Goal: Task Accomplishment & Management: Manage account settings

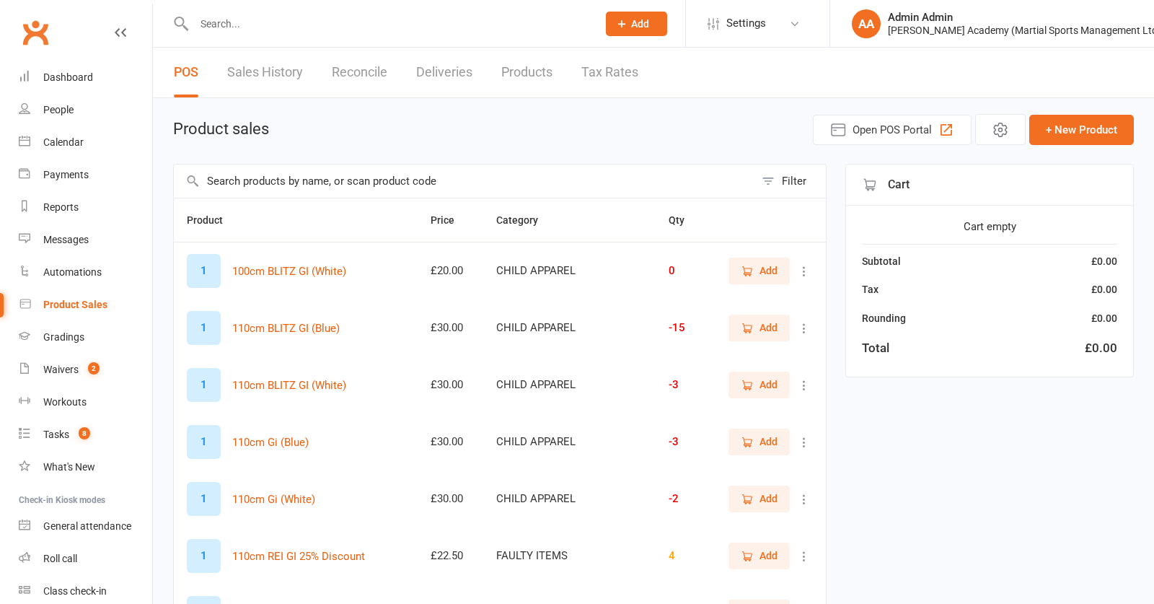
select select "100"
click at [413, 198] on input "text" at bounding box center [464, 180] width 581 height 33
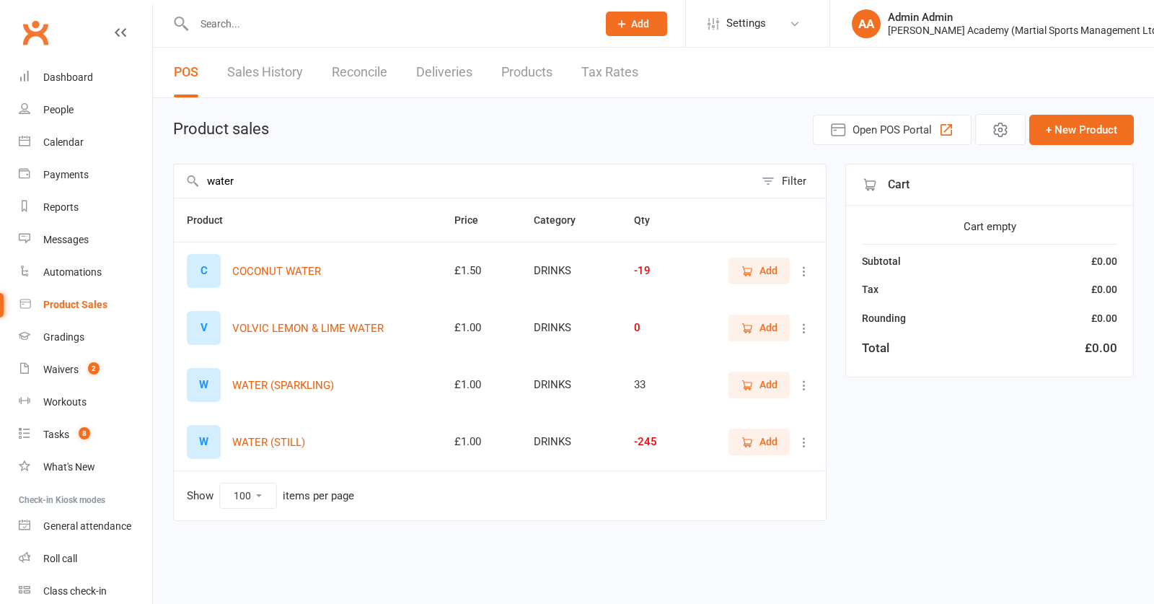
type input "water"
drag, startPoint x: 766, startPoint y: 450, endPoint x: 915, endPoint y: 311, distance: 204.2
click at [768, 449] on span "Add" at bounding box center [769, 442] width 18 height 16
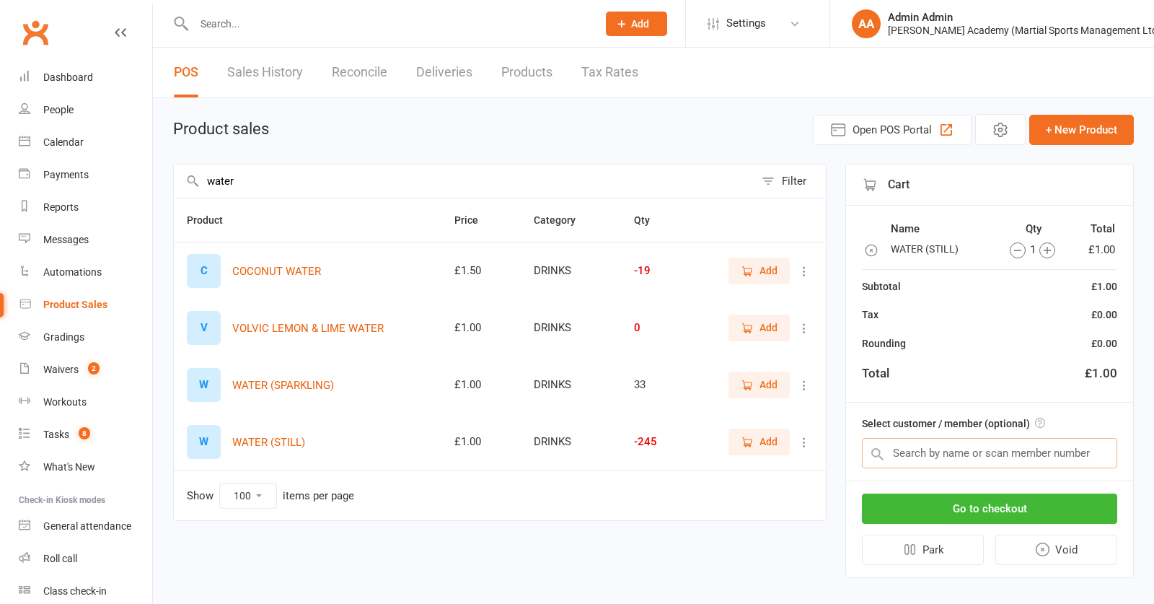
click at [961, 462] on input "text" at bounding box center [989, 453] width 255 height 30
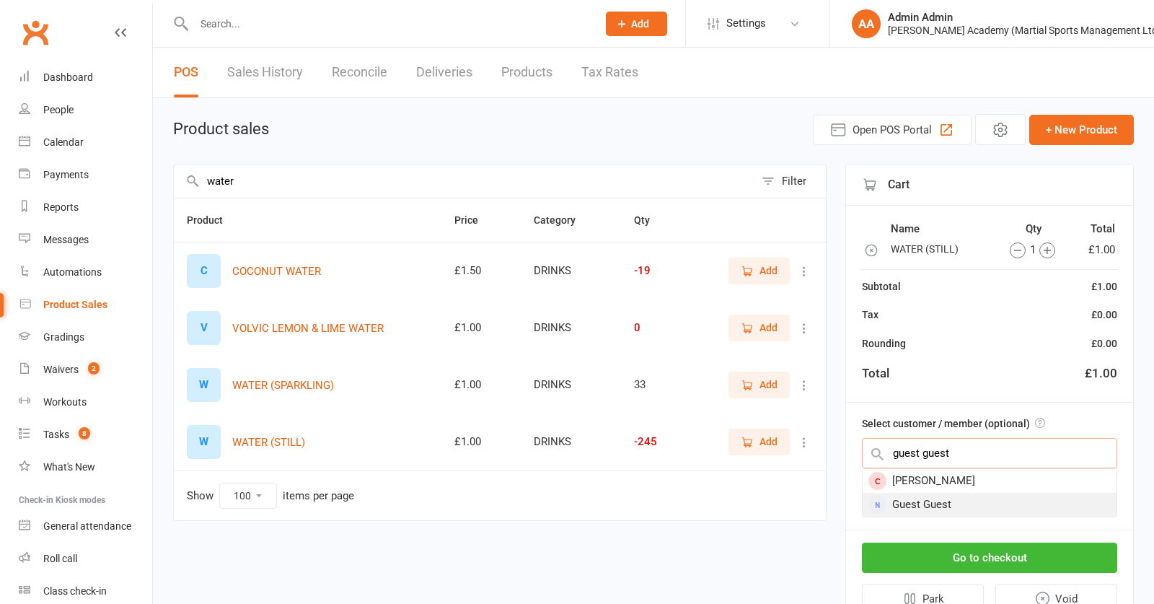
type input "guest guest"
click at [958, 505] on div "Guest Guest" at bounding box center [990, 505] width 254 height 24
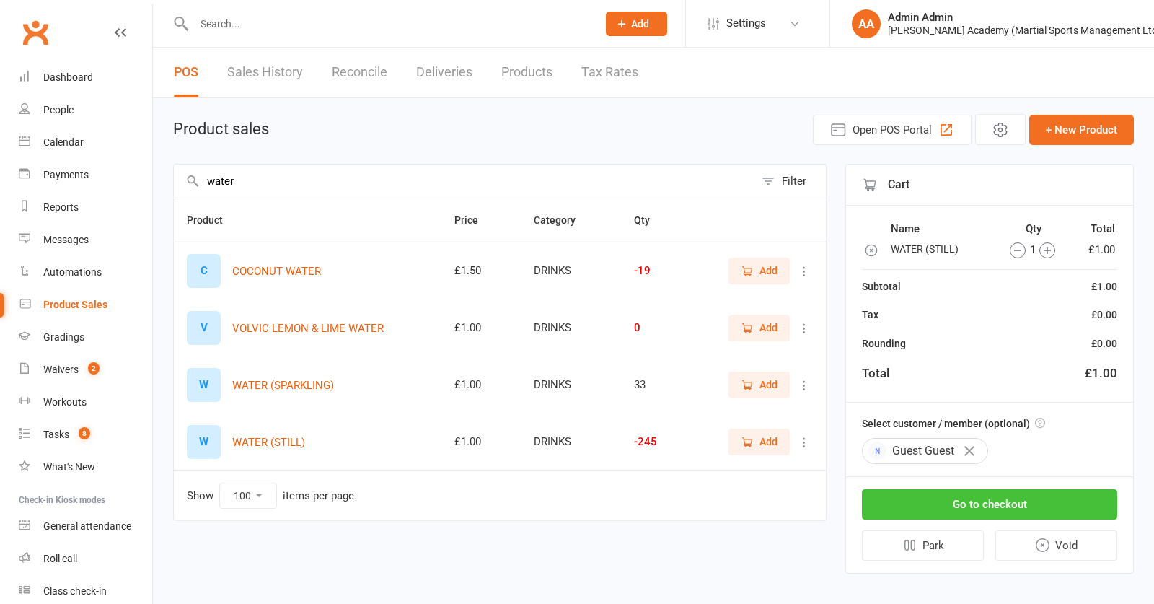
click at [962, 516] on button "Go to checkout" at bounding box center [989, 504] width 255 height 30
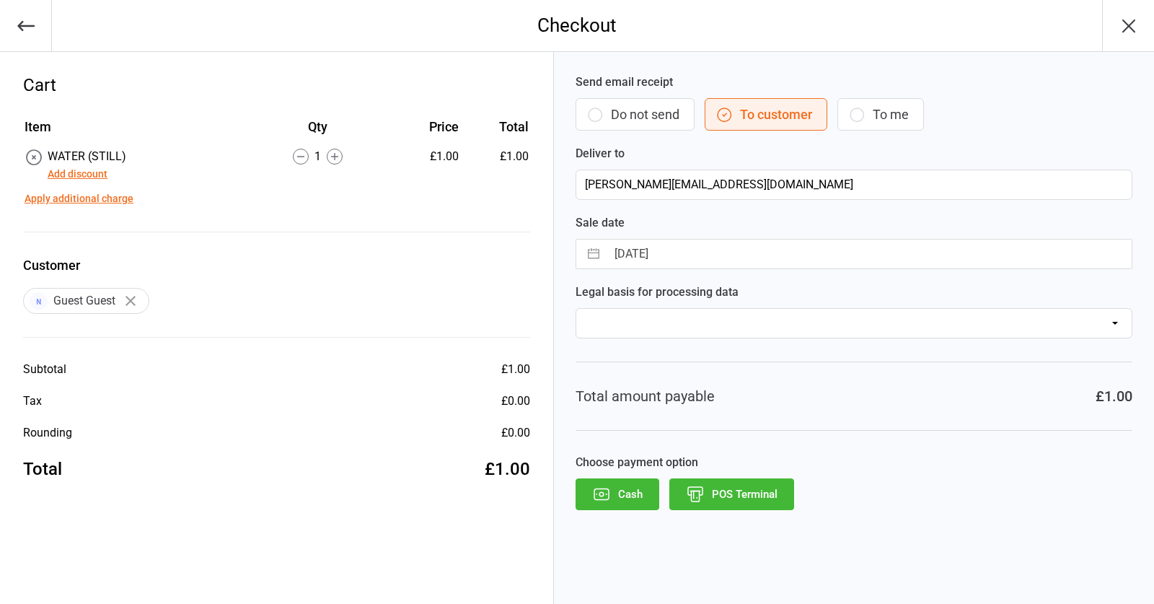
click at [697, 500] on icon "button" at bounding box center [695, 494] width 19 height 19
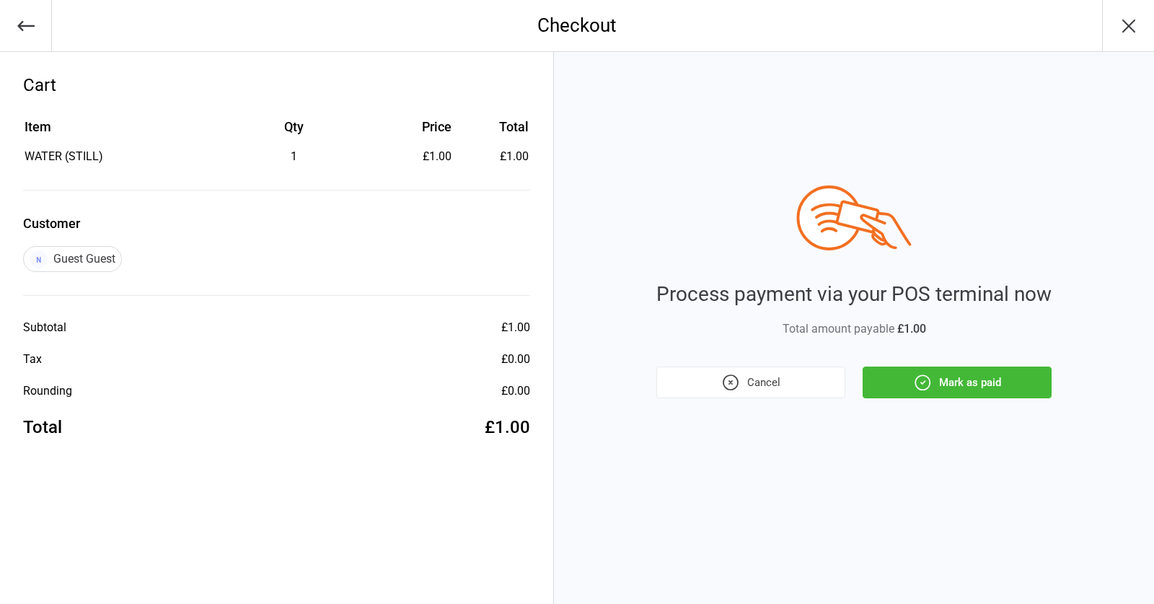
click at [965, 375] on button "Mark as paid" at bounding box center [957, 383] width 189 height 32
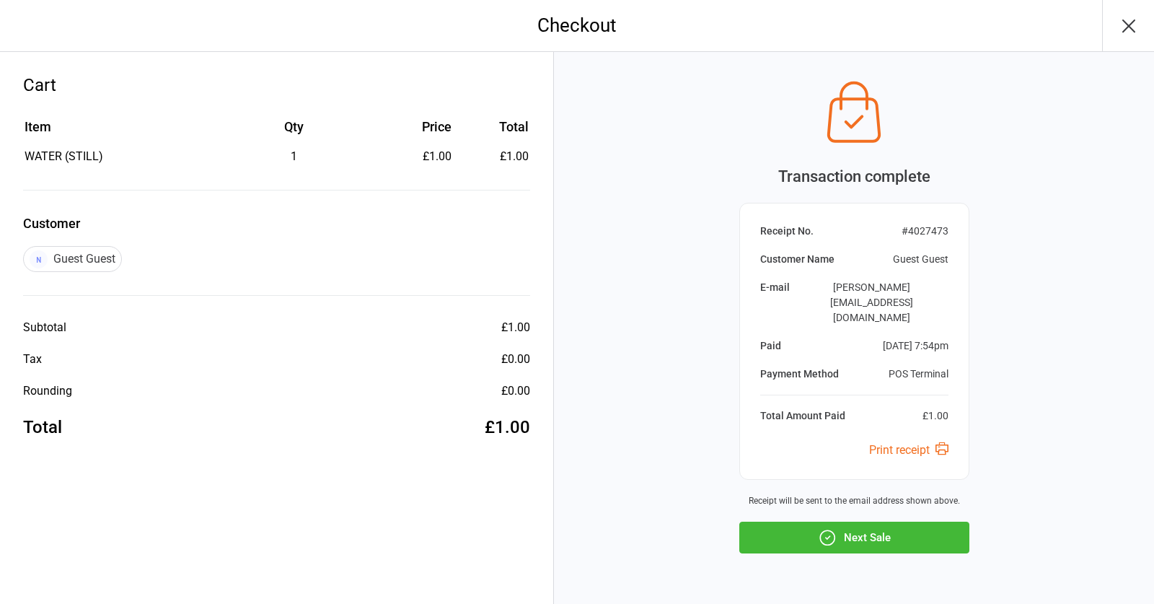
click at [898, 484] on div "Transaction complete Receipt No. # 4027473 Customer Name Guest Guest E-mail [PE…" at bounding box center [855, 314] width 230 height 480
click at [905, 522] on button "Next Sale" at bounding box center [855, 538] width 230 height 32
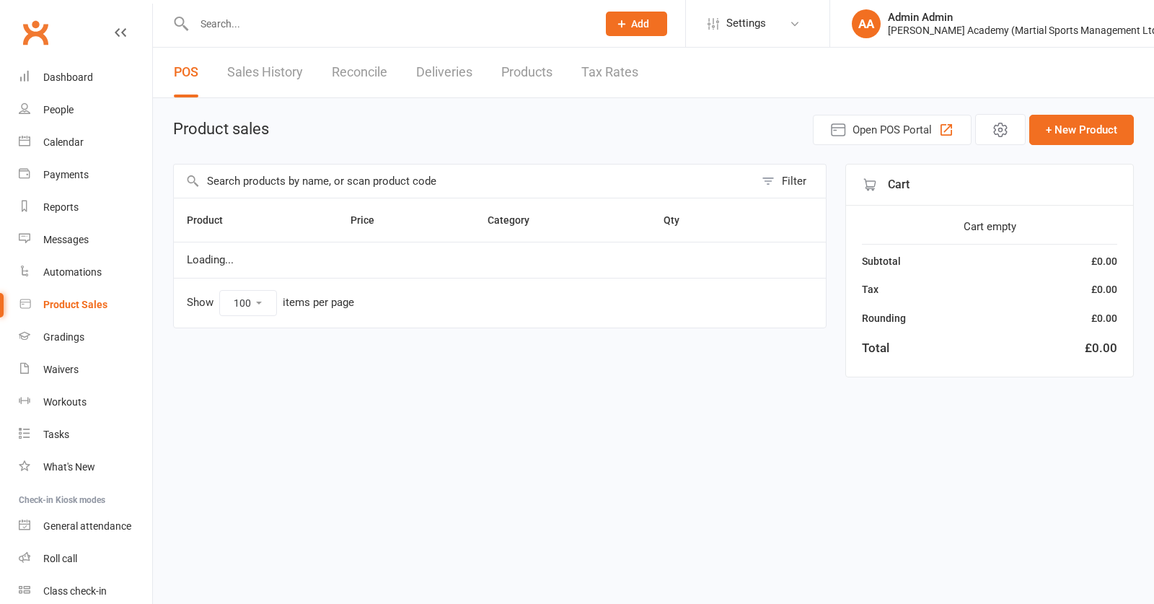
select select "100"
click at [351, 188] on input "text" at bounding box center [464, 180] width 581 height 33
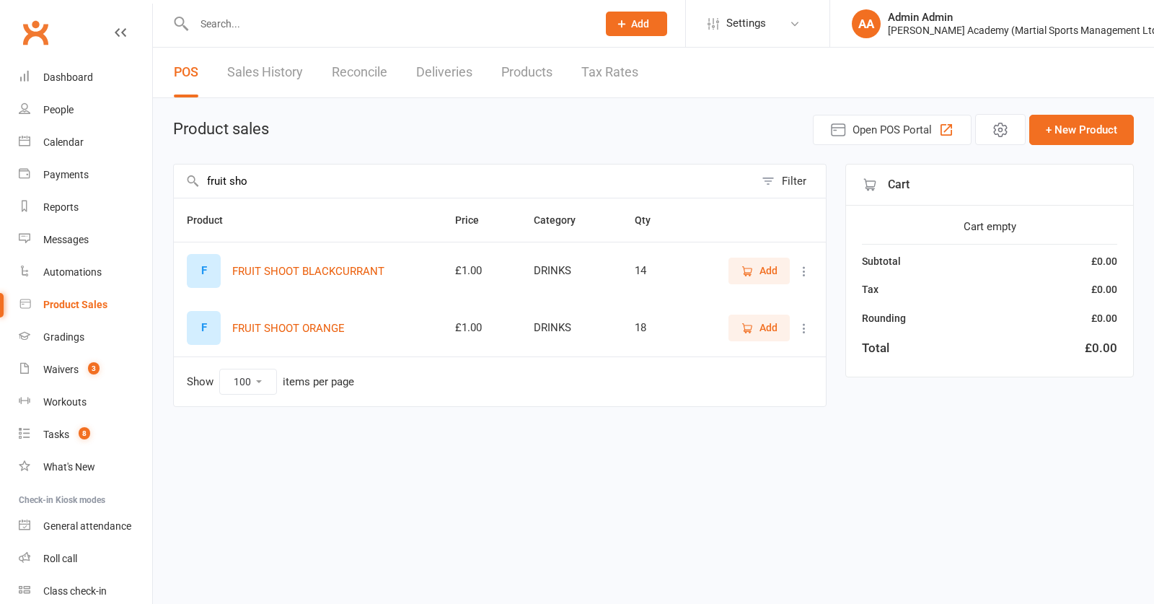
type input "fruit sho"
click at [776, 326] on span "Add" at bounding box center [769, 328] width 18 height 16
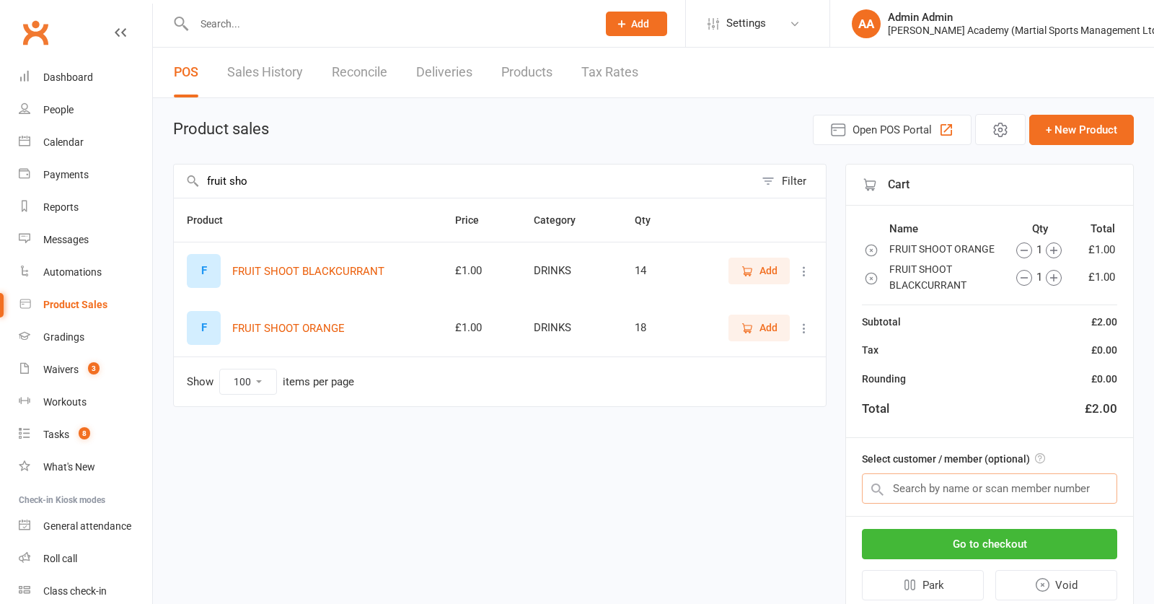
click at [970, 481] on input "text" at bounding box center [989, 488] width 255 height 30
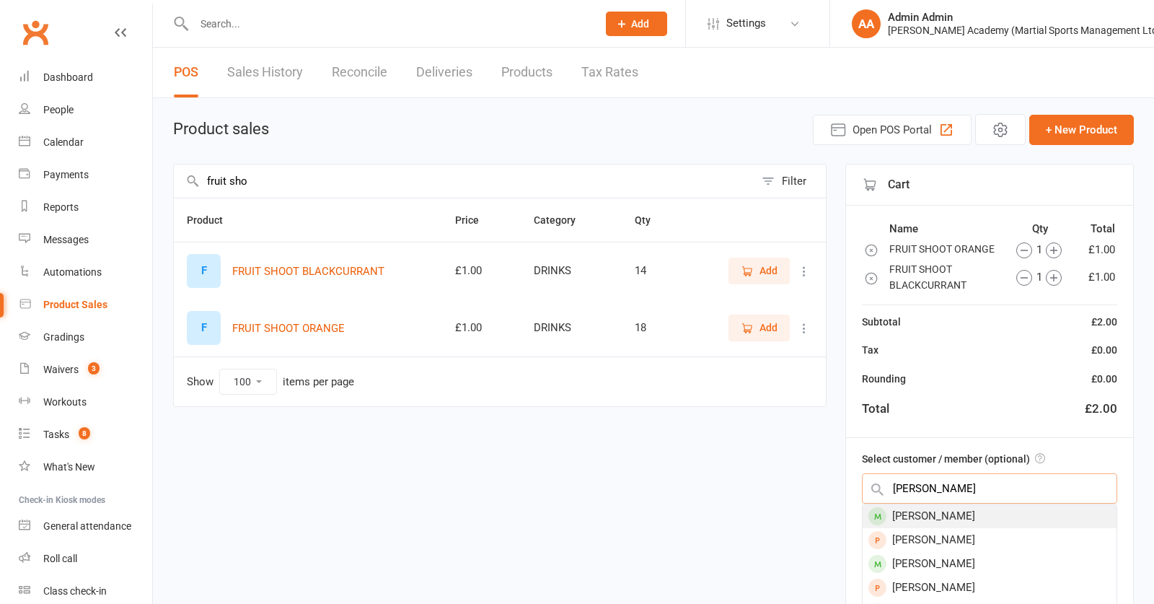
type input "arlen cook"
click at [944, 514] on div "Arlen Cook" at bounding box center [990, 516] width 254 height 24
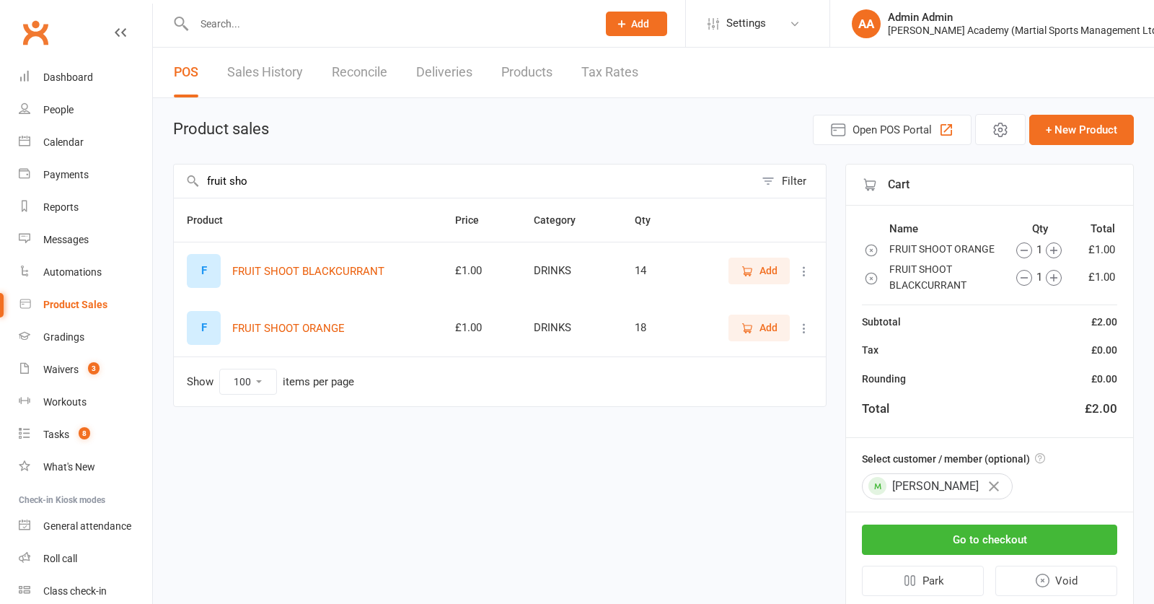
click at [970, 525] on div "Go to checkout Park Void" at bounding box center [989, 560] width 287 height 96
click at [967, 538] on button "Go to checkout" at bounding box center [989, 540] width 255 height 30
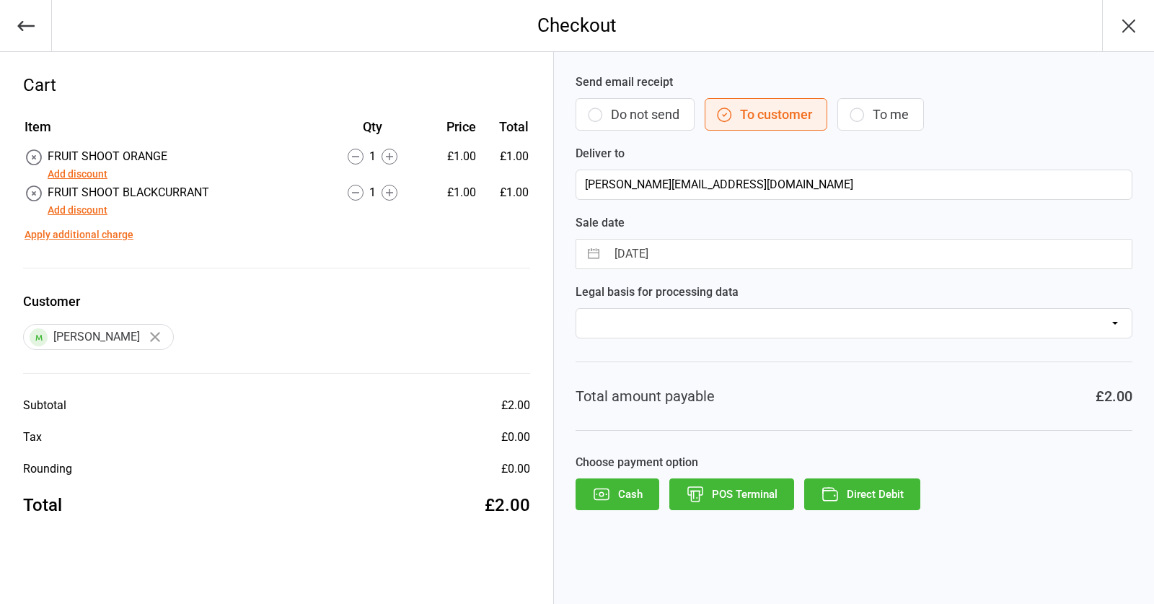
click at [738, 483] on button "POS Terminal" at bounding box center [732, 494] width 125 height 32
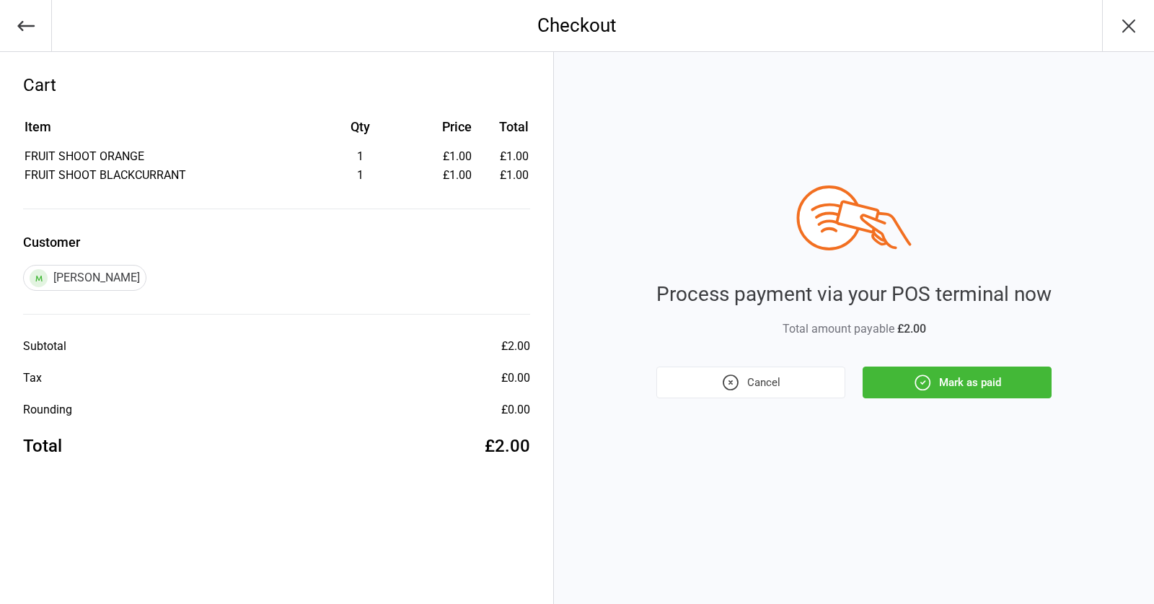
click at [1010, 371] on button "Mark as paid" at bounding box center [957, 383] width 189 height 32
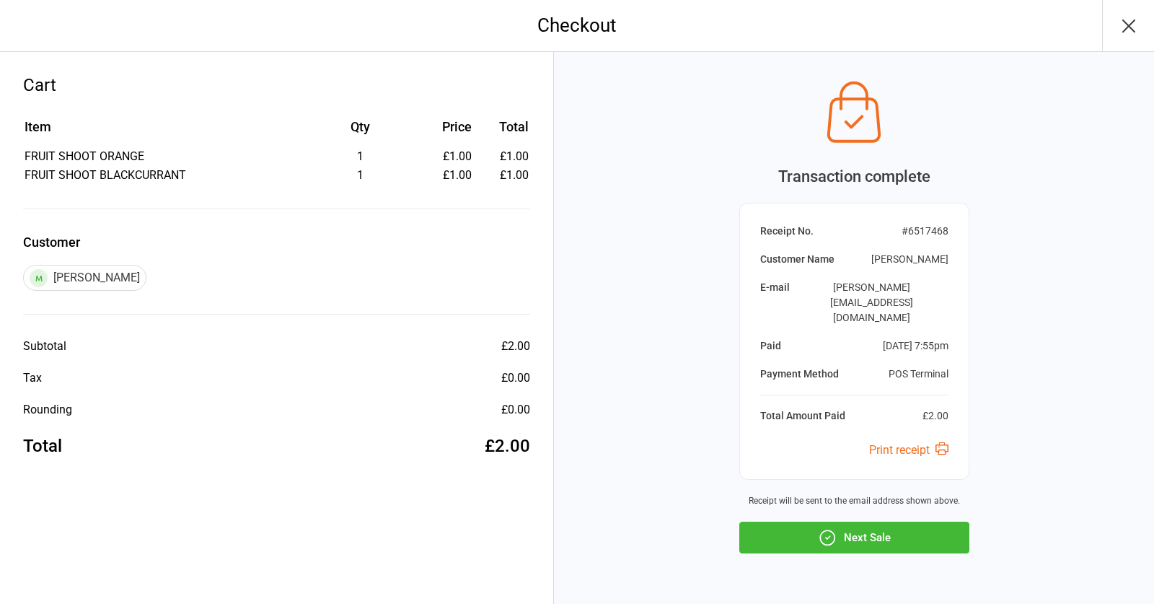
click at [892, 522] on button "Next Sale" at bounding box center [855, 538] width 230 height 32
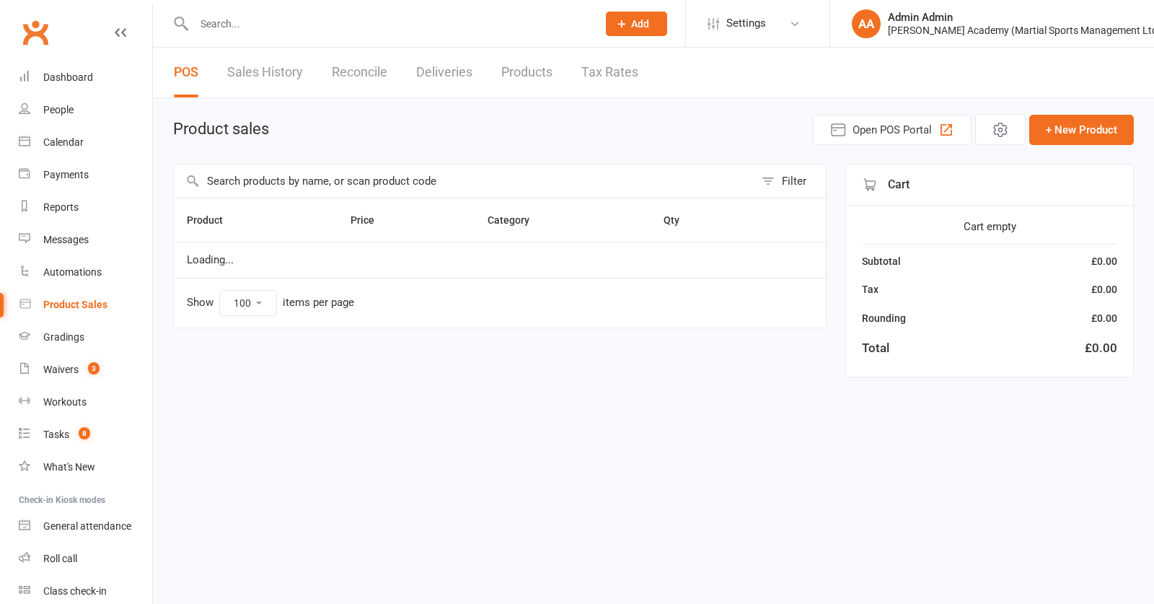
select select "100"
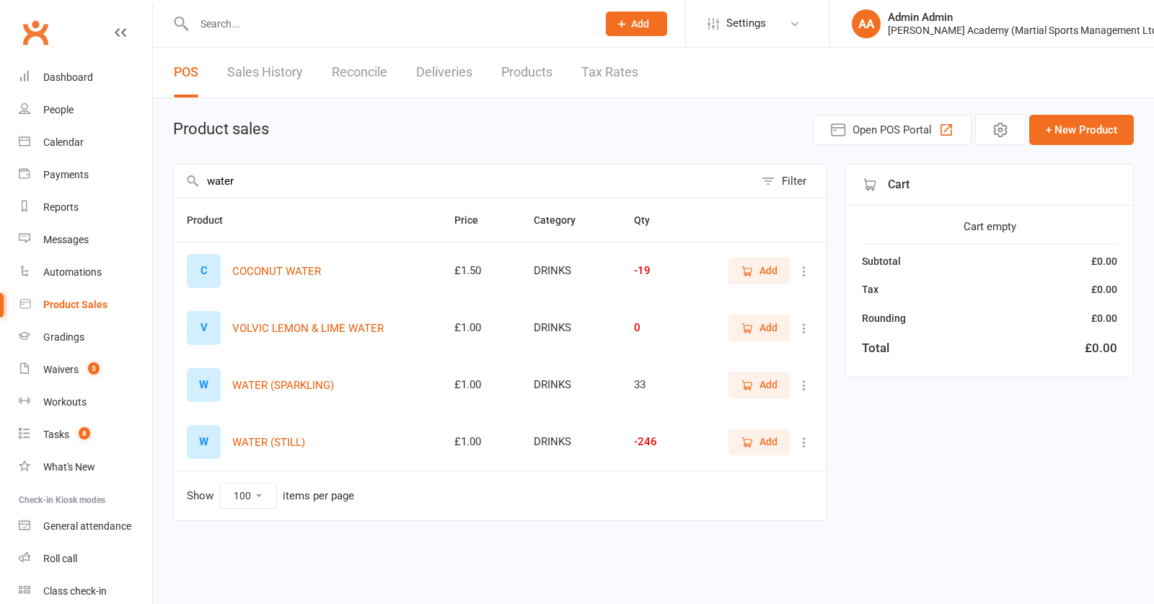
type input "water"
click at [770, 444] on span "Add" at bounding box center [769, 442] width 18 height 16
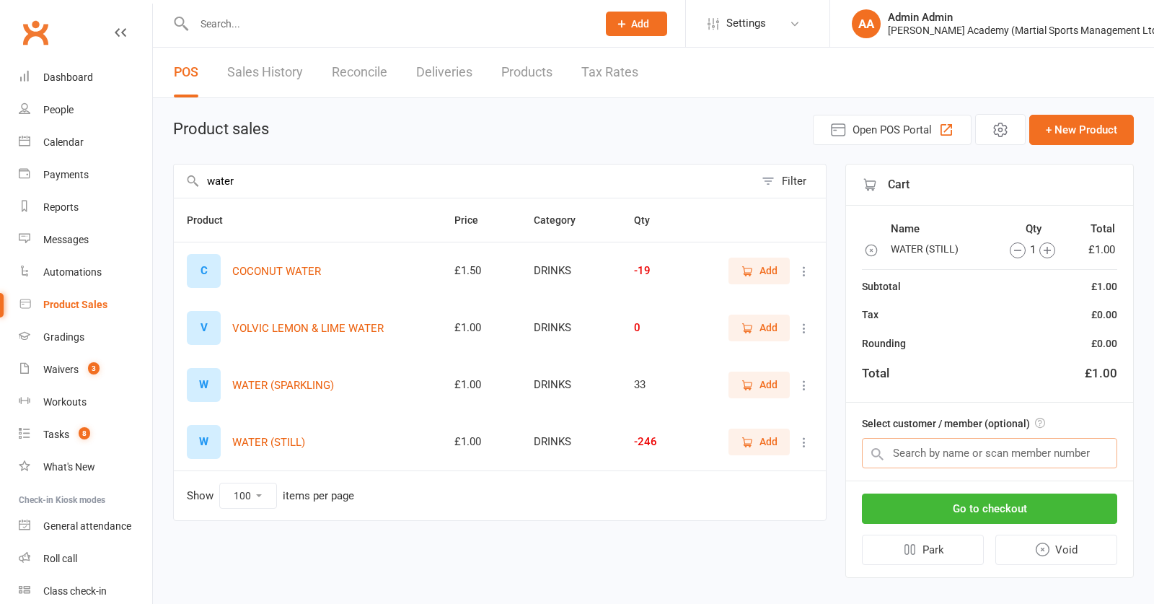
click at [1018, 462] on input "text" at bounding box center [989, 453] width 255 height 30
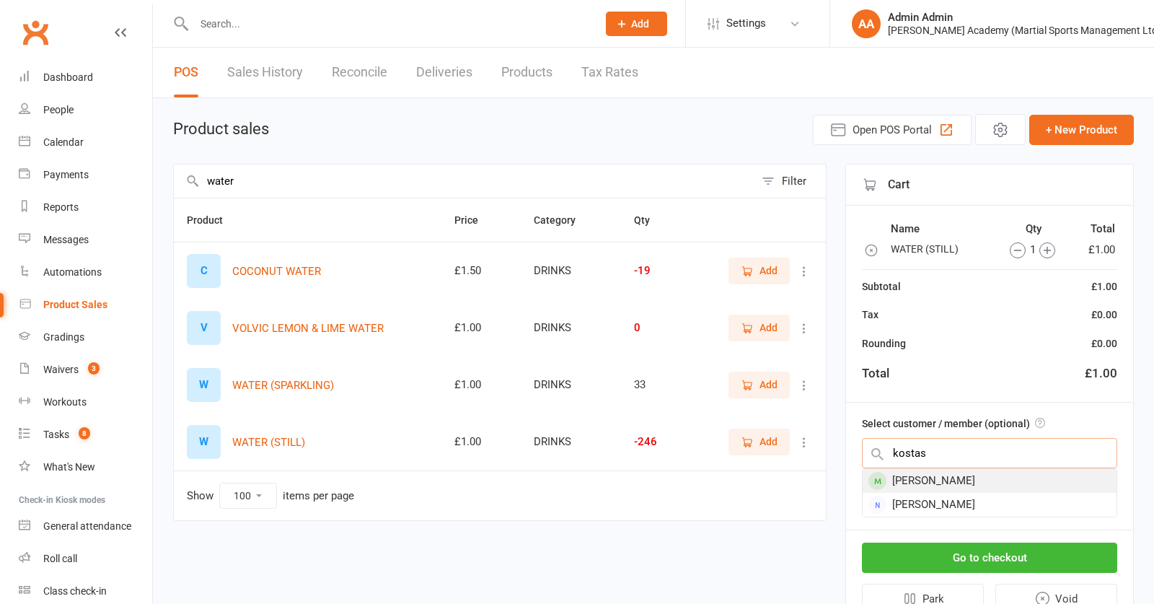
type input "kostas"
drag, startPoint x: 983, startPoint y: 491, endPoint x: 985, endPoint y: 519, distance: 28.2
click at [983, 491] on div "Kostas Sivridis" at bounding box center [990, 481] width 254 height 24
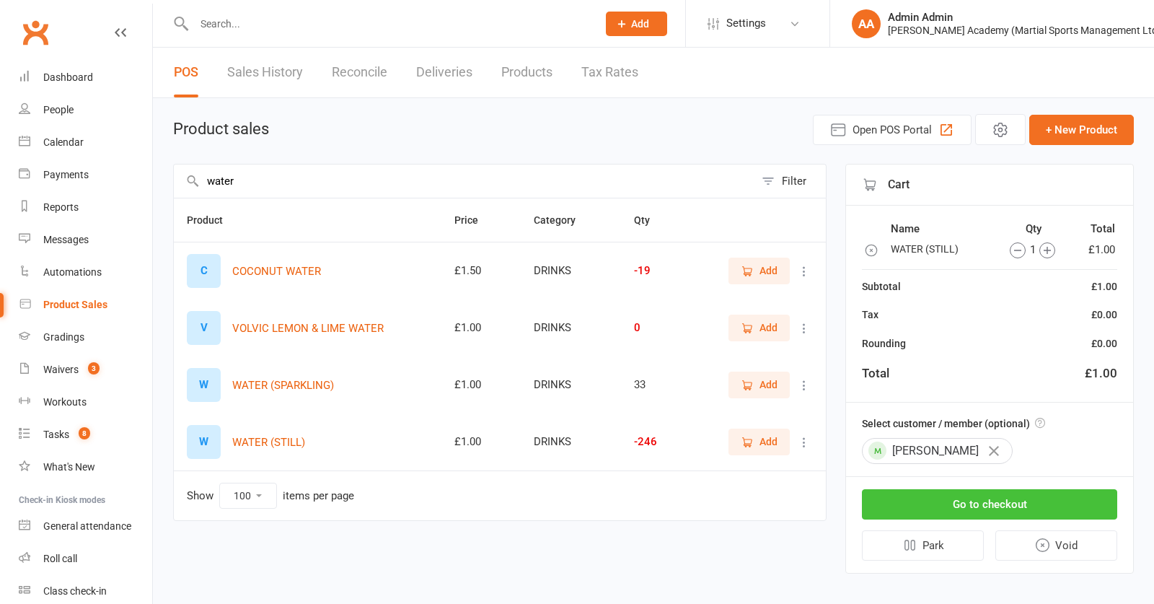
click at [1012, 509] on button "Go to checkout" at bounding box center [989, 504] width 255 height 30
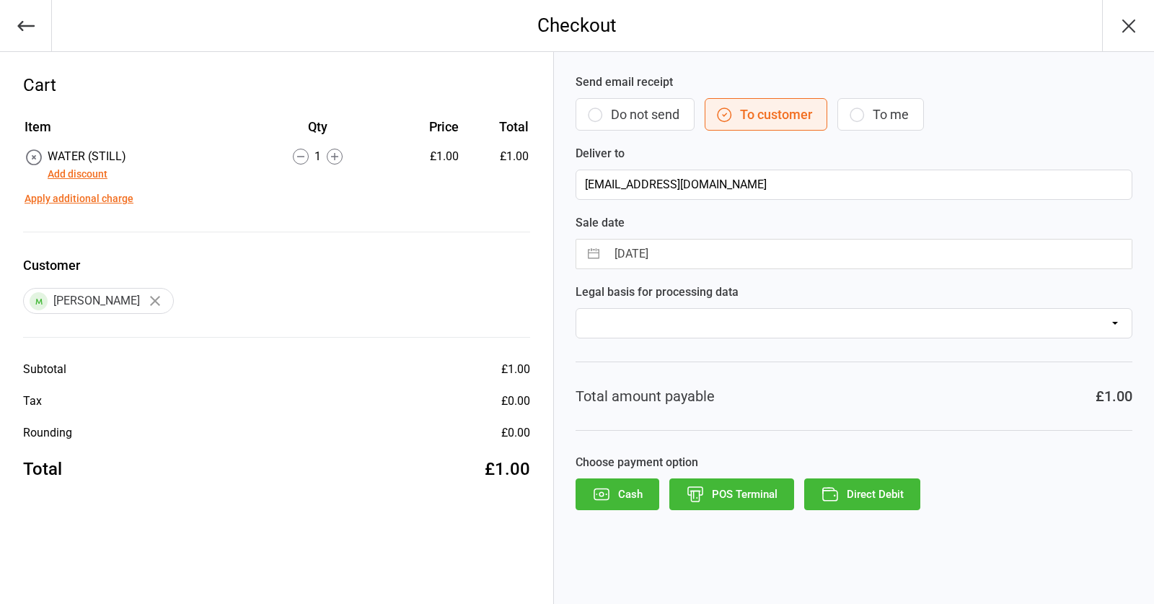
click at [737, 491] on button "POS Terminal" at bounding box center [732, 494] width 125 height 32
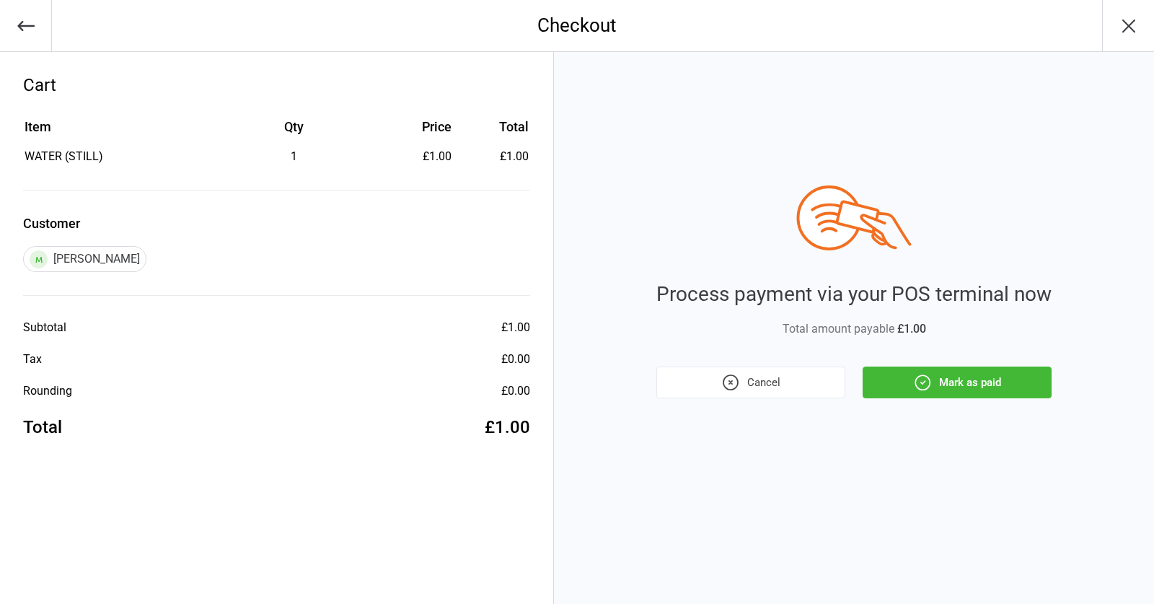
click at [983, 380] on button "Mark as paid" at bounding box center [957, 383] width 189 height 32
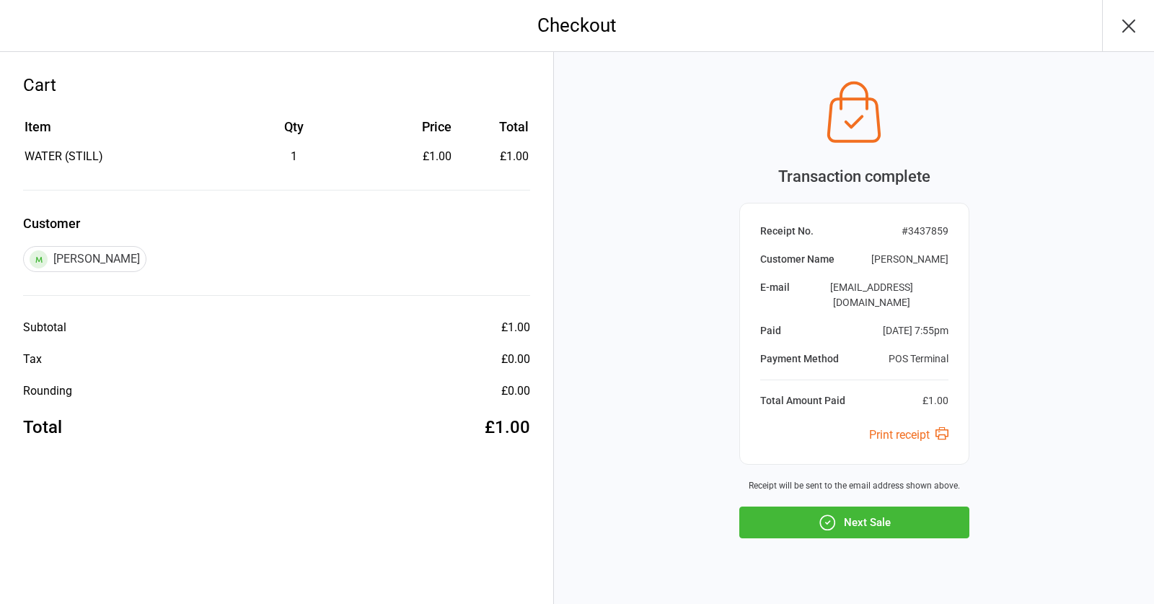
click at [919, 506] on button "Next Sale" at bounding box center [855, 522] width 230 height 32
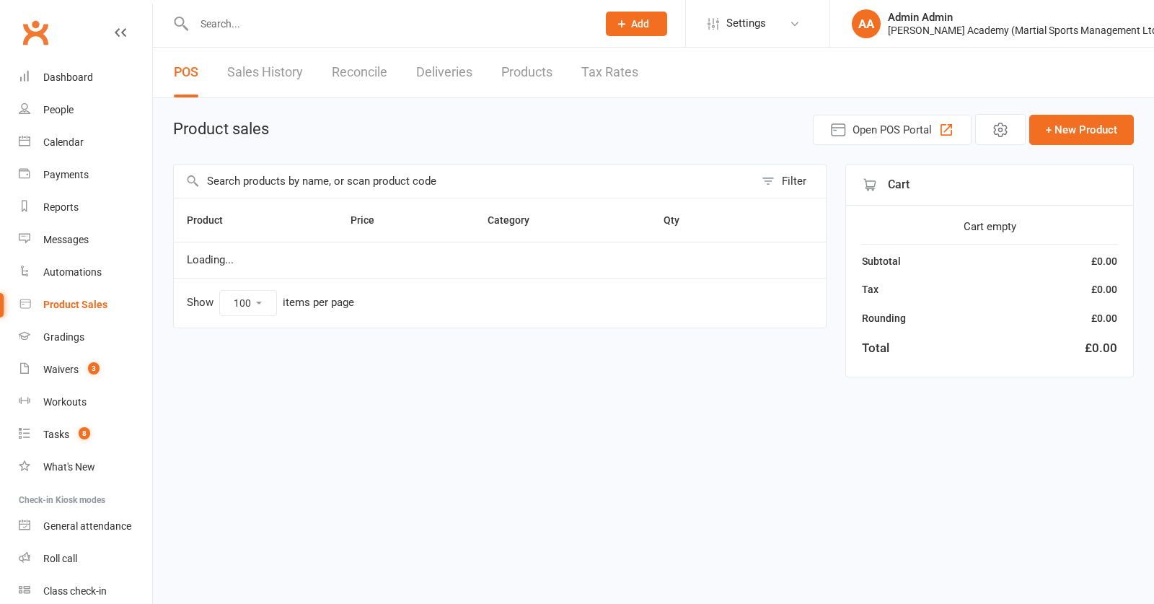
select select "100"
click at [406, 188] on input "text" at bounding box center [464, 180] width 581 height 33
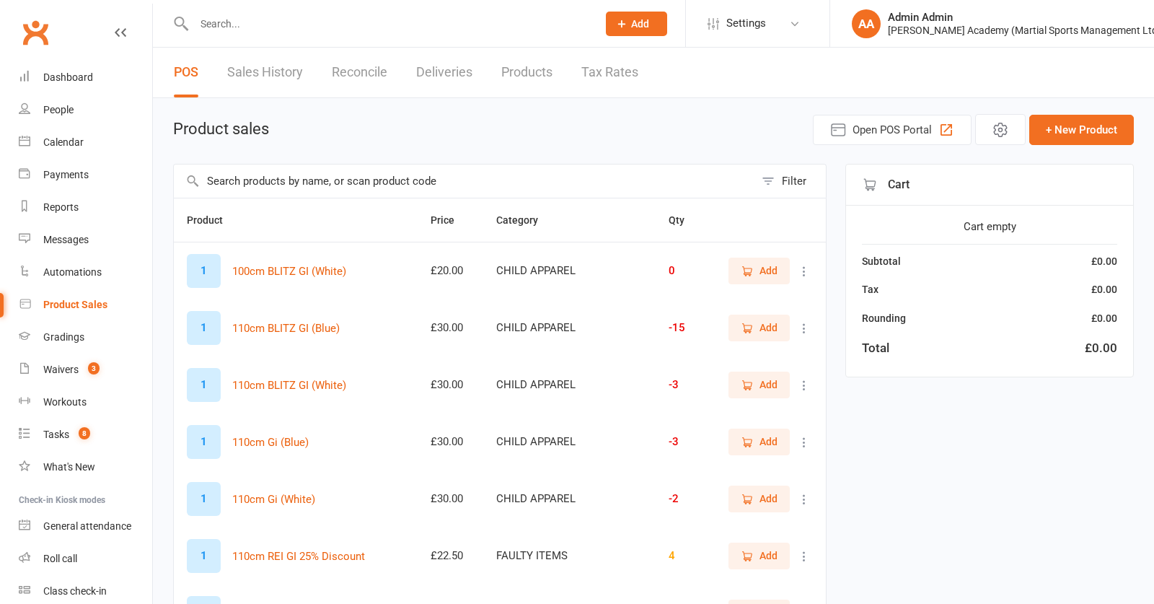
type input "n"
type input "ma"
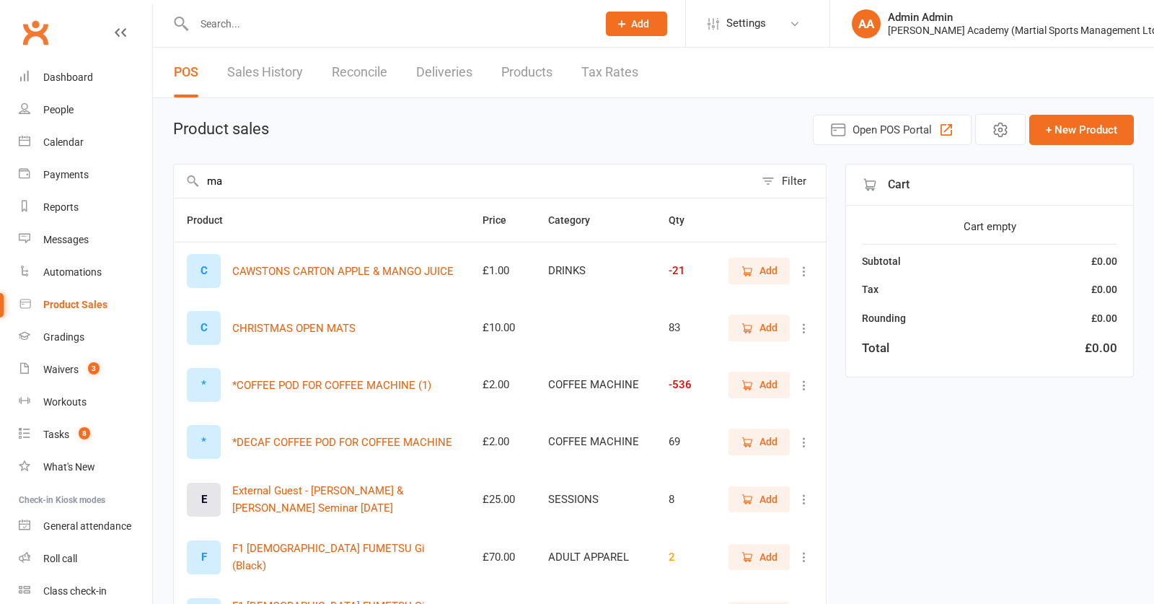
click at [741, 272] on icon "button" at bounding box center [747, 271] width 13 height 13
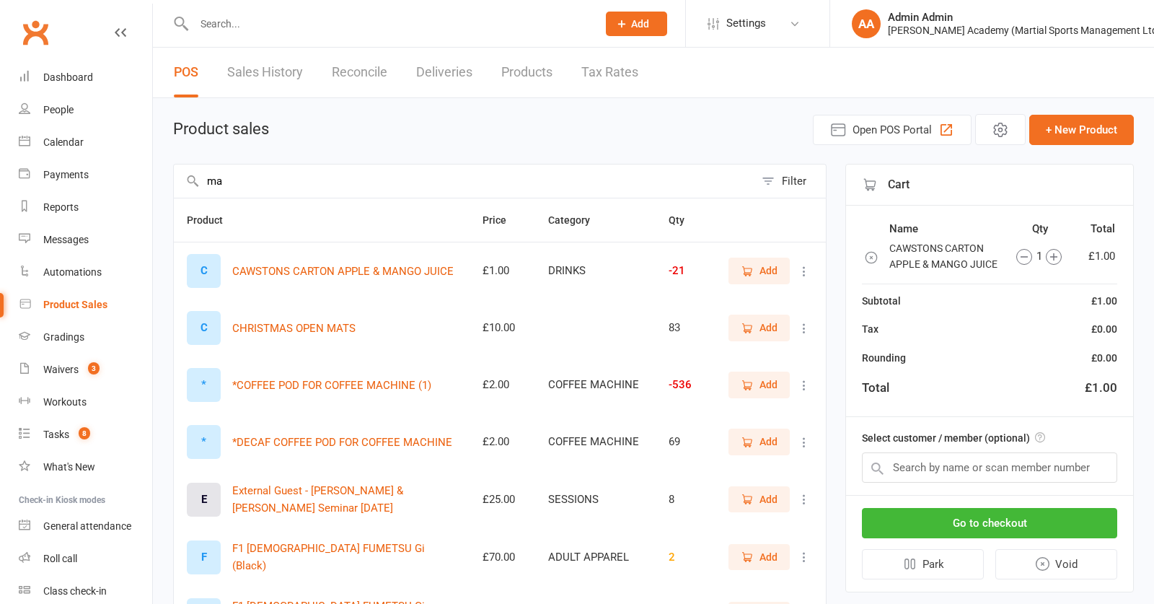
click at [740, 273] on button "Add" at bounding box center [759, 271] width 61 height 26
click at [1055, 261] on icon "button" at bounding box center [1054, 257] width 16 height 16
click at [1045, 469] on input "text" at bounding box center [989, 467] width 255 height 30
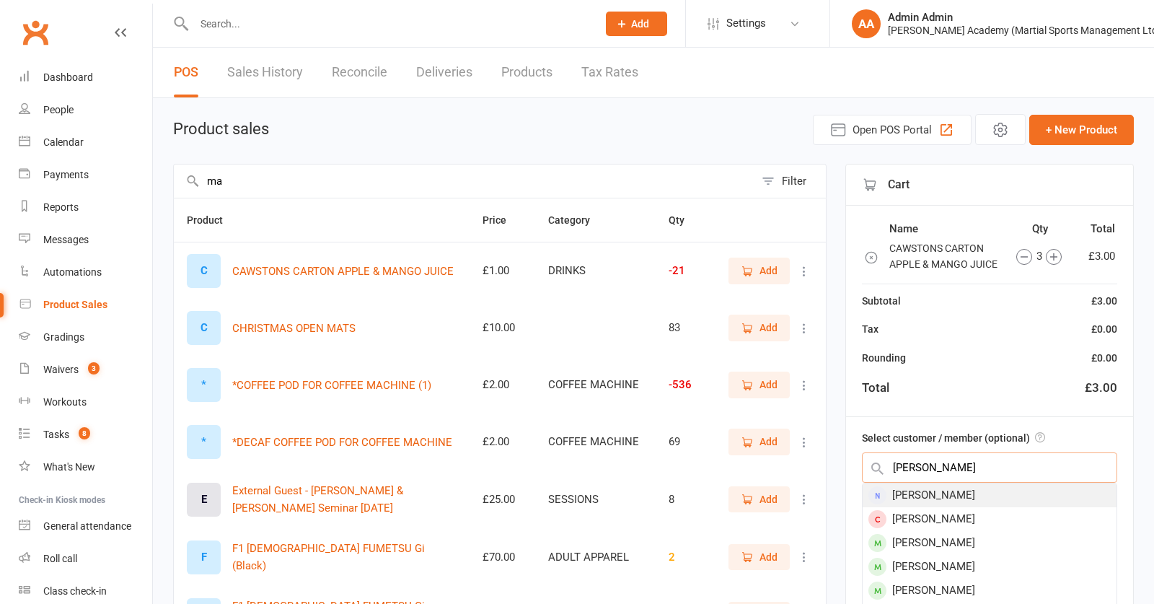
type input "amit puni"
click at [1005, 494] on div "[PERSON_NAME]" at bounding box center [990, 495] width 254 height 24
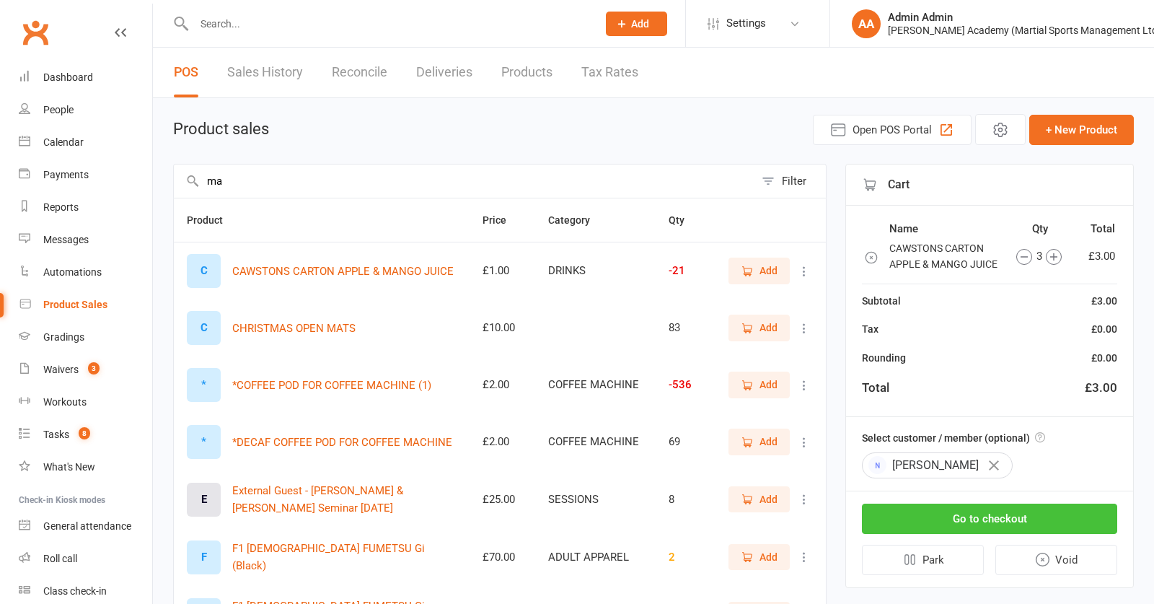
click at [1048, 518] on button "Go to checkout" at bounding box center [989, 519] width 255 height 30
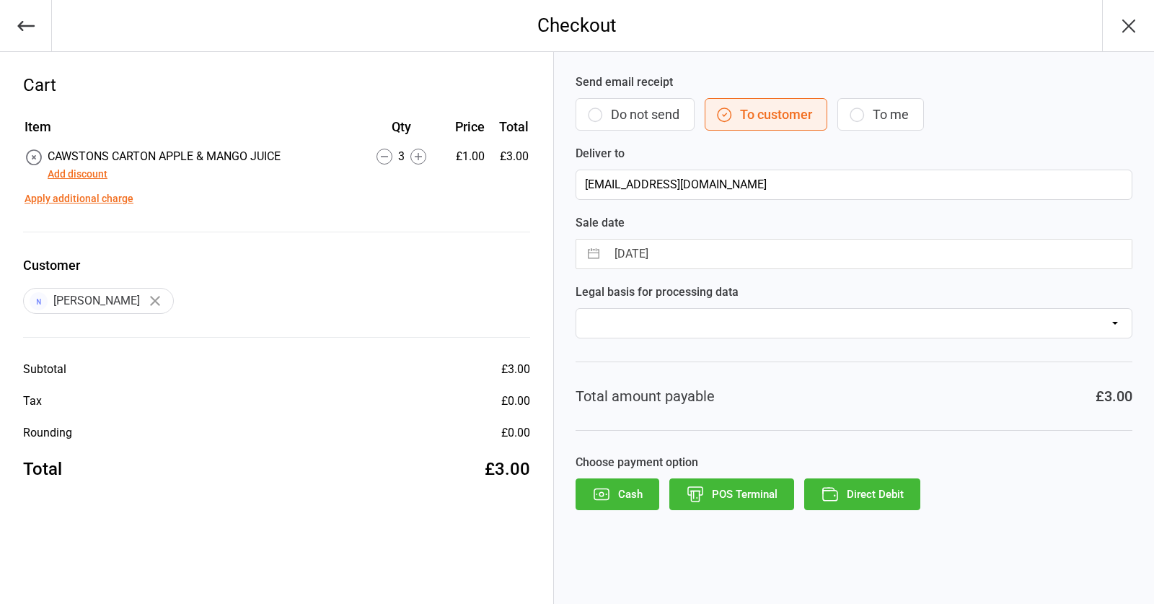
click at [776, 501] on button "POS Terminal" at bounding box center [732, 494] width 125 height 32
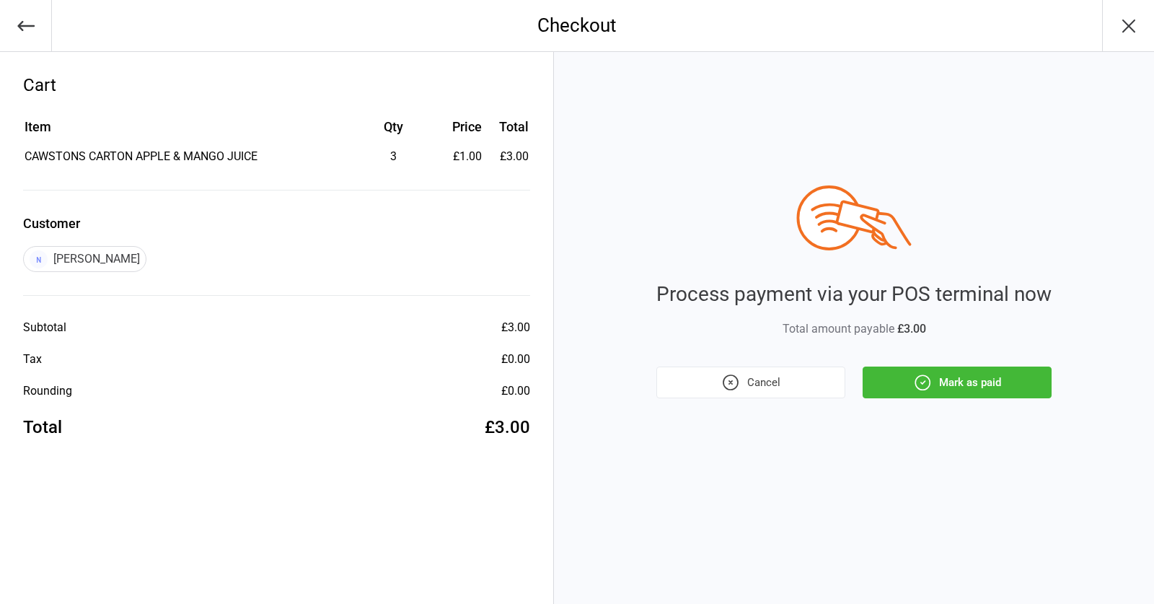
click at [1006, 382] on button "Mark as paid" at bounding box center [957, 383] width 189 height 32
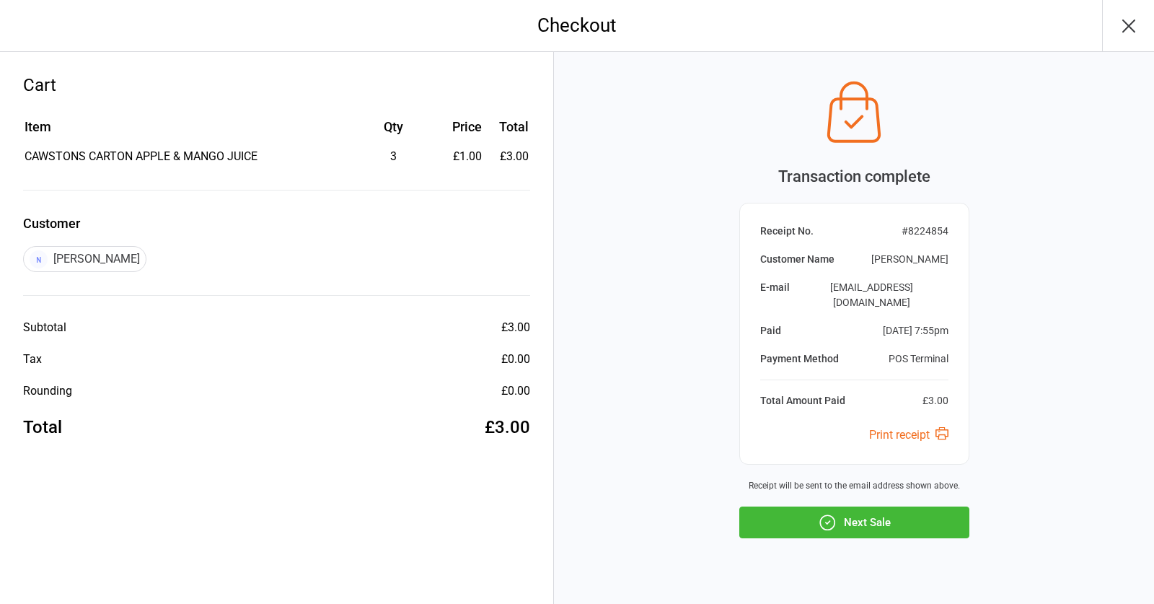
click at [931, 506] on button "Next Sale" at bounding box center [855, 522] width 230 height 32
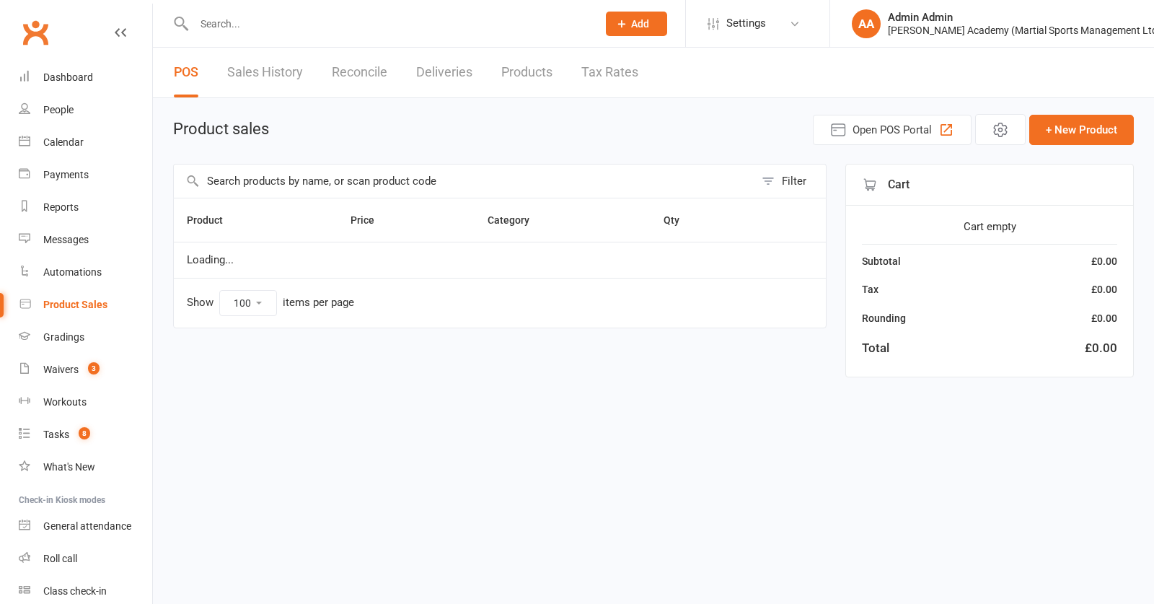
select select "100"
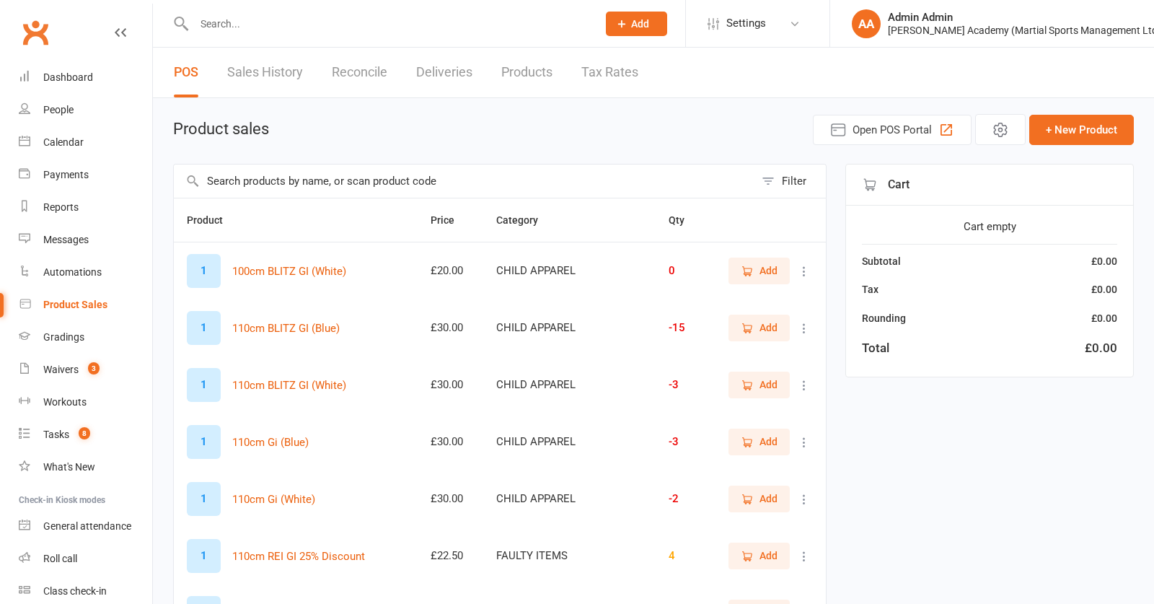
click at [329, 180] on input "text" at bounding box center [464, 180] width 581 height 33
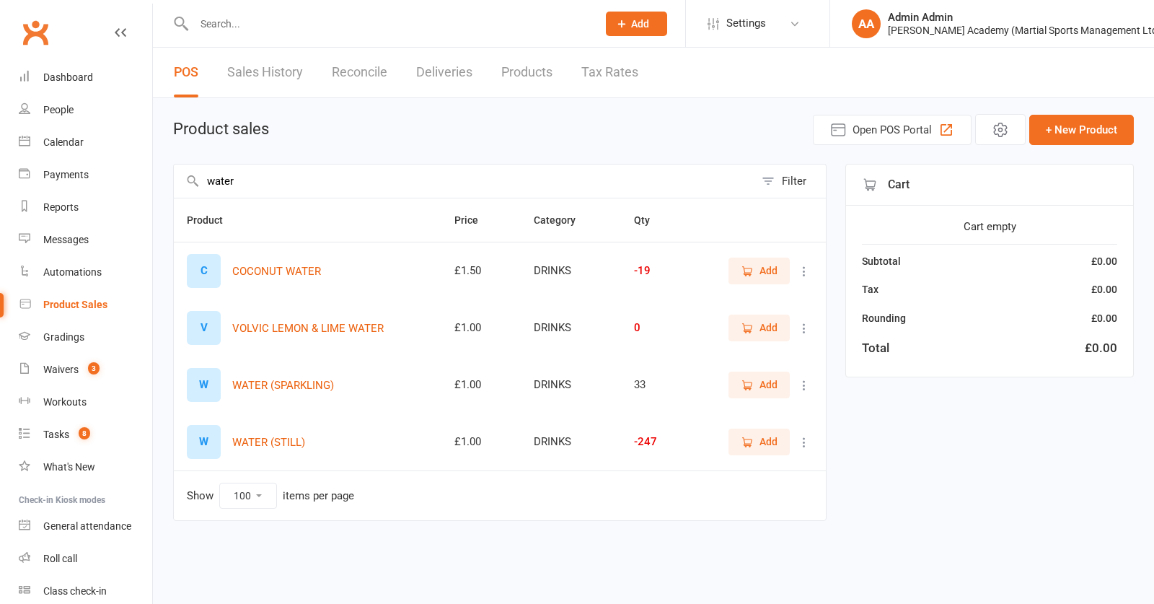
type input "water"
drag, startPoint x: 737, startPoint y: 431, endPoint x: 753, endPoint y: 431, distance: 15.2
click at [737, 431] on button "Add" at bounding box center [759, 442] width 61 height 26
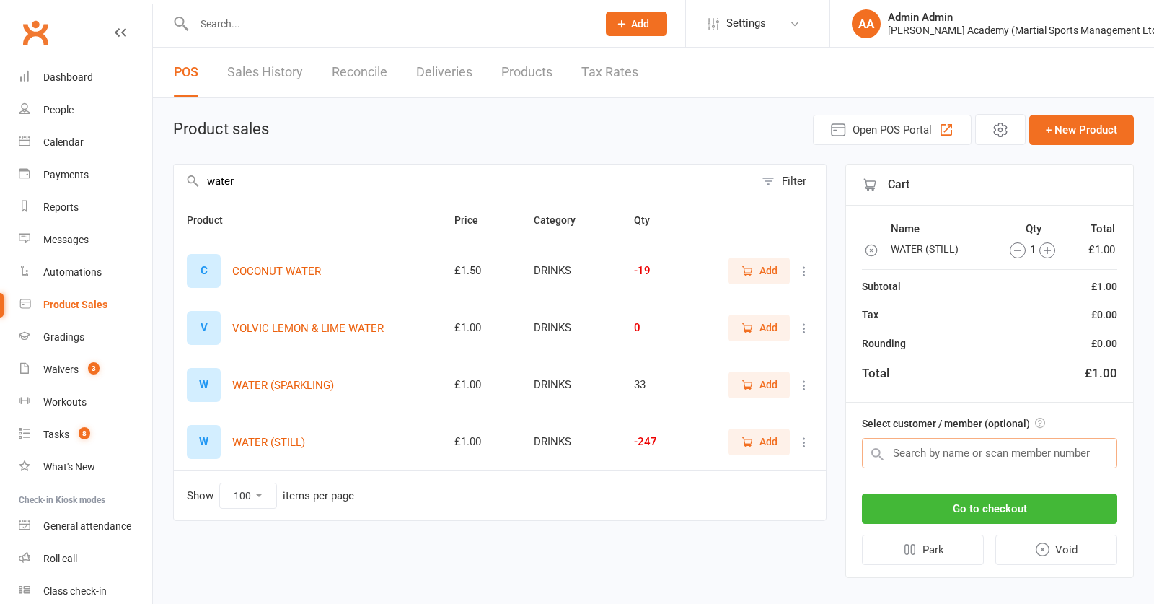
click at [910, 444] on input "text" at bounding box center [989, 453] width 255 height 30
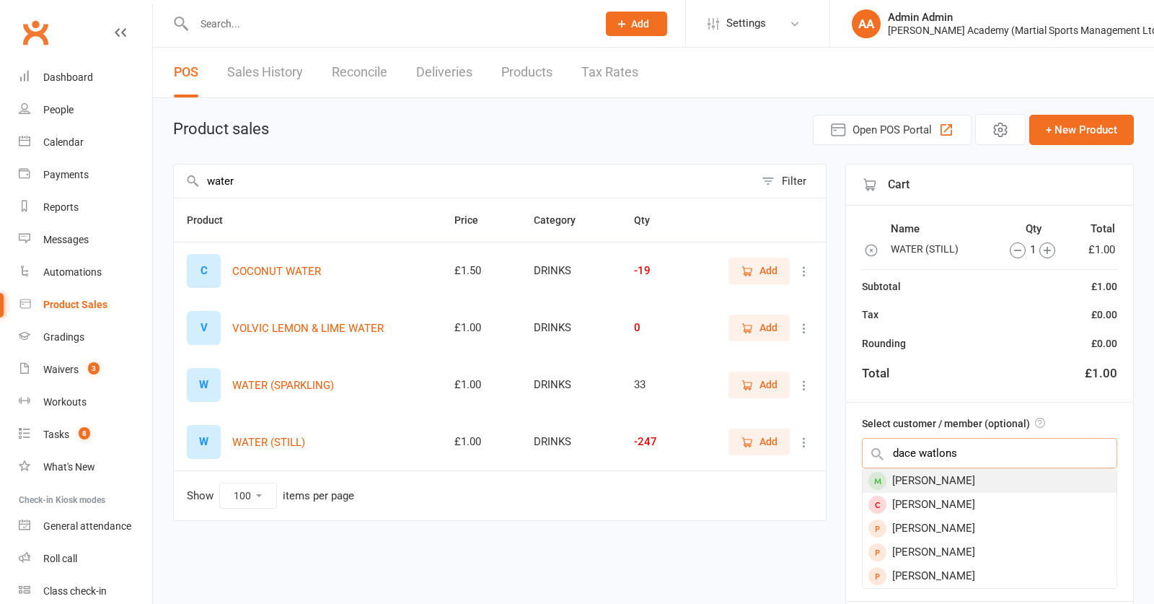
type input "dace walton's"
drag, startPoint x: 913, startPoint y: 473, endPoint x: 903, endPoint y: 478, distance: 11.3
click at [903, 478] on div "Dave Watkins" at bounding box center [990, 481] width 254 height 24
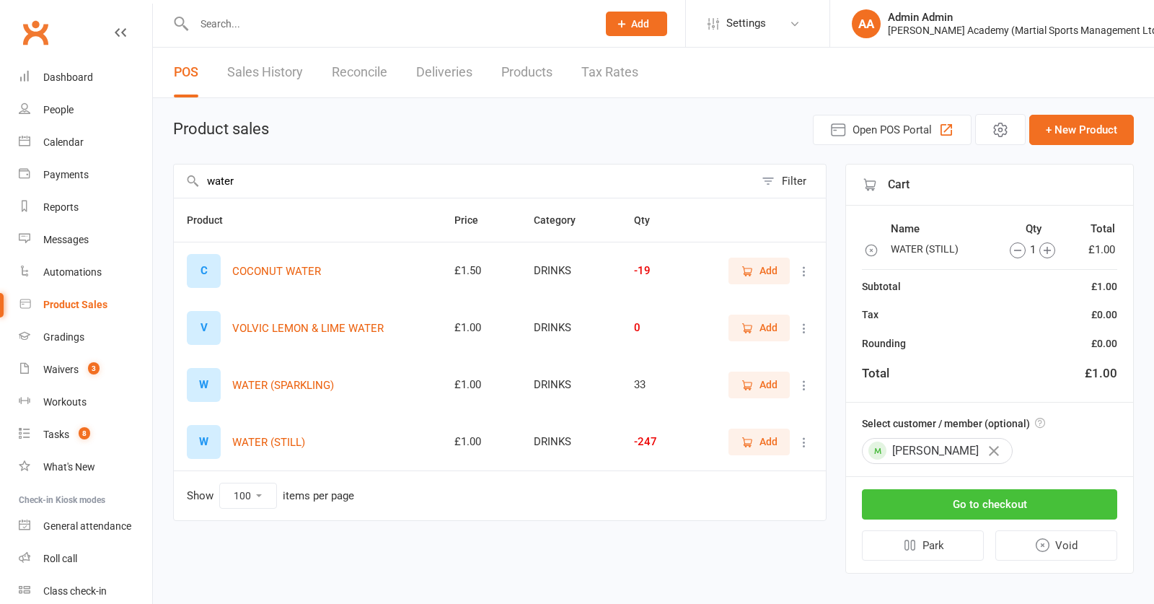
click at [978, 519] on button "Go to checkout" at bounding box center [989, 504] width 255 height 30
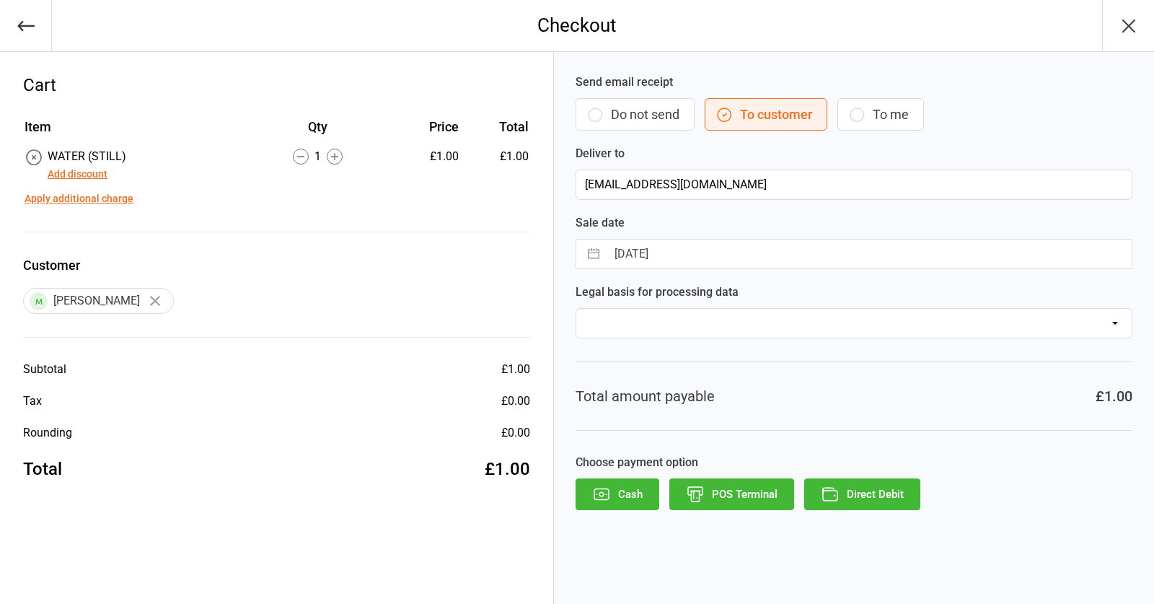
click at [767, 499] on button "POS Terminal" at bounding box center [732, 494] width 125 height 32
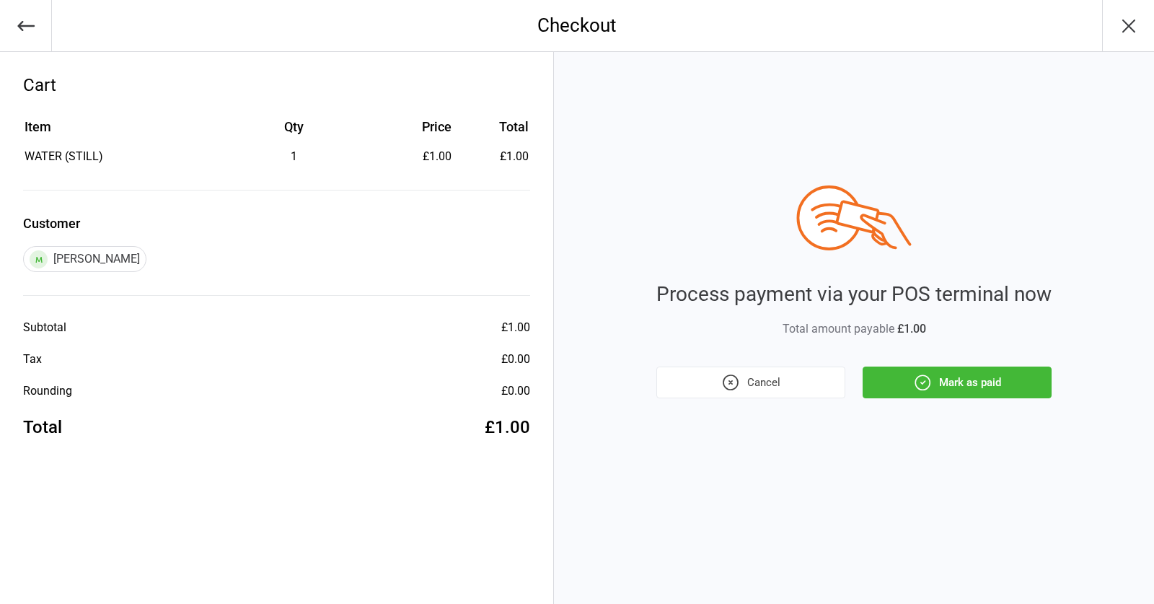
click at [957, 399] on div "Process payment via your POS terminal now Total amount payable £1.00 Cancel Mar…" at bounding box center [854, 328] width 600 height 552
click at [957, 390] on button "Mark as paid" at bounding box center [957, 383] width 189 height 32
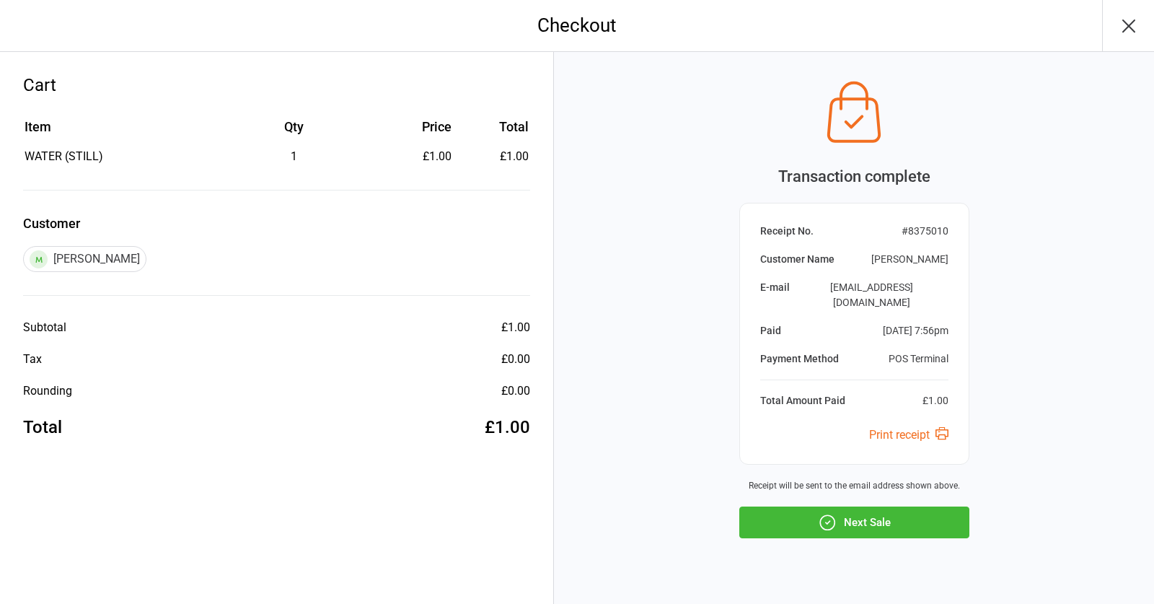
click at [889, 506] on button "Next Sale" at bounding box center [855, 522] width 230 height 32
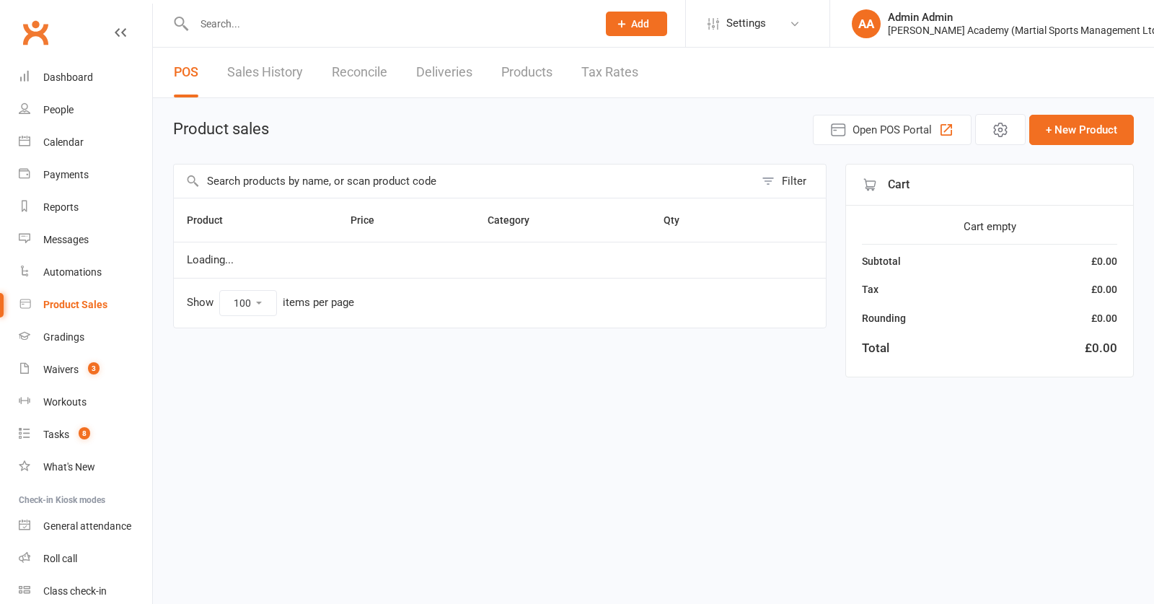
select select "100"
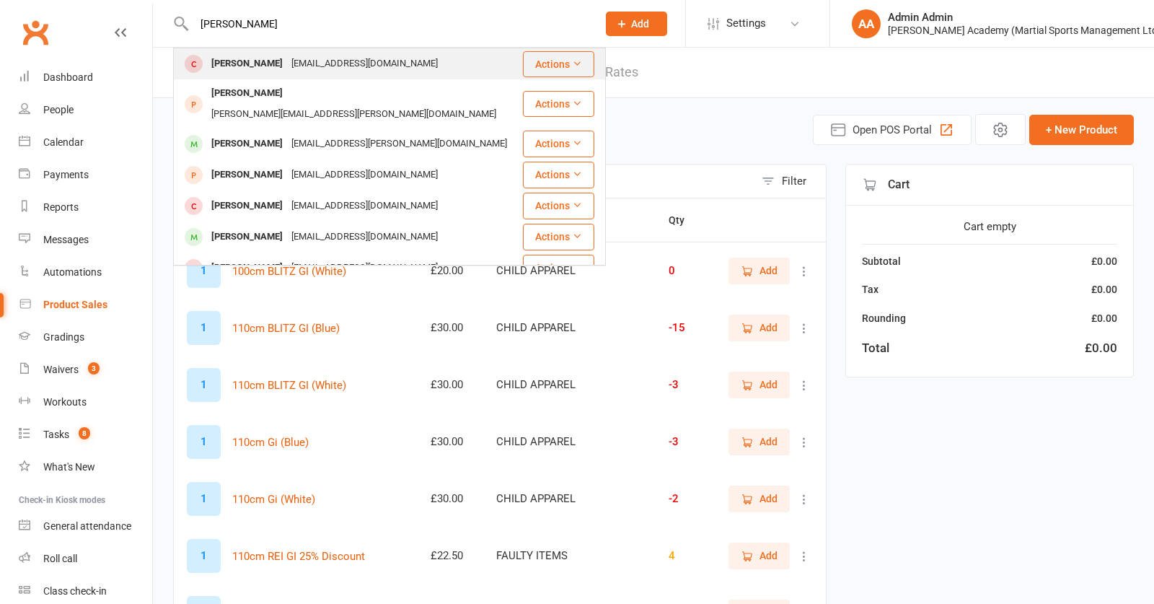
type input "[PERSON_NAME]"
click at [287, 63] on div "[EMAIL_ADDRESS][DOMAIN_NAME]" at bounding box center [364, 63] width 155 height 21
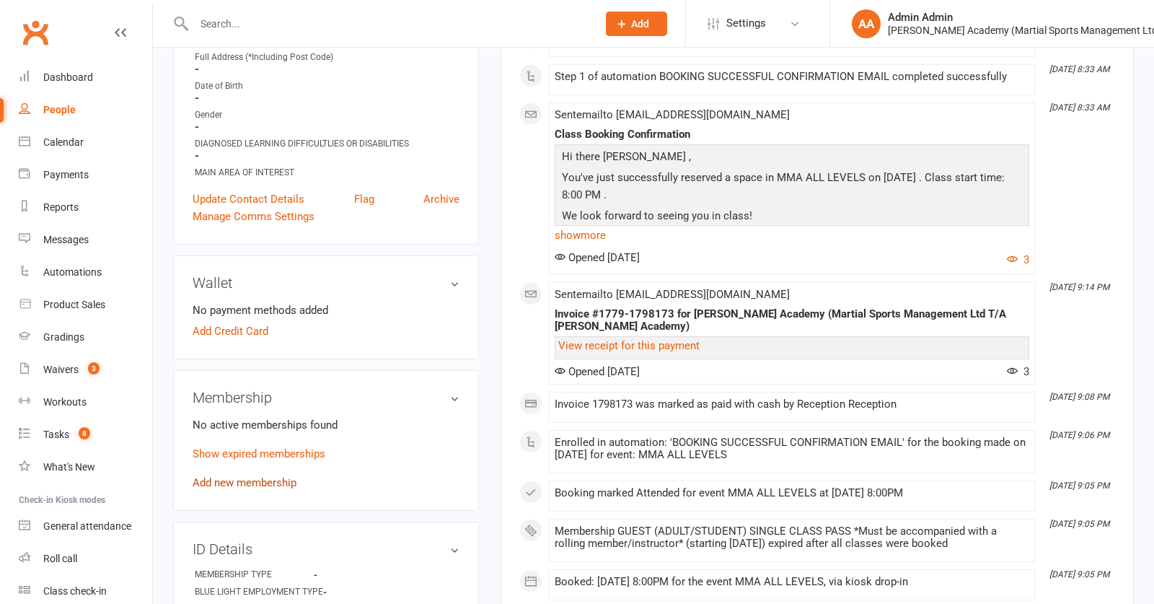
scroll to position [287, 0]
drag, startPoint x: 277, startPoint y: 483, endPoint x: 282, endPoint y: 475, distance: 10.0
click at [278, 482] on link "Add new membership" at bounding box center [245, 481] width 104 height 13
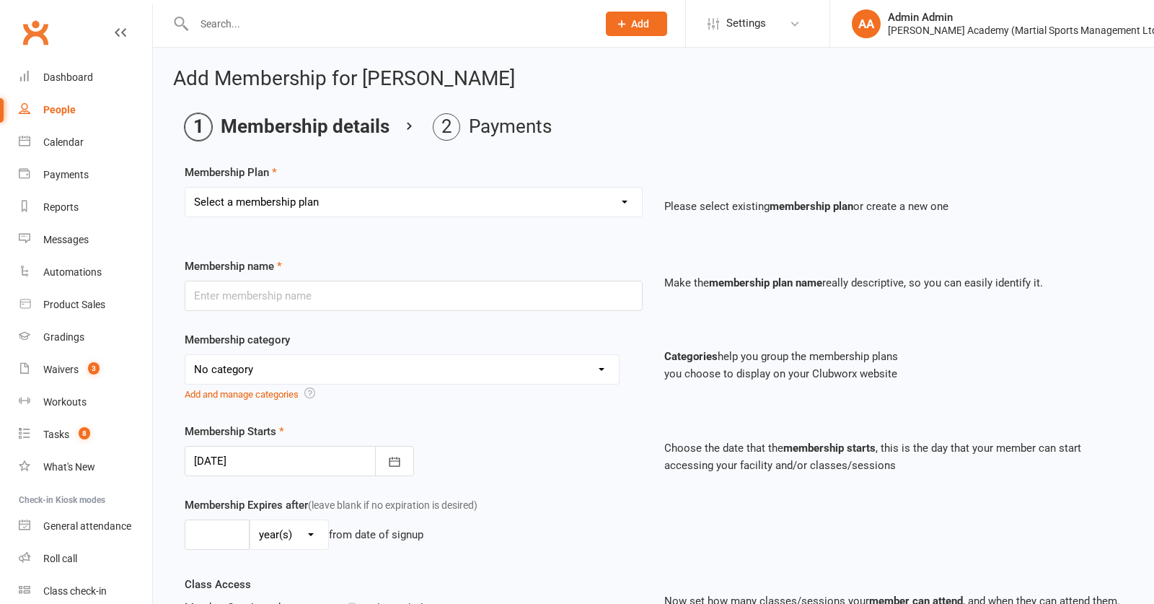
click at [351, 214] on select "Select a membership plan Create new Membership Plan Ladies BJJ Gues Pass SAMBO …" at bounding box center [413, 202] width 457 height 29
select select "10"
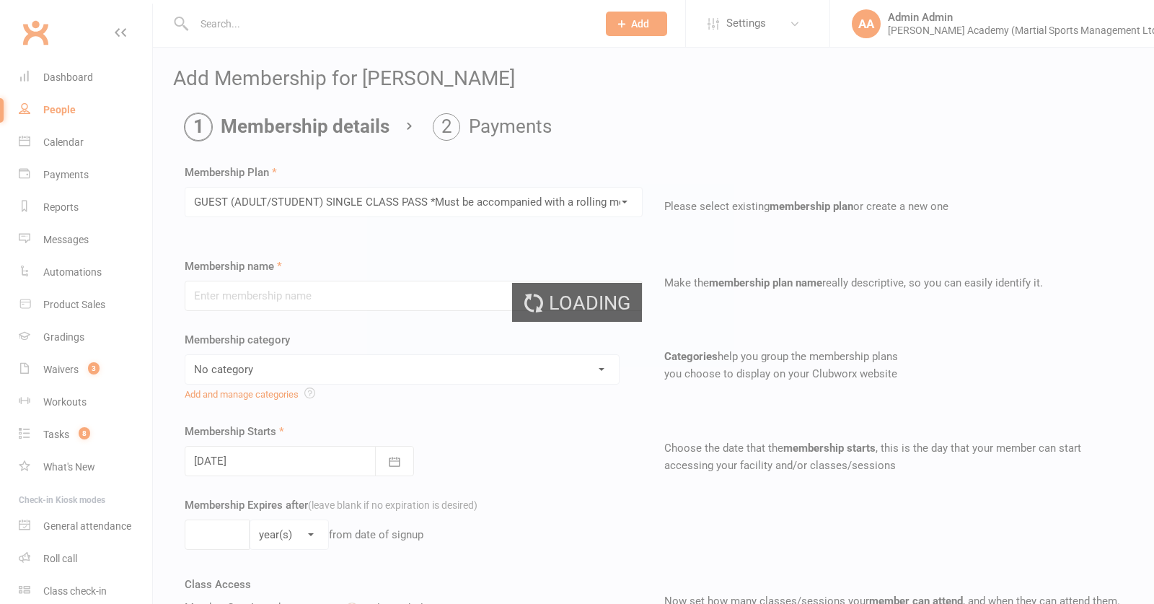
type input "GUEST (ADULT/STUDENT) SINGLE CLASS PASS *Must be accompanied with a rolling mem…"
select select "7"
type input "1"
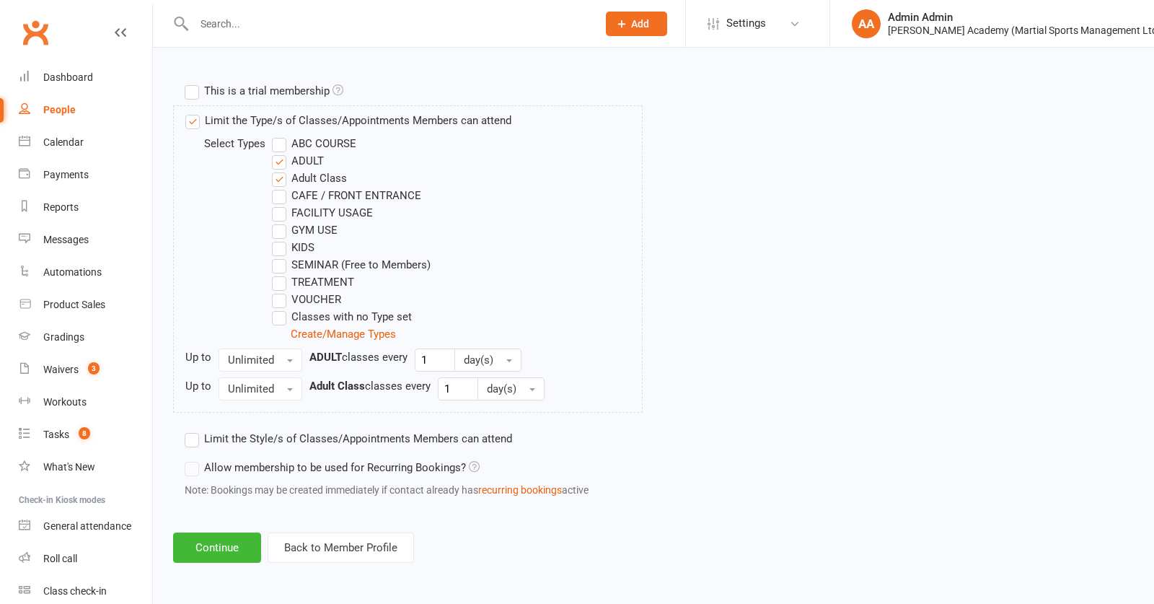
scroll to position [702, 0]
click at [245, 549] on button "Continue" at bounding box center [217, 547] width 88 height 30
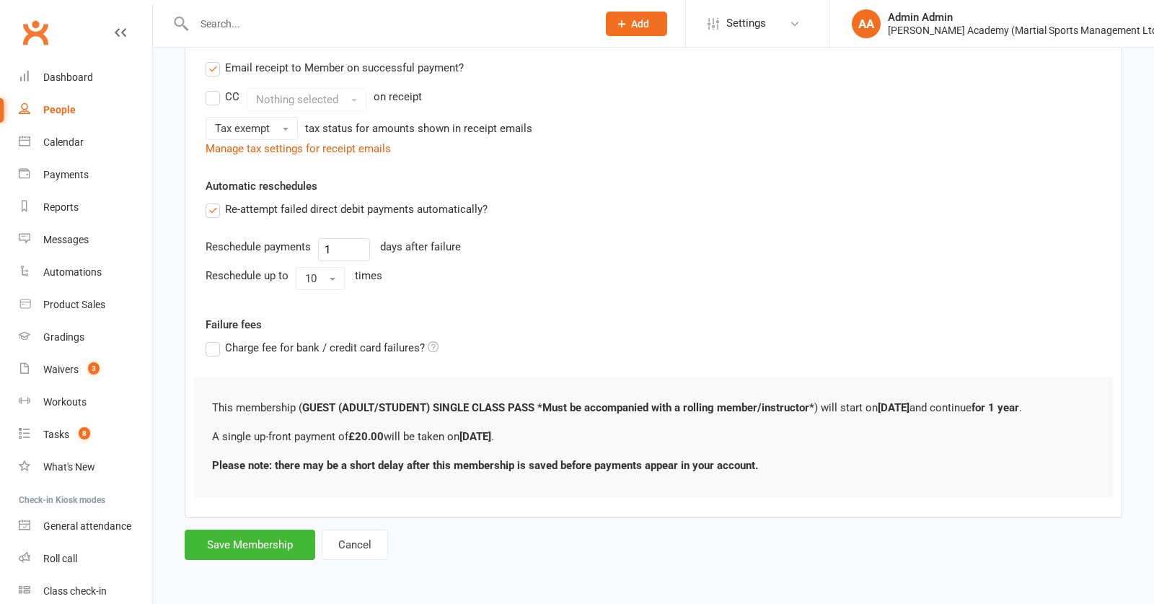
scroll to position [298, 0]
click at [300, 553] on button "Save Membership" at bounding box center [250, 545] width 131 height 30
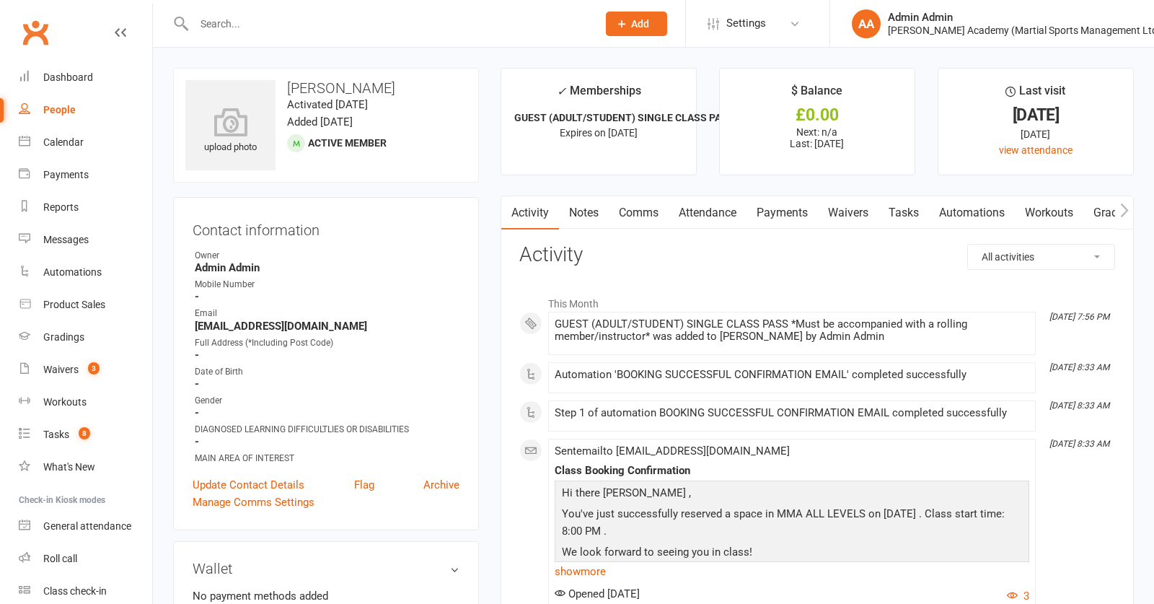
click at [810, 214] on link "Payments" at bounding box center [782, 212] width 71 height 33
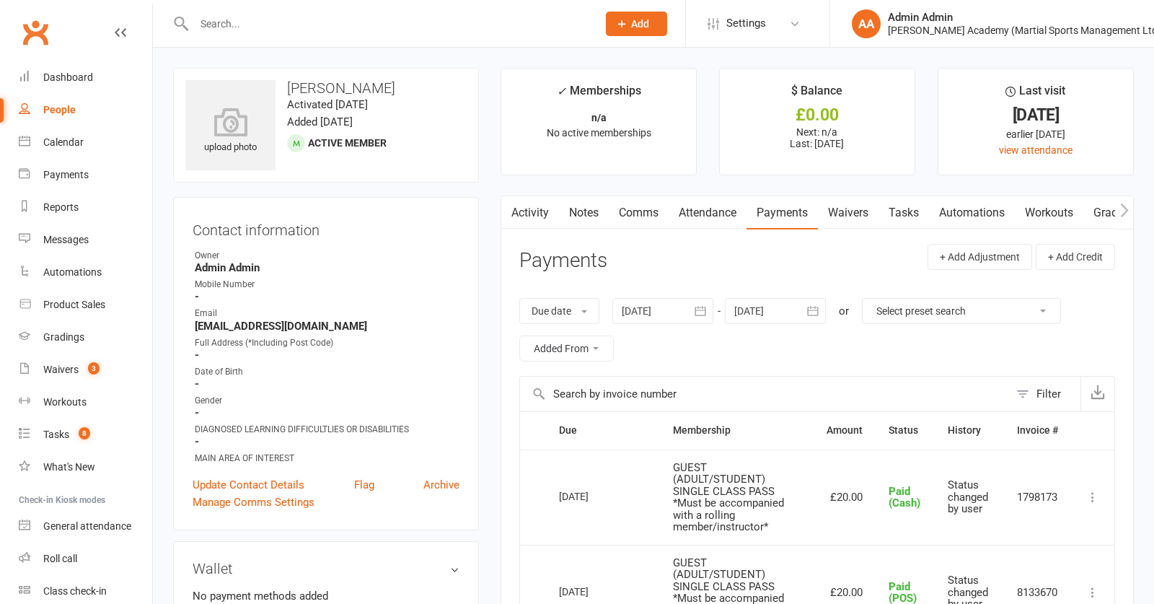
click at [710, 209] on link "Attendance" at bounding box center [708, 212] width 78 height 33
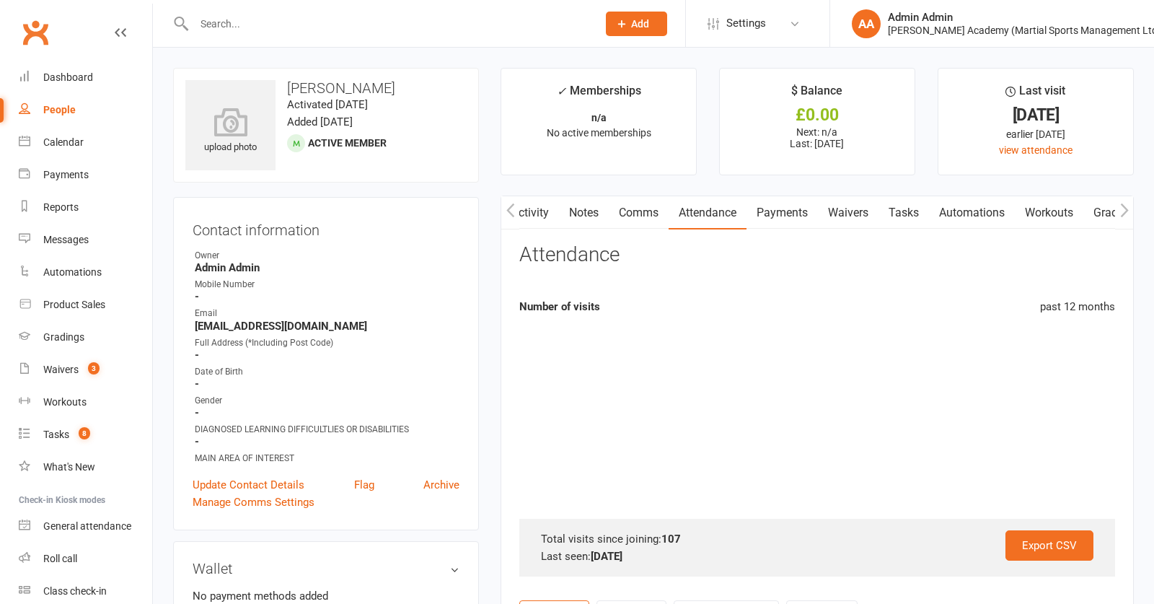
scroll to position [0, 1]
click at [799, 217] on link "Payments" at bounding box center [781, 212] width 71 height 33
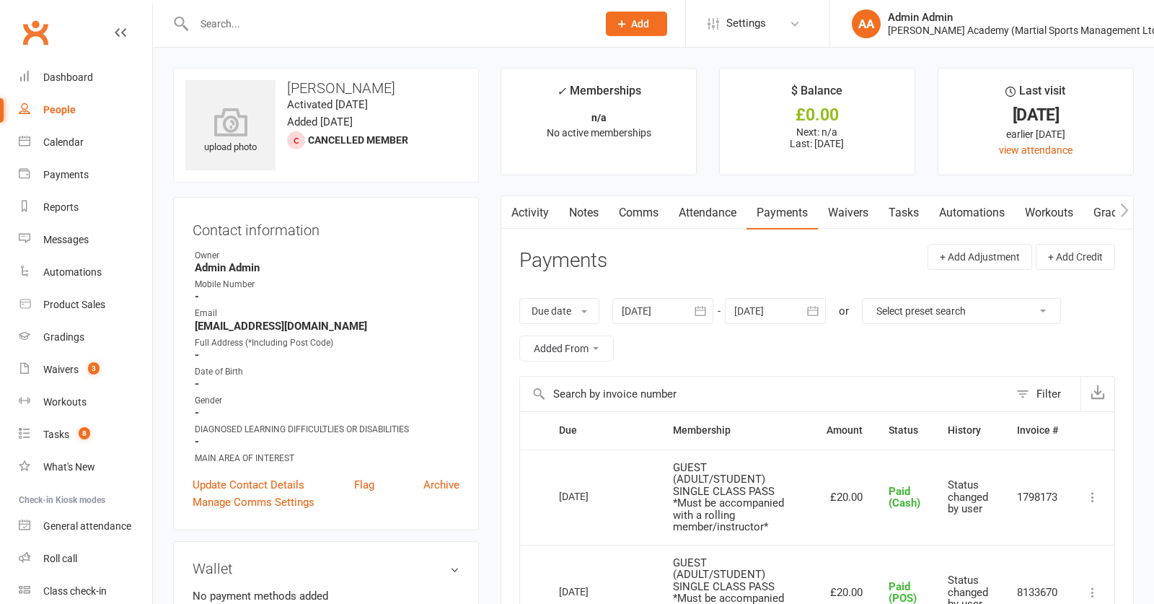
click at [736, 211] on link "Attendance" at bounding box center [708, 212] width 78 height 33
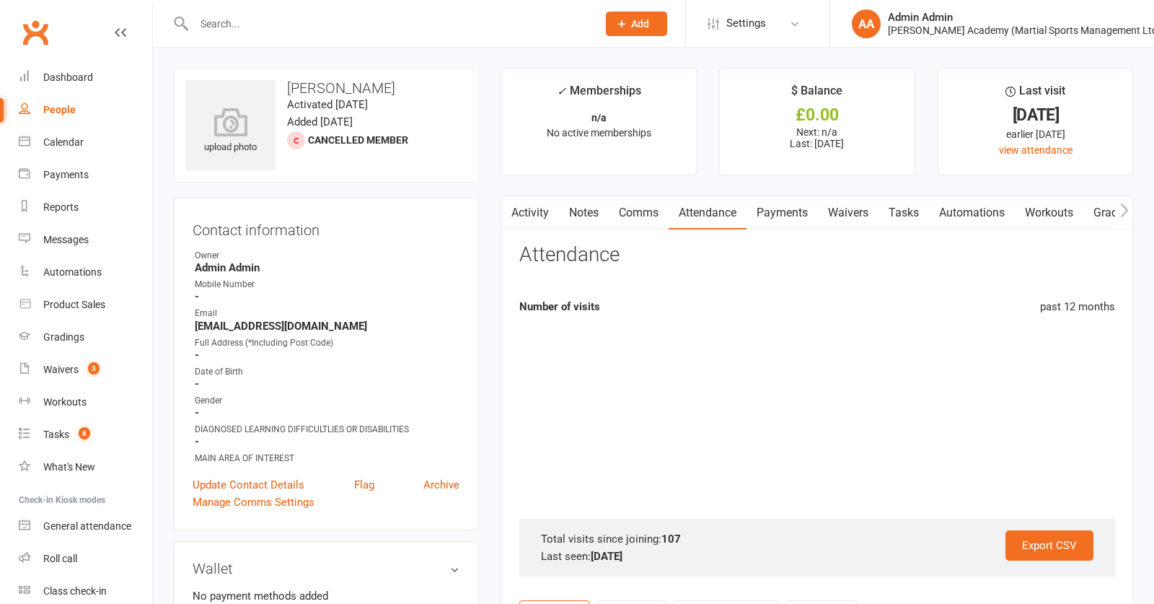
click at [800, 214] on link "Payments" at bounding box center [782, 212] width 71 height 33
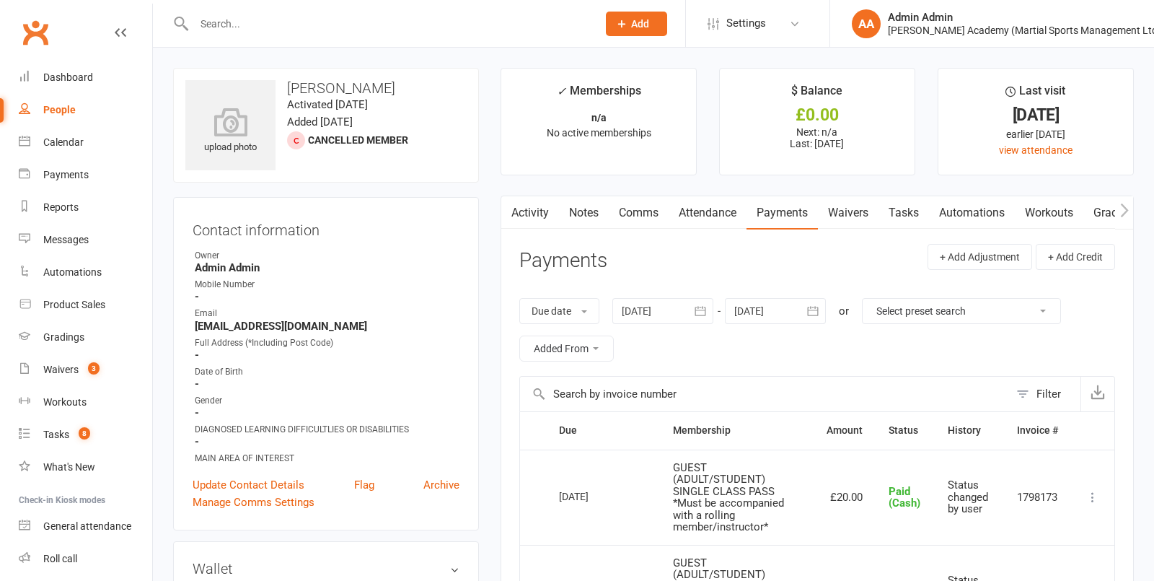
click at [719, 199] on link "Attendance" at bounding box center [708, 212] width 78 height 33
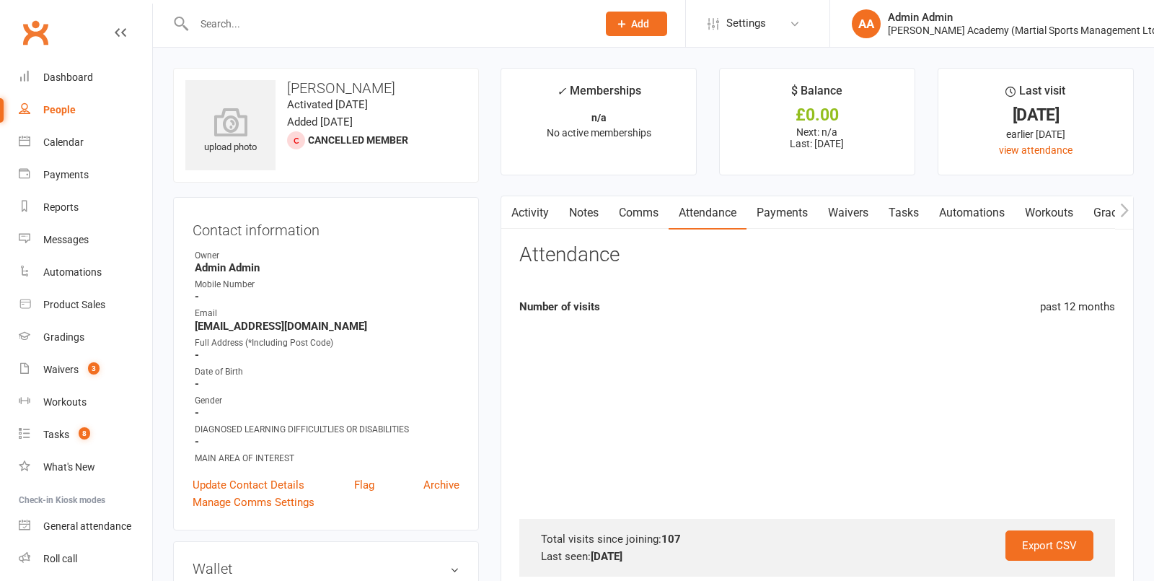
click at [779, 212] on link "Payments" at bounding box center [782, 212] width 71 height 33
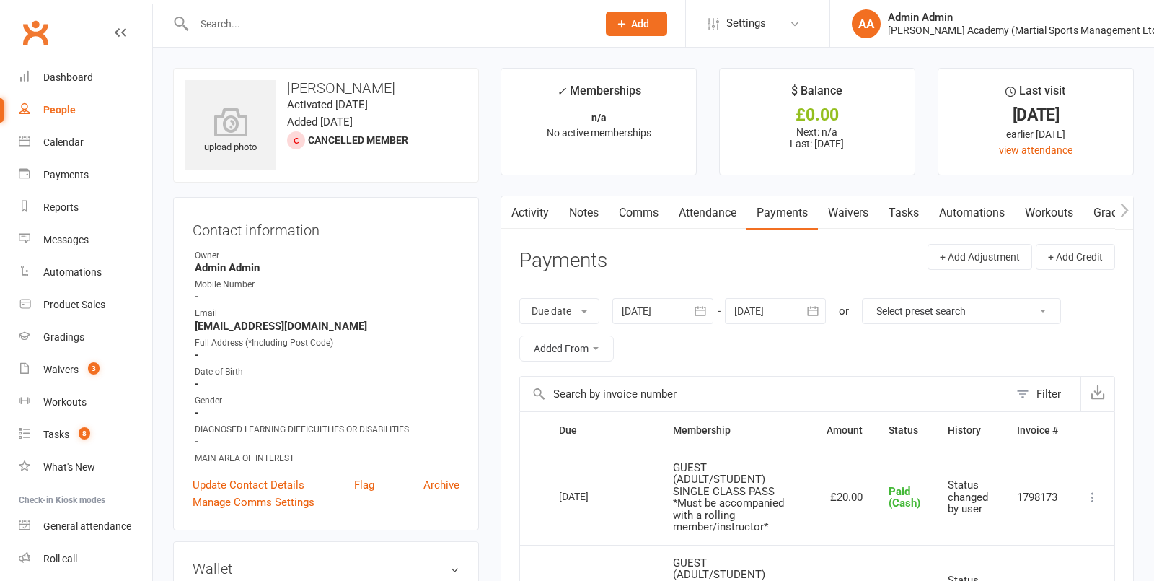
click at [711, 212] on link "Attendance" at bounding box center [708, 212] width 78 height 33
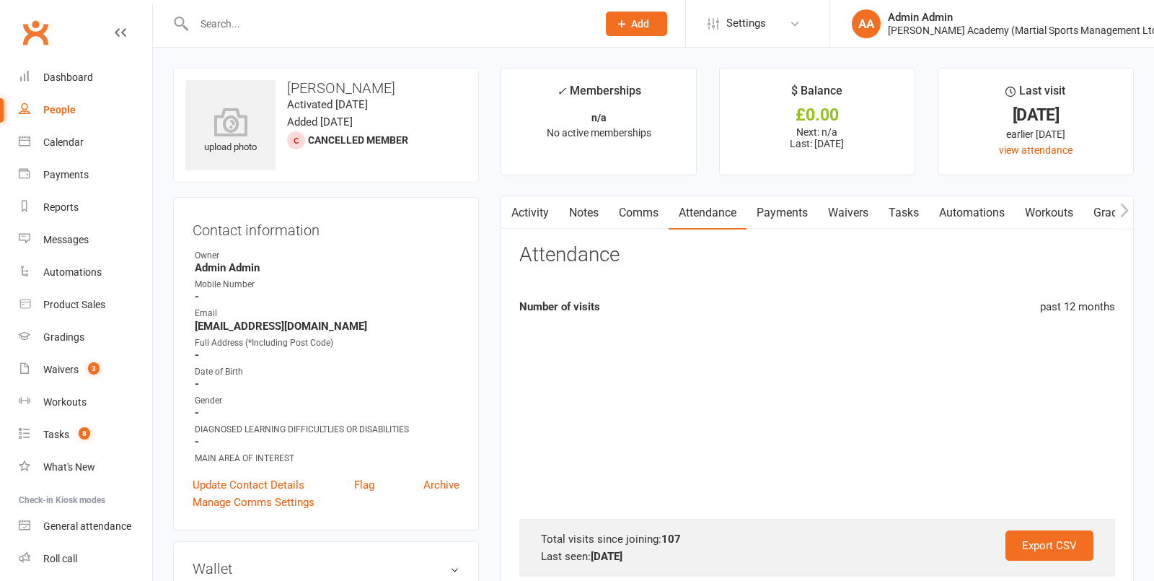
click at [782, 224] on link "Payments" at bounding box center [782, 212] width 71 height 33
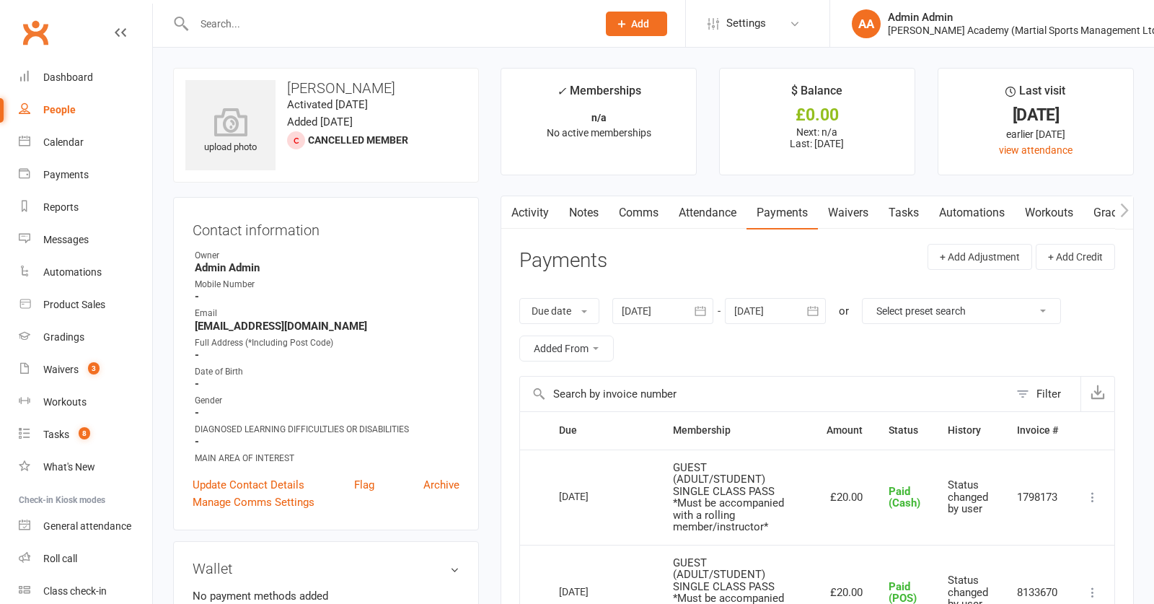
click at [728, 216] on link "Attendance" at bounding box center [708, 212] width 78 height 33
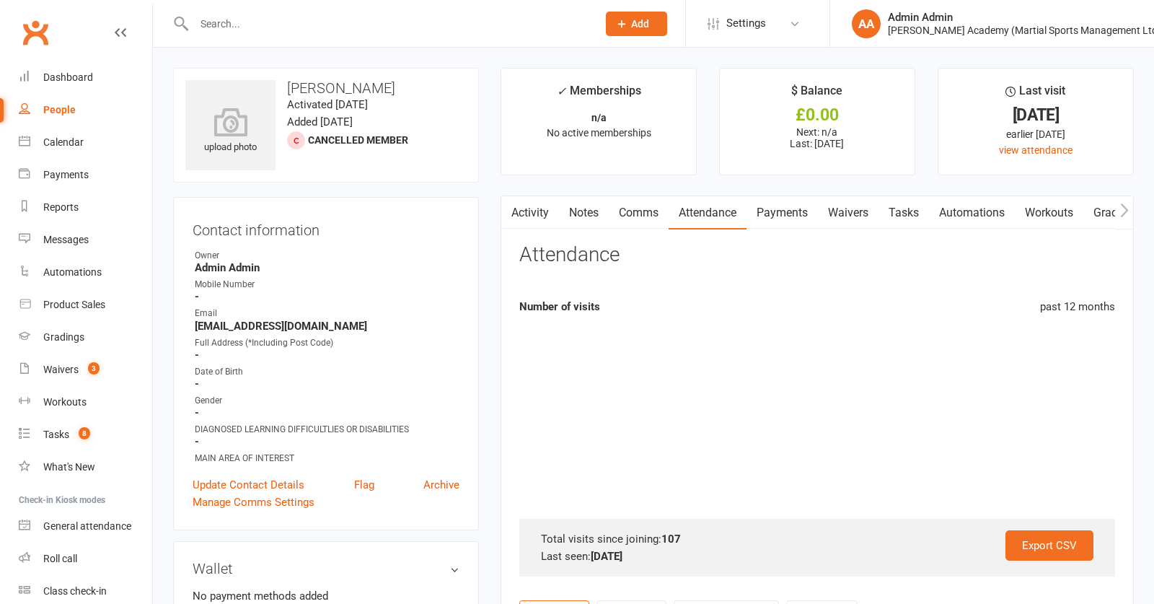
click at [797, 219] on link "Payments" at bounding box center [782, 212] width 71 height 33
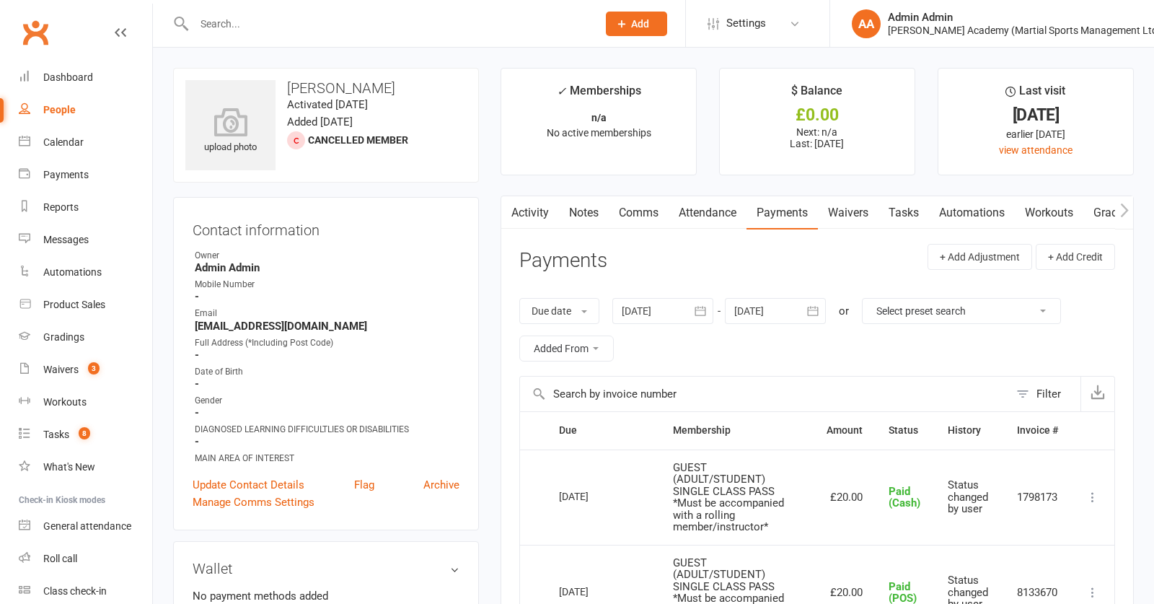
click at [333, 25] on input "text" at bounding box center [389, 24] width 398 height 20
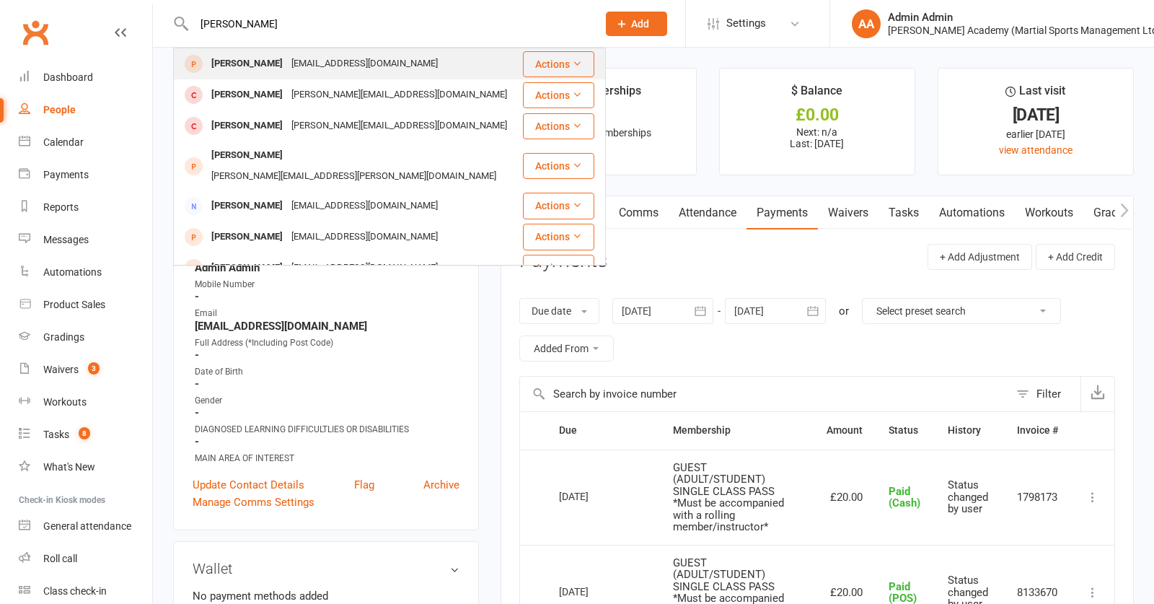
type input "joe wilson"
click at [308, 71] on div "[EMAIL_ADDRESS][DOMAIN_NAME]" at bounding box center [364, 63] width 155 height 21
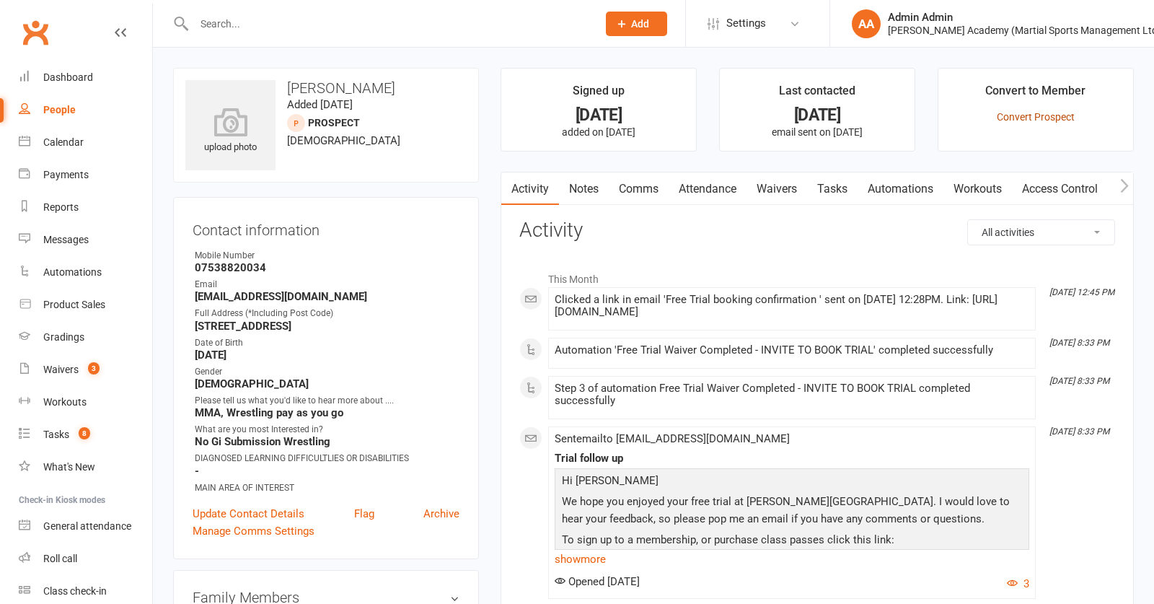
click at [1039, 117] on link "Convert Prospect" at bounding box center [1036, 117] width 78 height 12
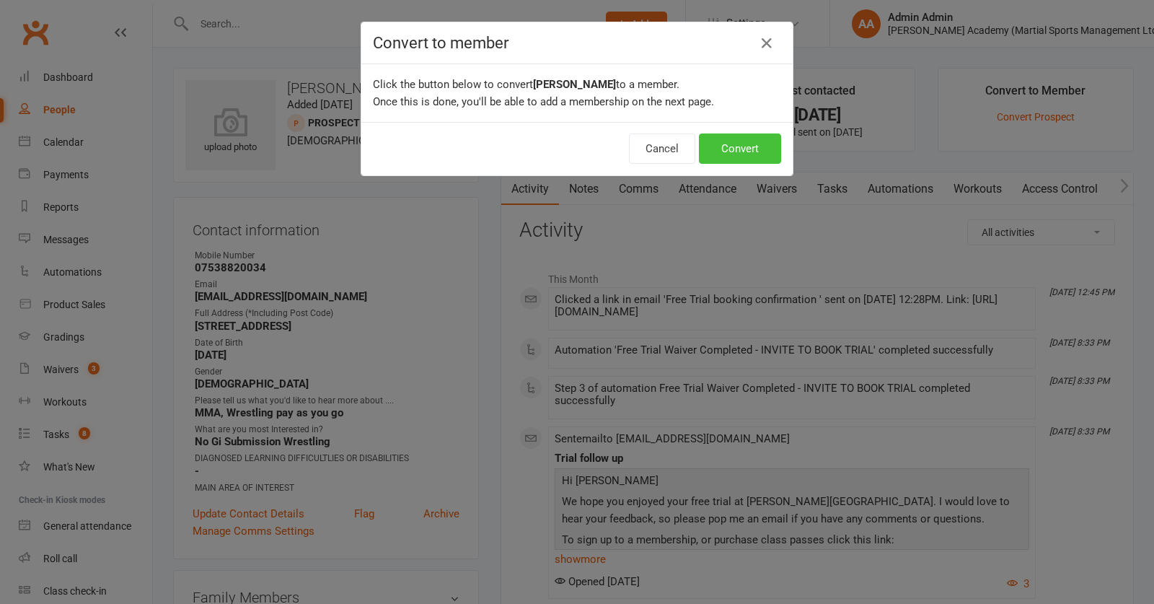
click at [750, 145] on button "Convert" at bounding box center [740, 148] width 82 height 30
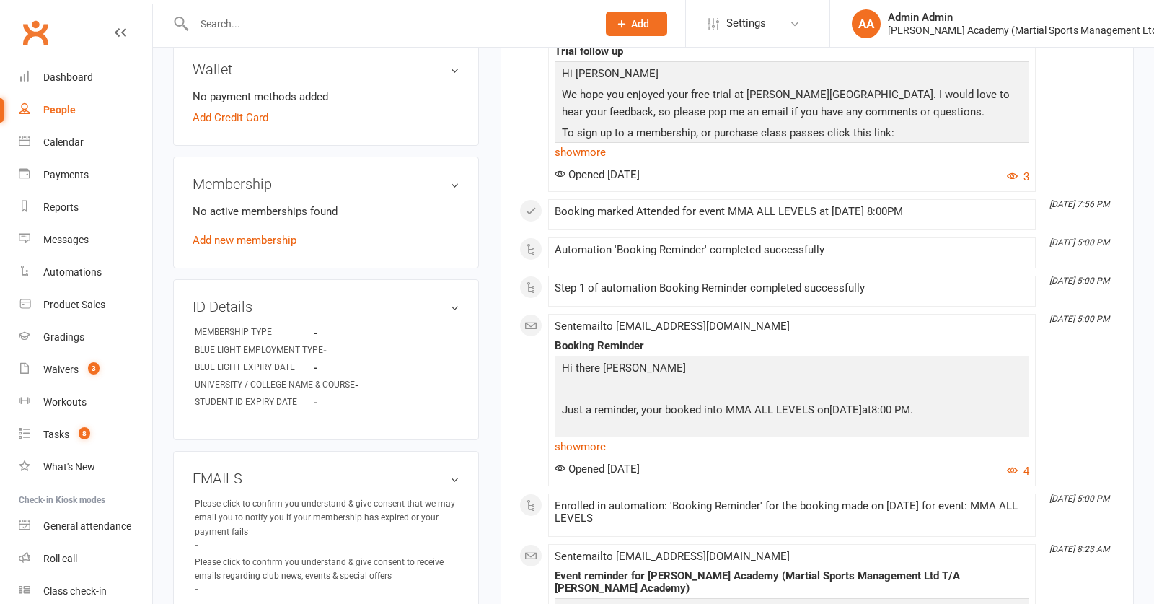
scroll to position [469, 0]
click at [278, 250] on div "No active memberships found Add new membership" at bounding box center [326, 226] width 267 height 46
click at [282, 247] on link "Add new membership" at bounding box center [245, 240] width 104 height 13
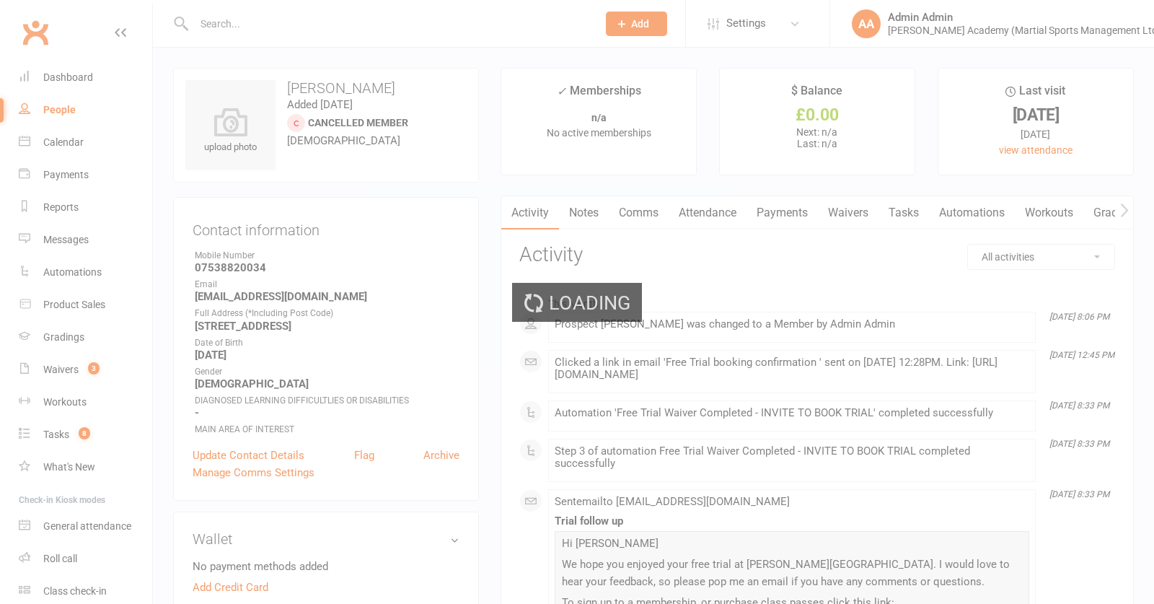
scroll to position [-1, 0]
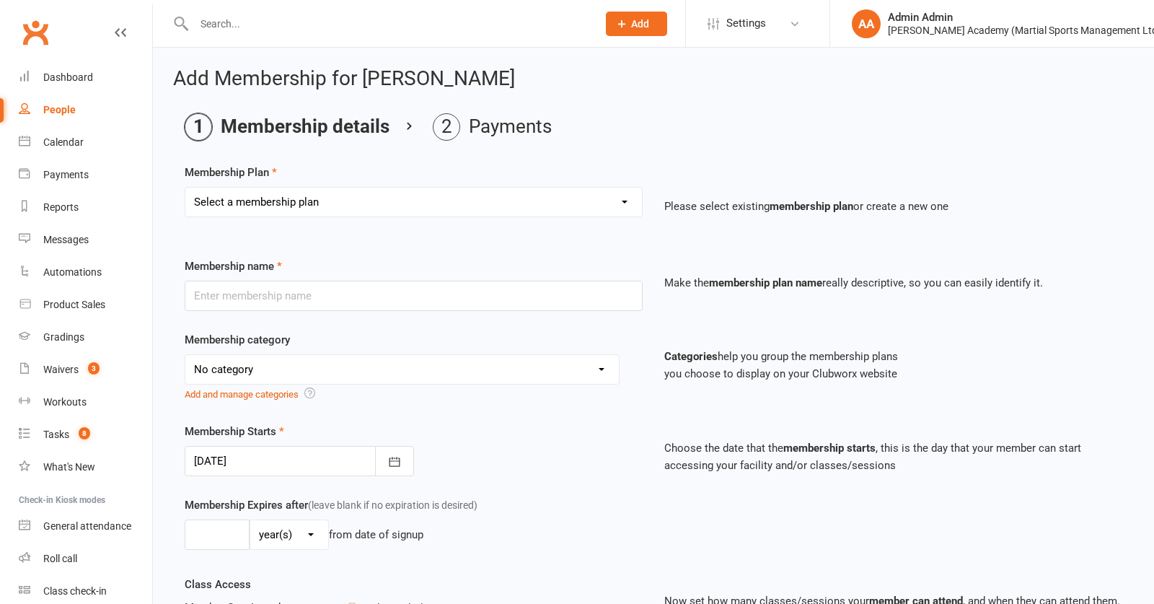
select select "10"
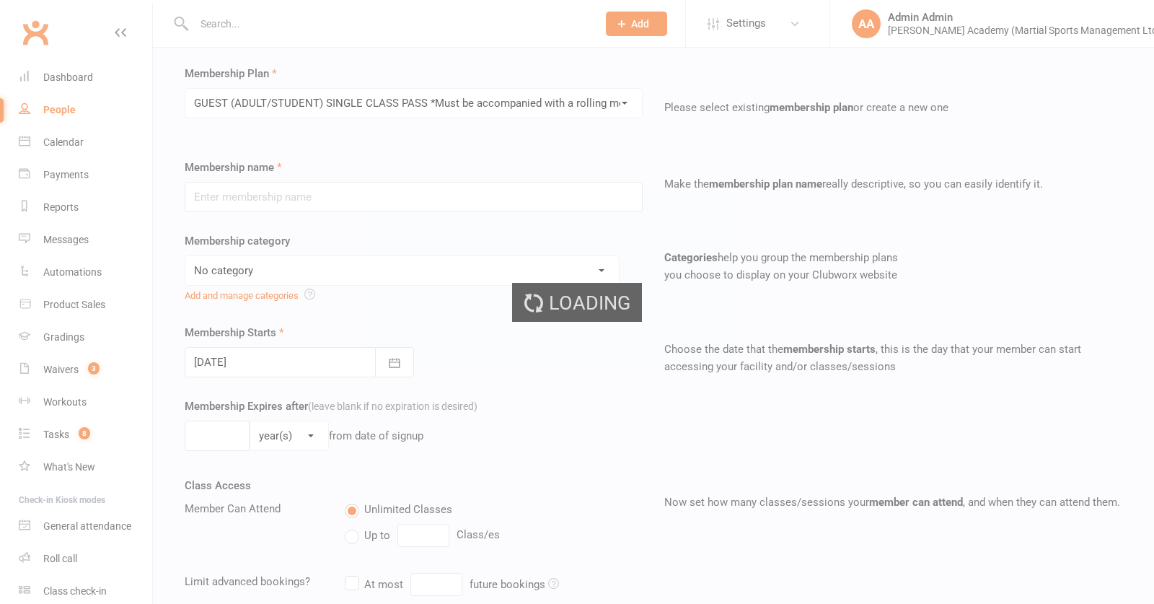
type input "GUEST (ADULT/STUDENT) SINGLE CLASS PASS *Must be accompanied with a rolling mem…"
select select "7"
type input "1"
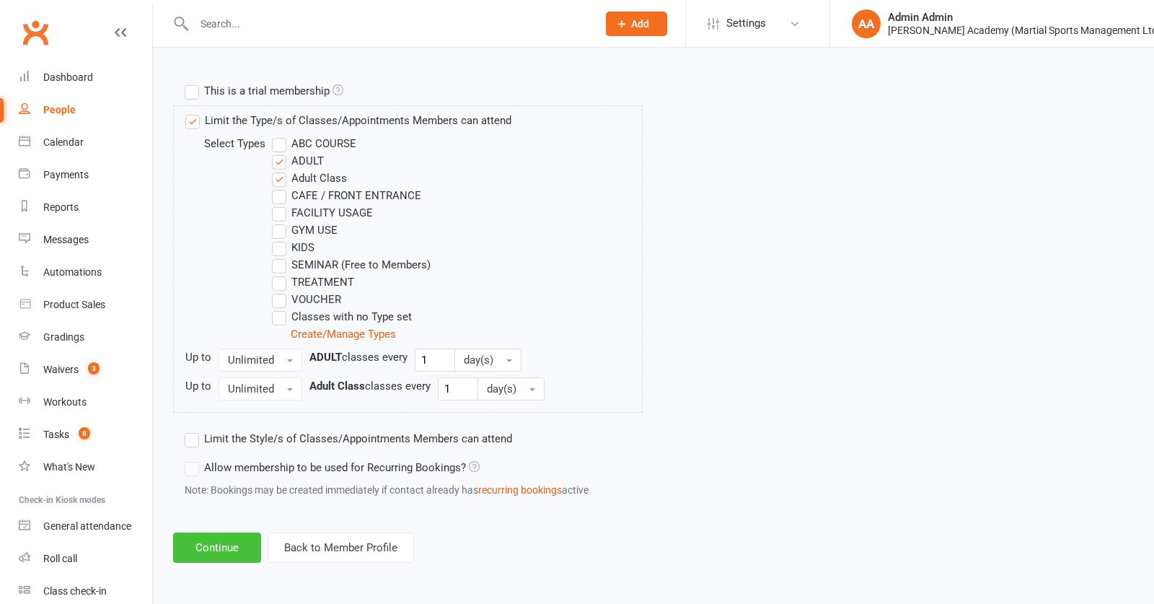
scroll to position [706, 0]
click at [220, 544] on button "Continue" at bounding box center [217, 547] width 88 height 30
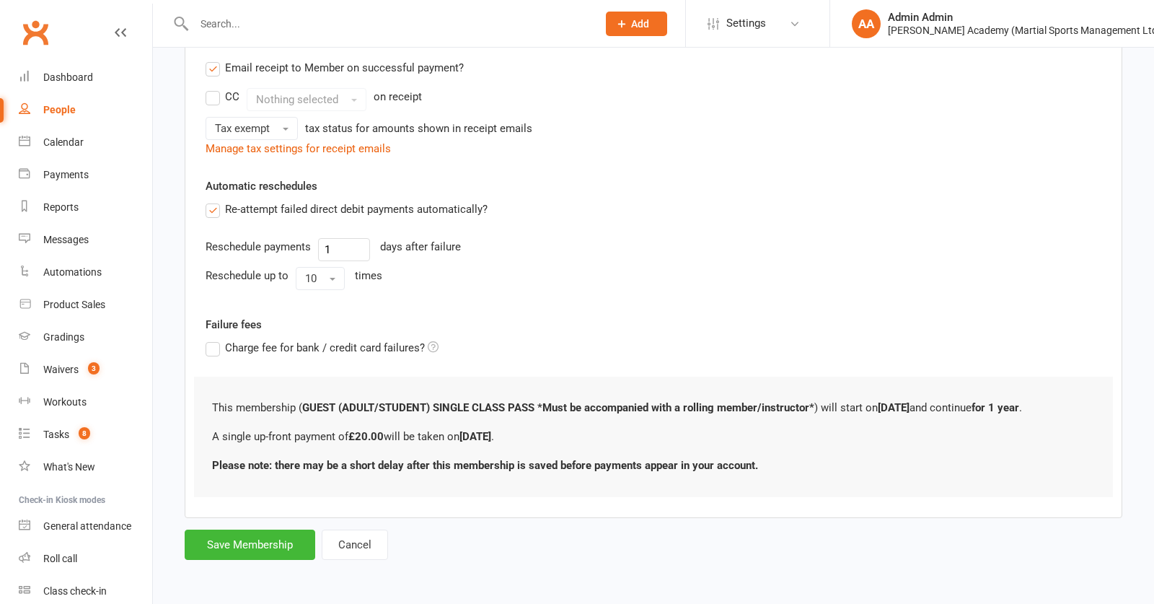
scroll to position [0, 0]
drag, startPoint x: 290, startPoint y: 548, endPoint x: 472, endPoint y: 206, distance: 387.3
click at [290, 548] on button "Save Membership" at bounding box center [250, 545] width 131 height 30
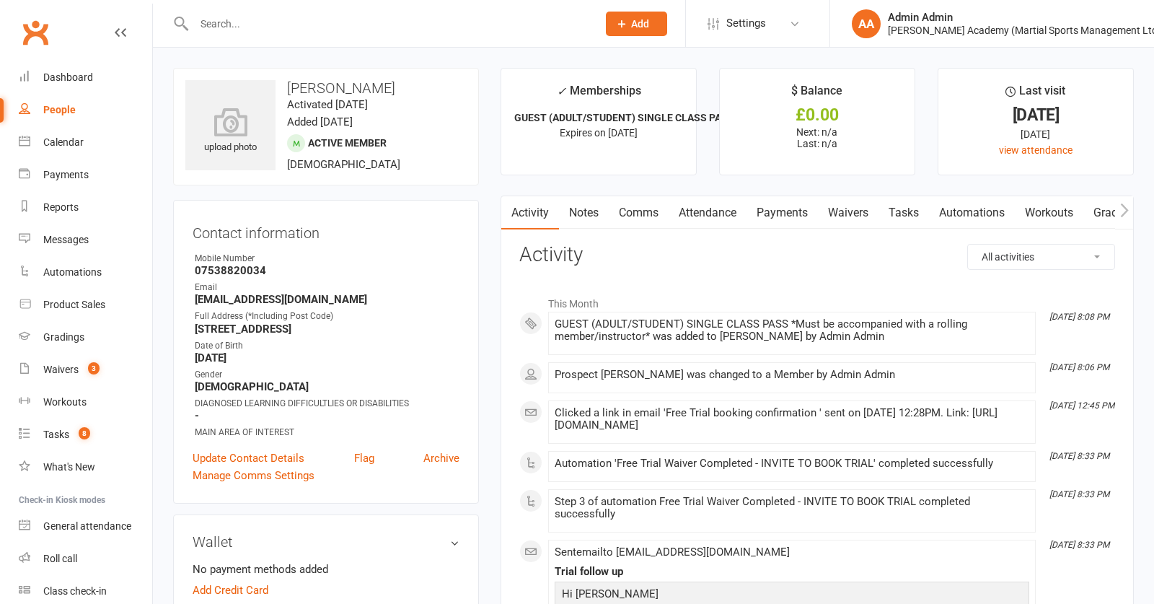
click at [776, 205] on link "Payments" at bounding box center [782, 212] width 71 height 33
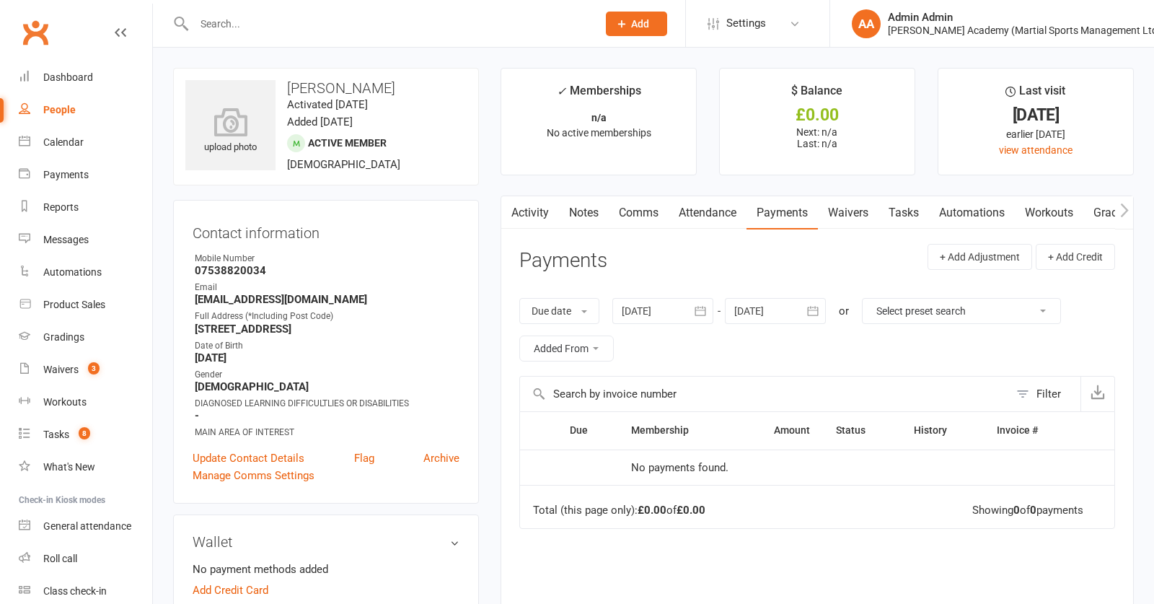
click at [704, 214] on link "Attendance" at bounding box center [708, 212] width 78 height 33
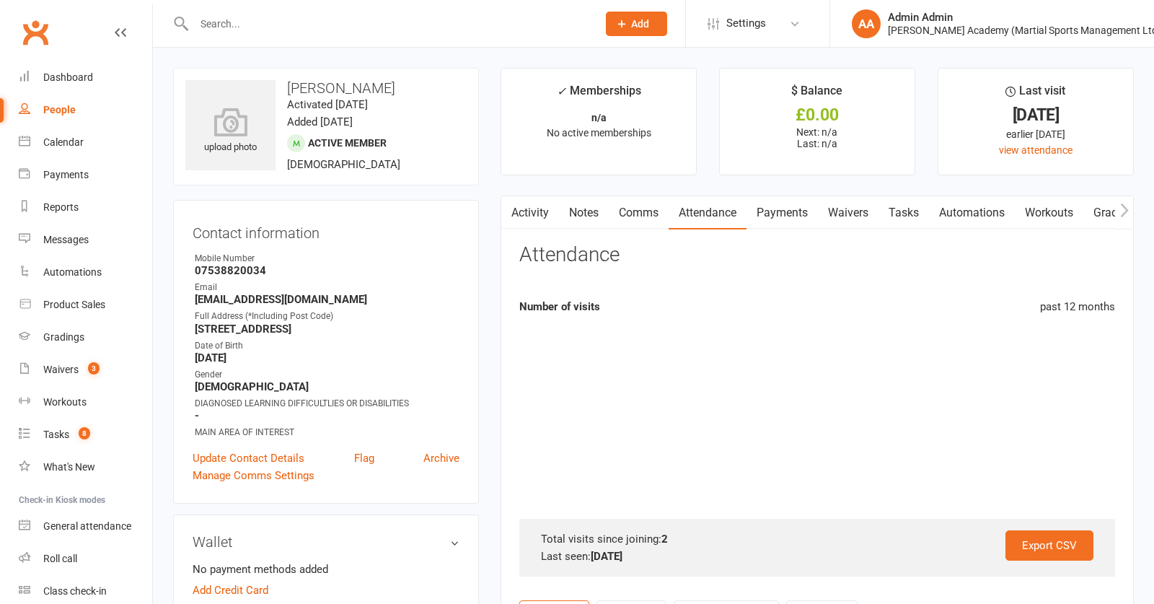
click at [791, 215] on link "Payments" at bounding box center [782, 212] width 71 height 33
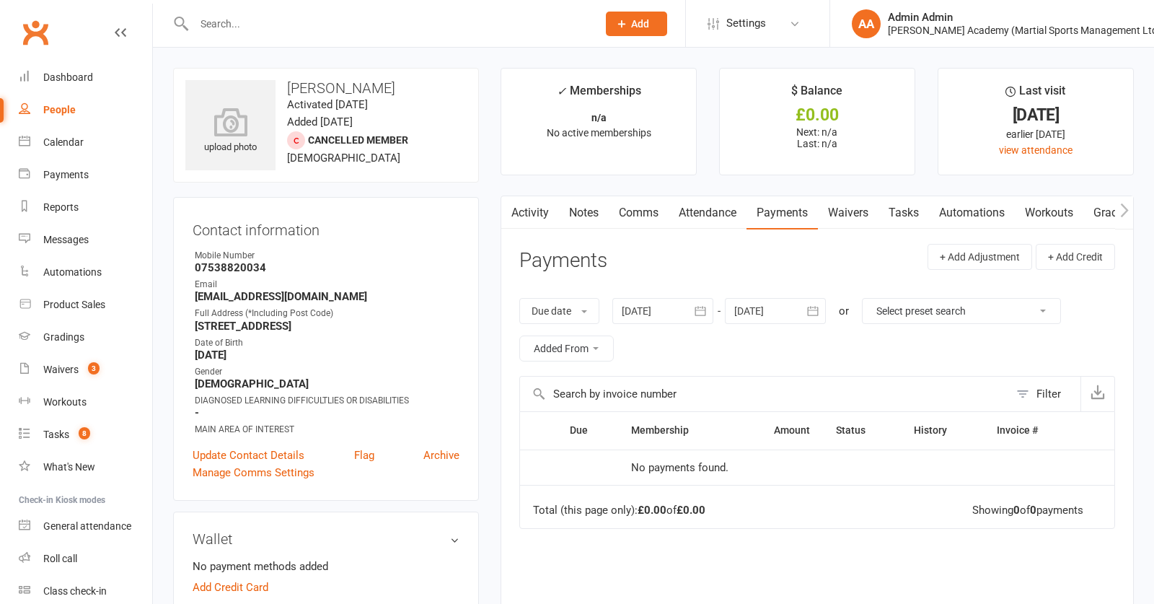
click at [675, 316] on div at bounding box center [663, 311] width 101 height 26
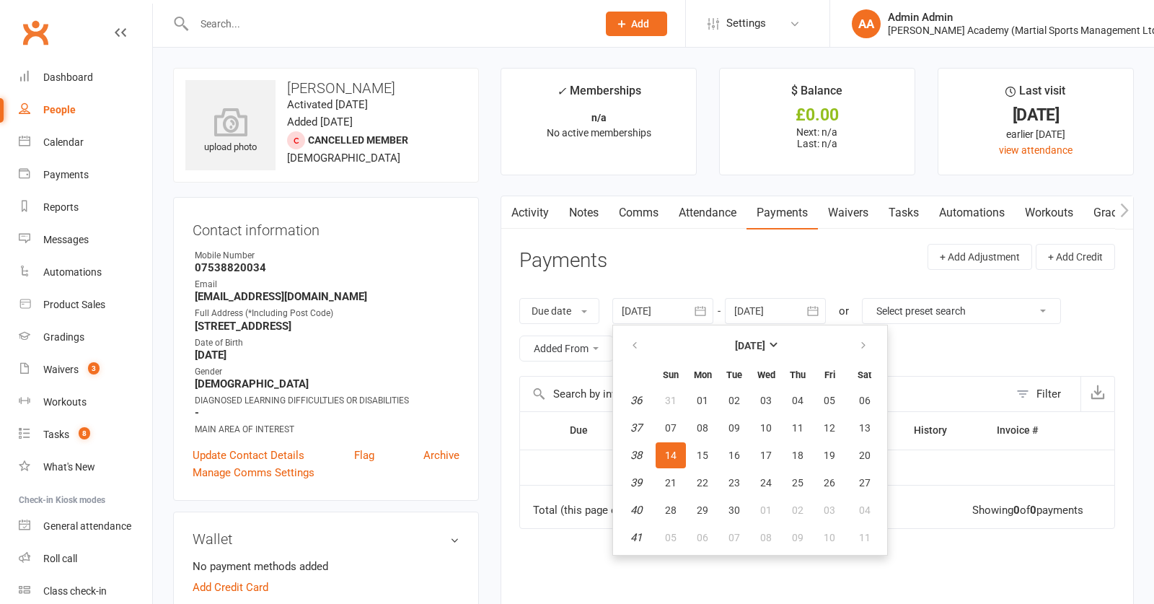
click at [706, 401] on span "01" at bounding box center [703, 401] width 12 height 12
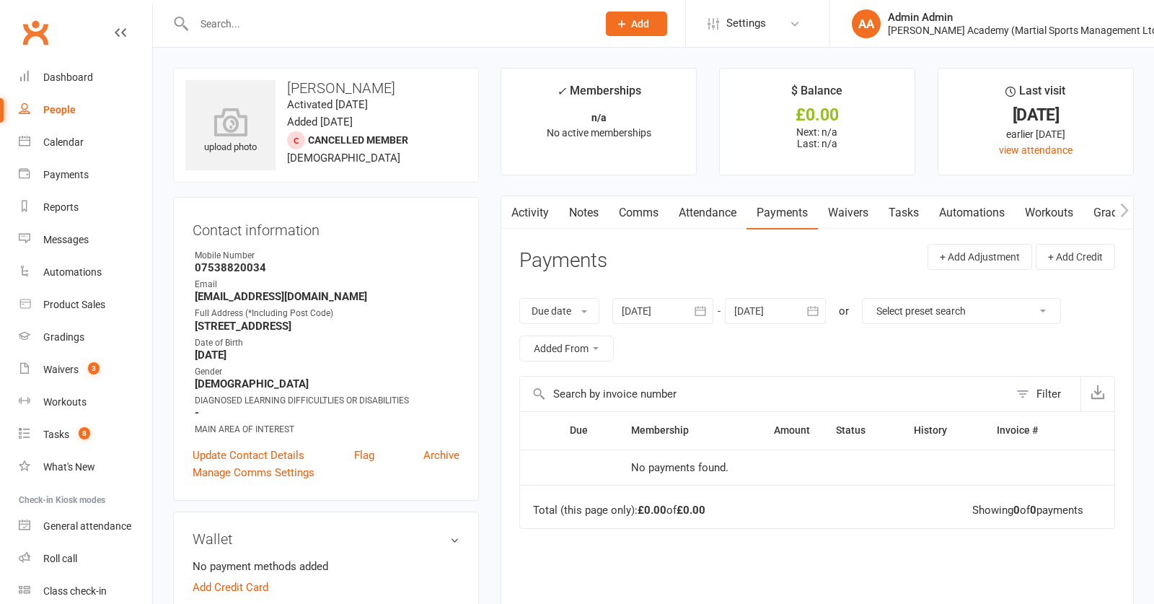
click at [680, 310] on div at bounding box center [663, 311] width 101 height 26
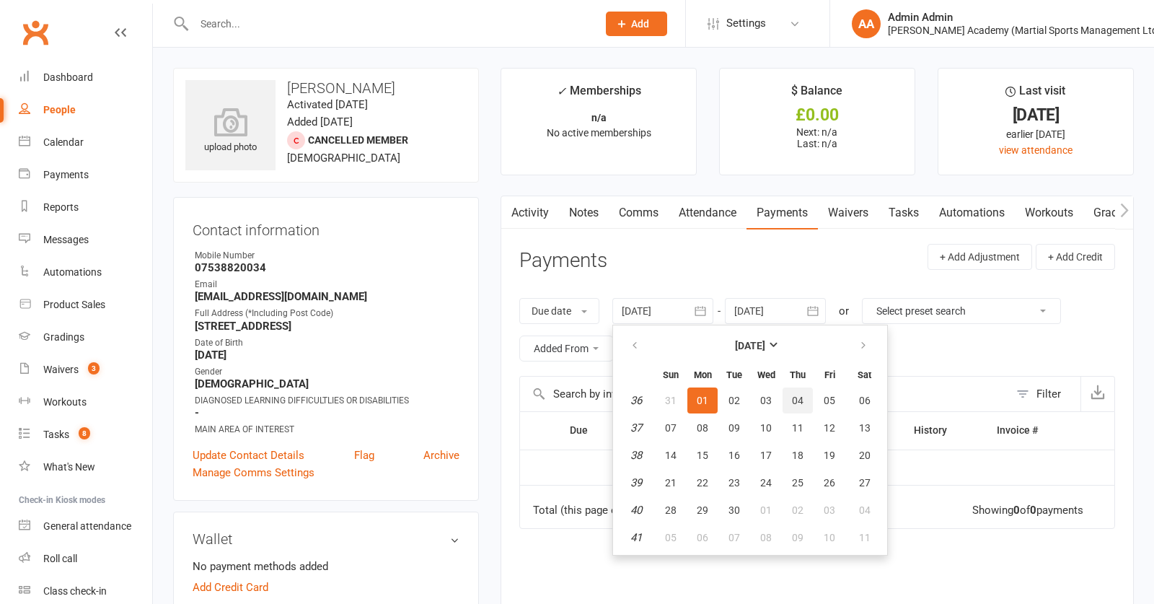
click at [804, 395] on span "04" at bounding box center [798, 401] width 12 height 12
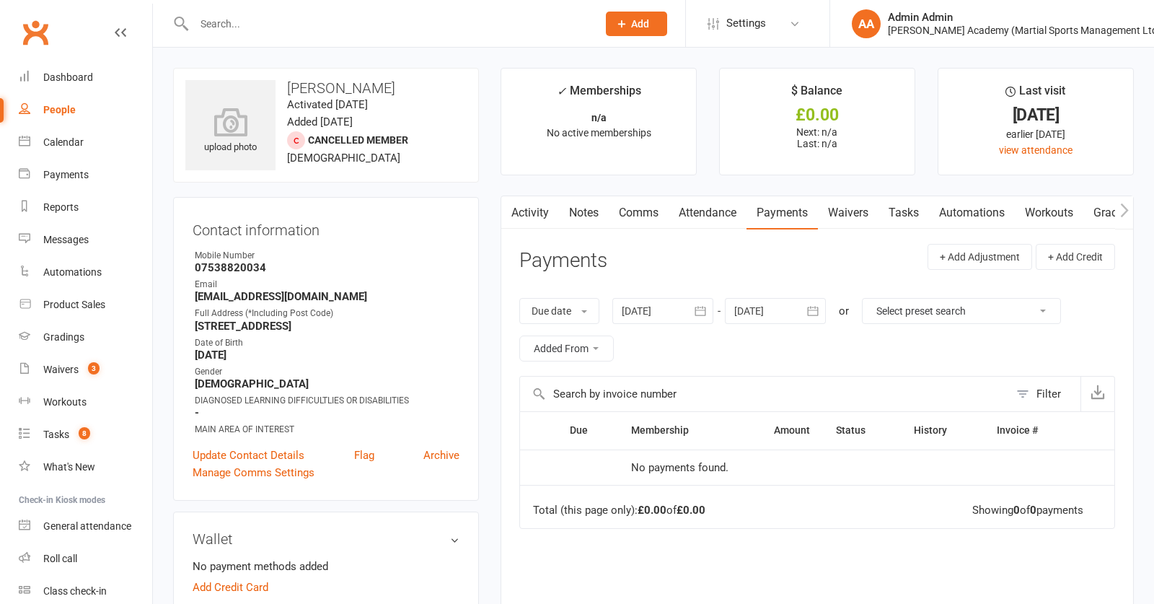
type input "04 Sep 2025"
click at [737, 248] on div "Activity Notes Comms Attendance Payments Waivers Tasks Automations Workouts Gra…" at bounding box center [817, 466] width 633 height 541
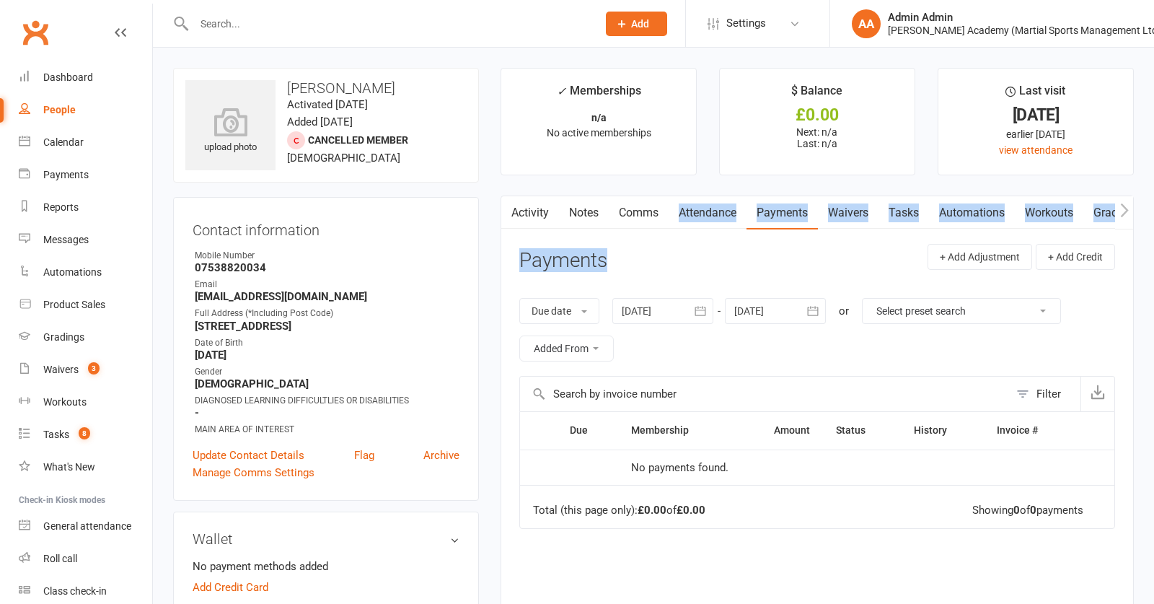
click at [686, 221] on link "Attendance" at bounding box center [708, 212] width 78 height 33
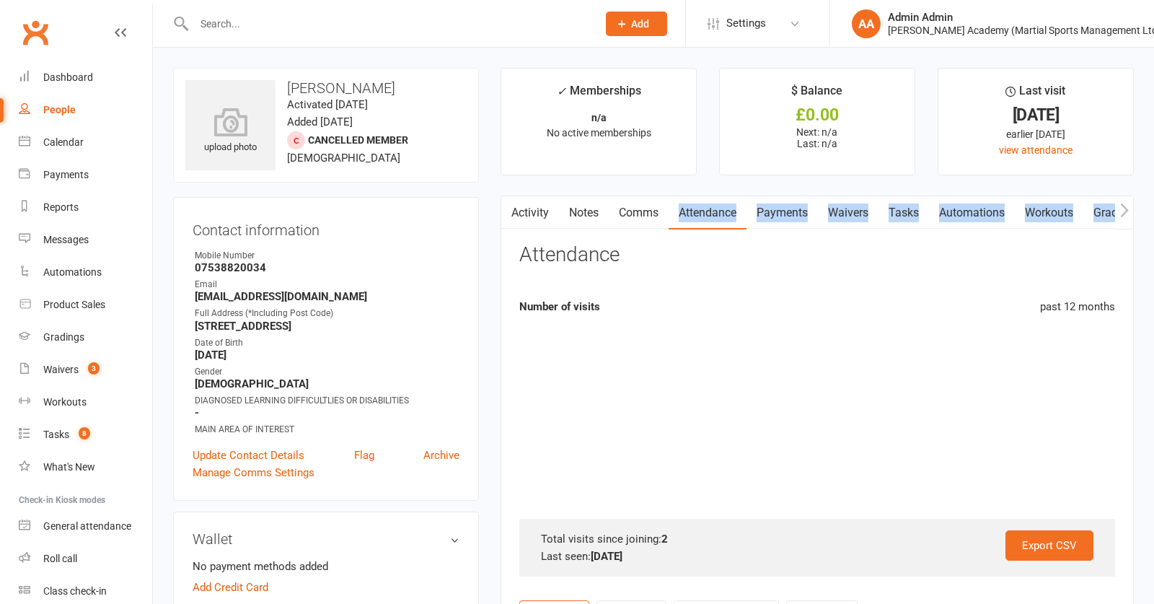
click at [754, 258] on div "Attendance" at bounding box center [817, 261] width 596 height 34
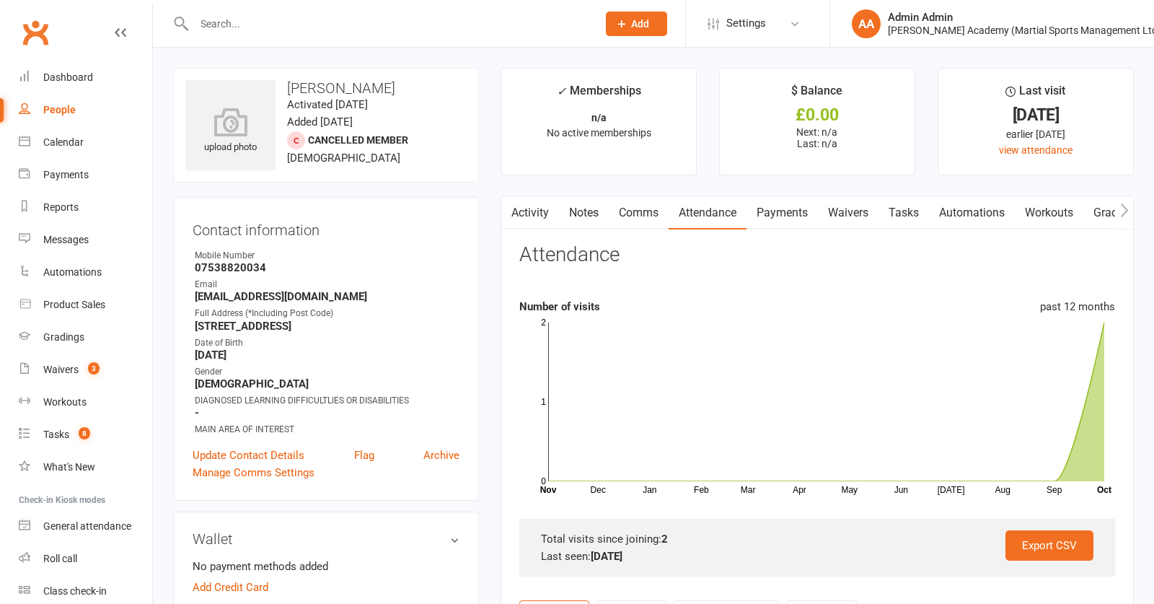
click at [773, 209] on link "Payments" at bounding box center [782, 212] width 71 height 33
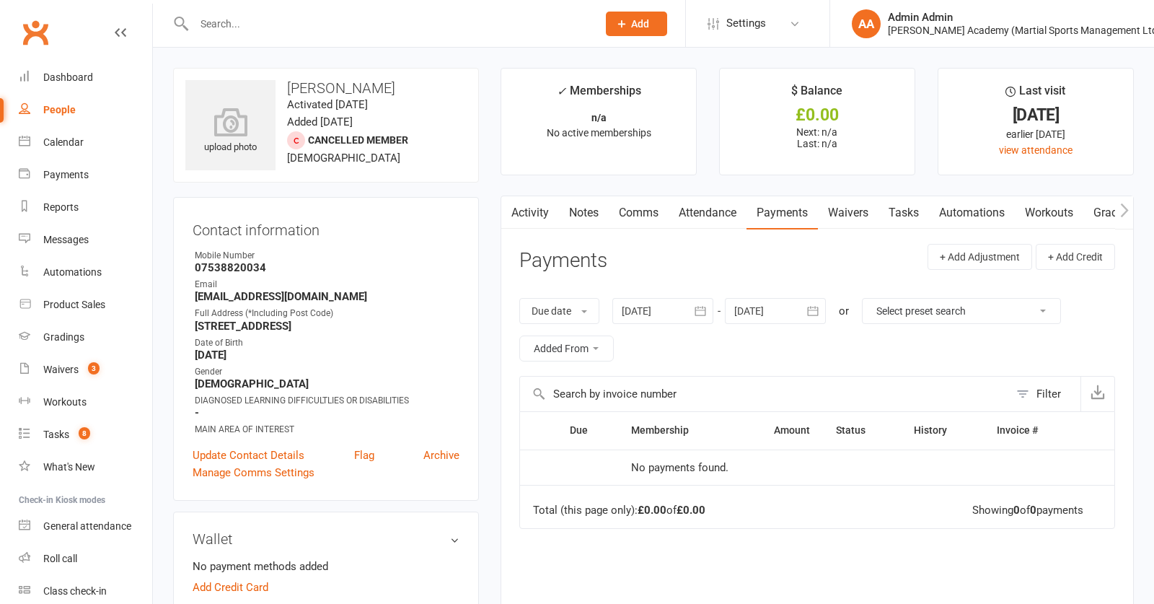
click at [734, 212] on link "Attendance" at bounding box center [708, 212] width 78 height 33
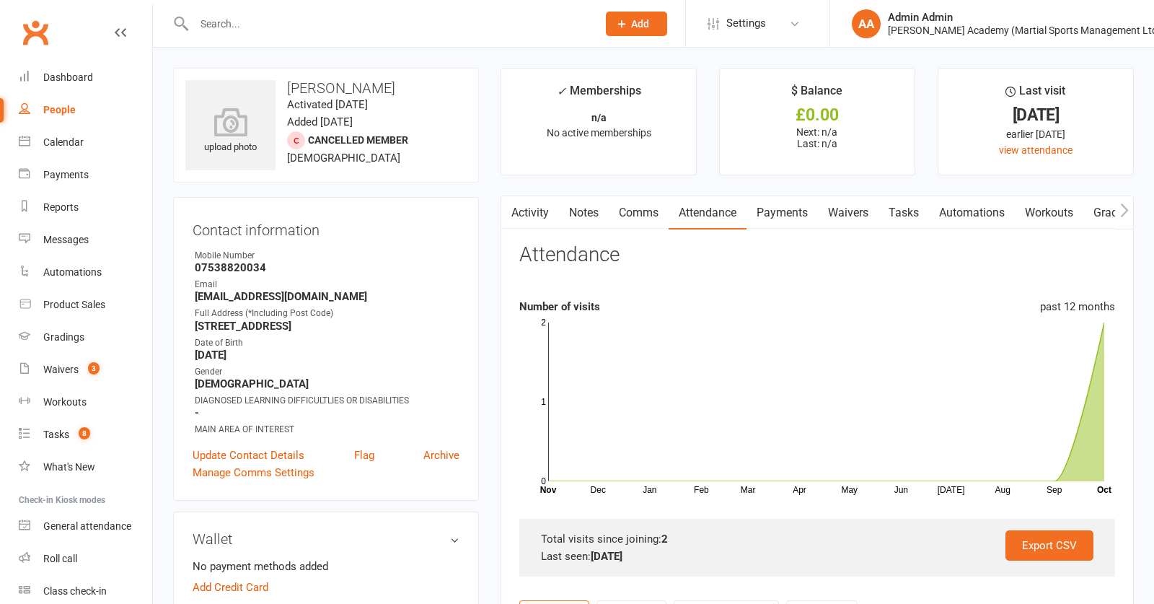
drag, startPoint x: 789, startPoint y: 216, endPoint x: 818, endPoint y: 214, distance: 29.7
click at [789, 216] on link "Payments" at bounding box center [782, 212] width 71 height 33
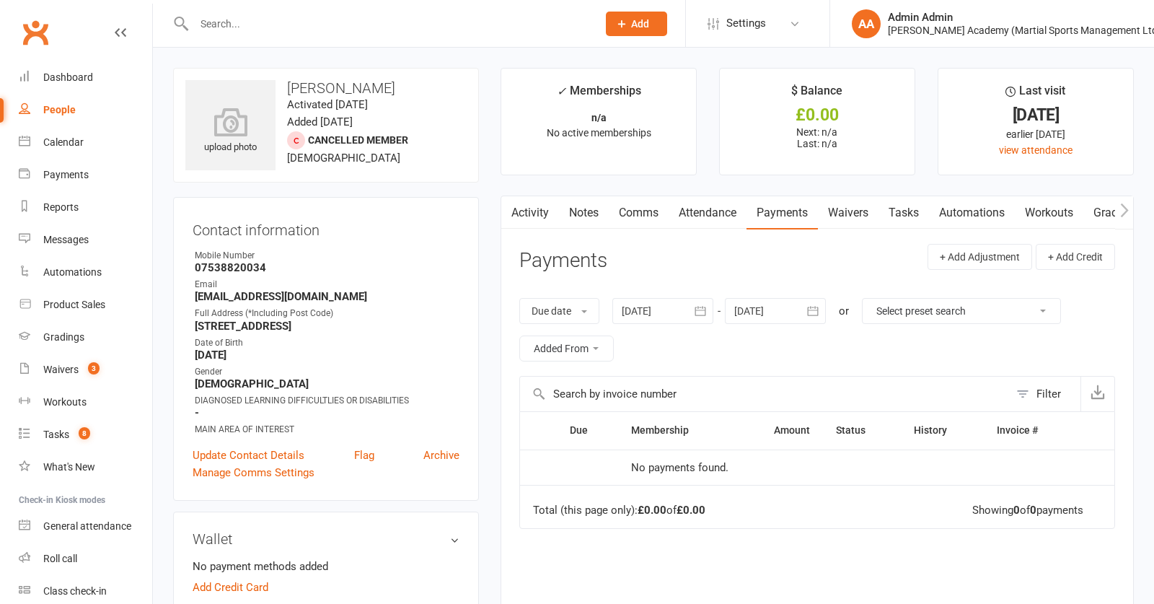
click at [848, 210] on link "Waivers" at bounding box center [848, 212] width 61 height 33
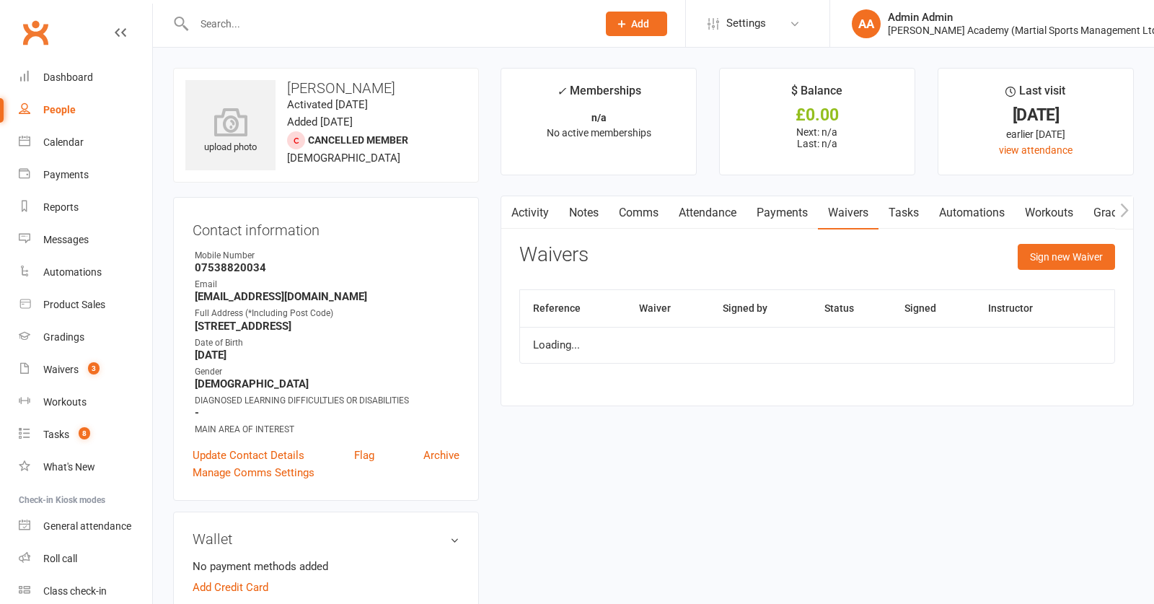
click at [792, 214] on link "Payments" at bounding box center [782, 212] width 71 height 33
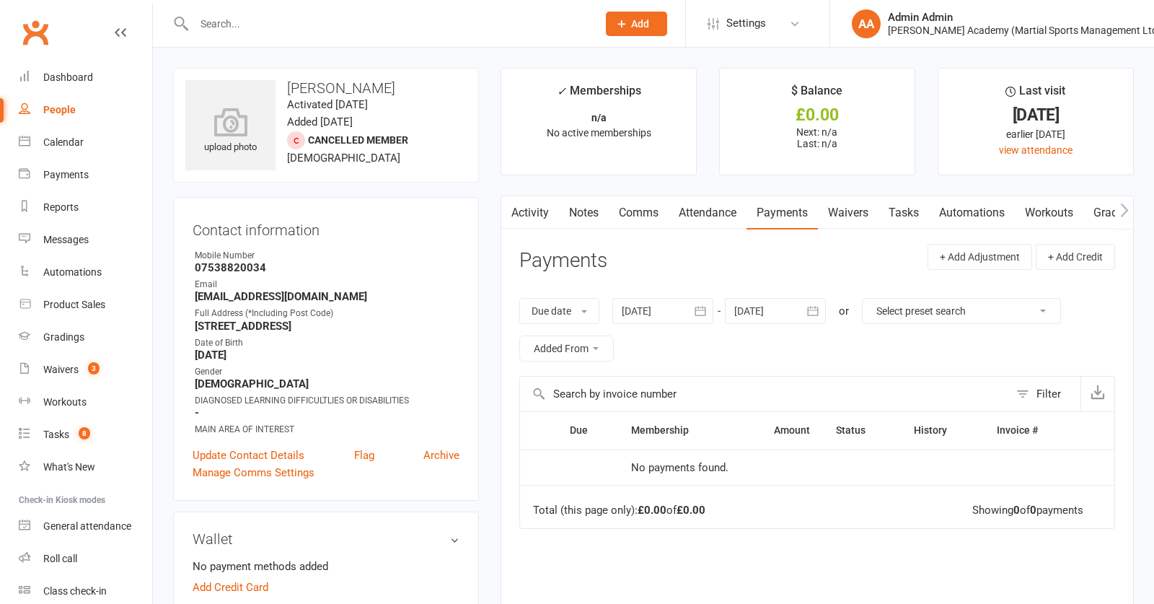
click at [658, 303] on div at bounding box center [663, 311] width 101 height 26
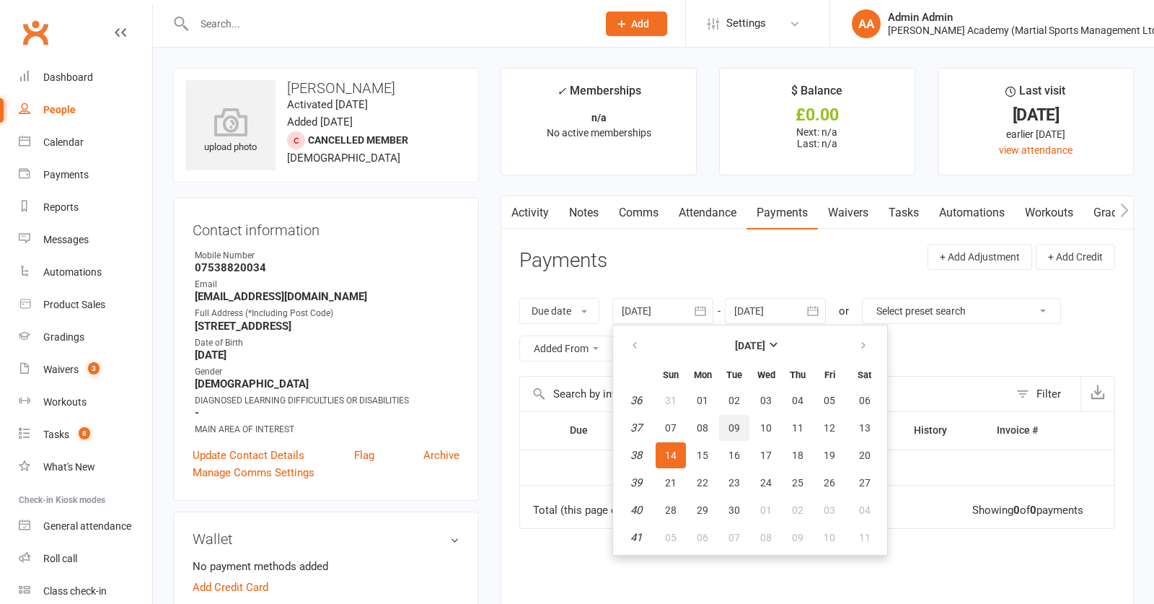
click at [737, 417] on button "09" at bounding box center [734, 428] width 30 height 26
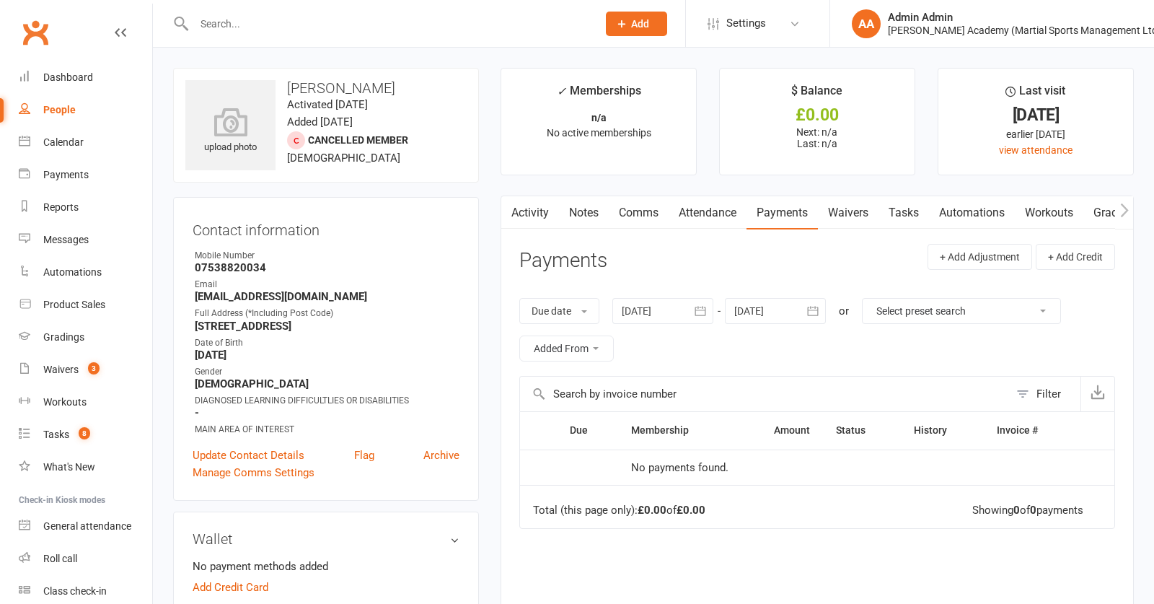
click at [667, 298] on div at bounding box center [663, 311] width 101 height 26
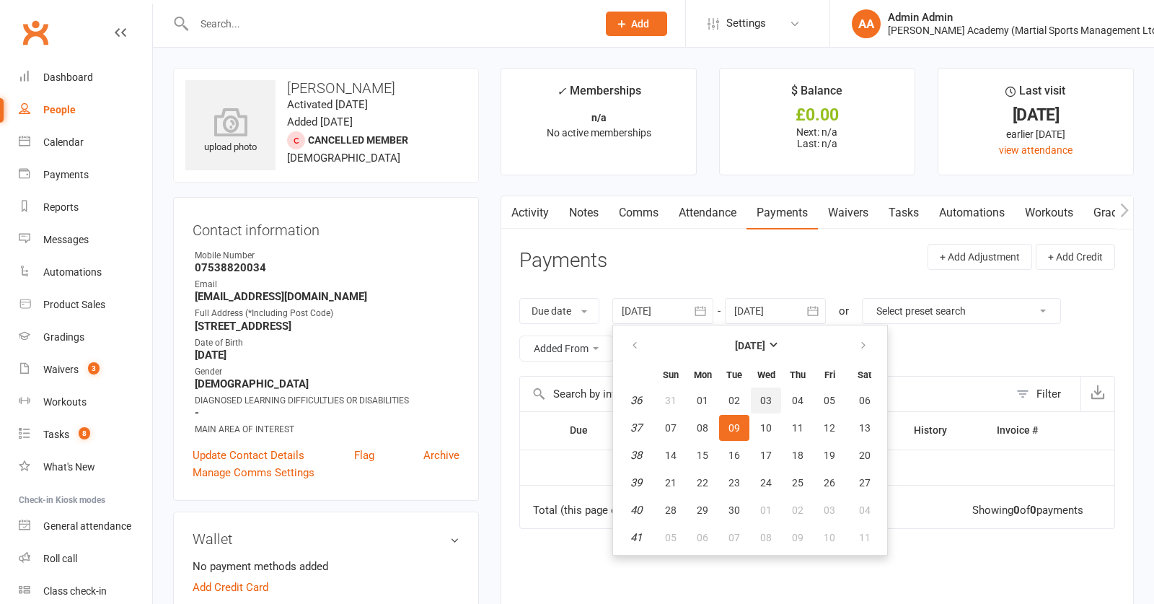
click at [760, 397] on button "03" at bounding box center [766, 400] width 30 height 26
type input "03 Sep 2025"
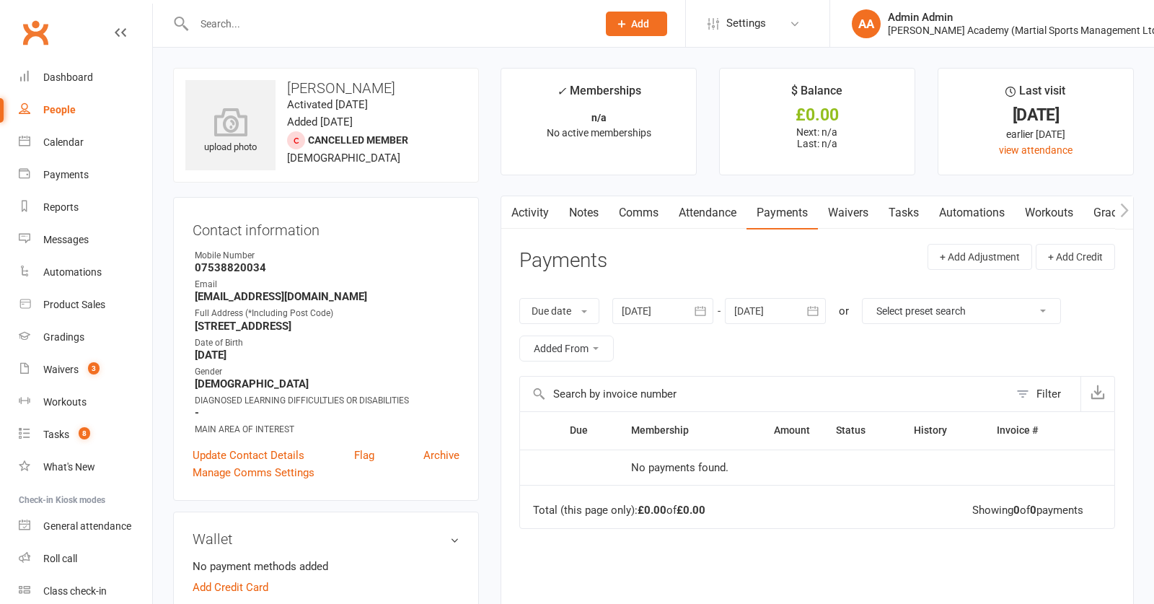
click at [730, 210] on link "Attendance" at bounding box center [708, 212] width 78 height 33
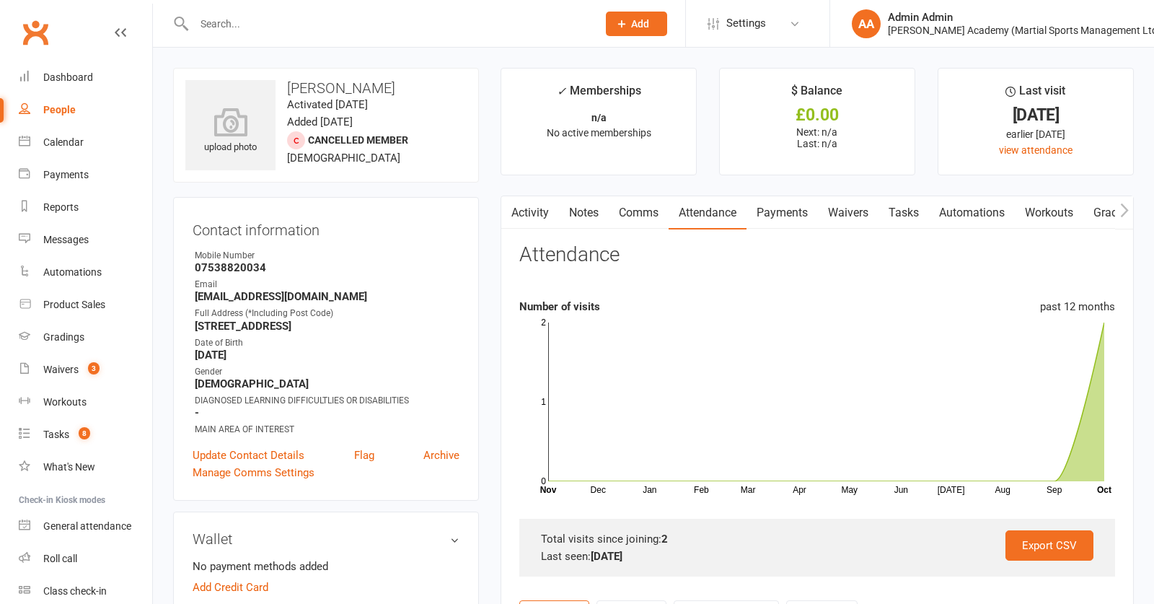
click at [766, 209] on link "Payments" at bounding box center [782, 212] width 71 height 33
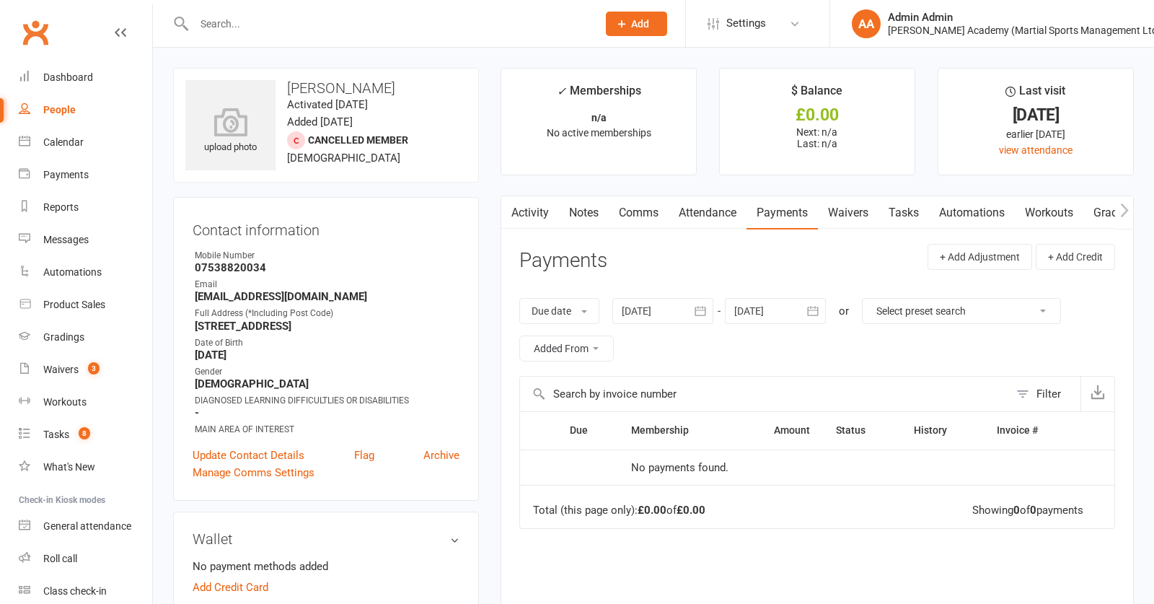
click at [823, 208] on link "Waivers" at bounding box center [848, 212] width 61 height 33
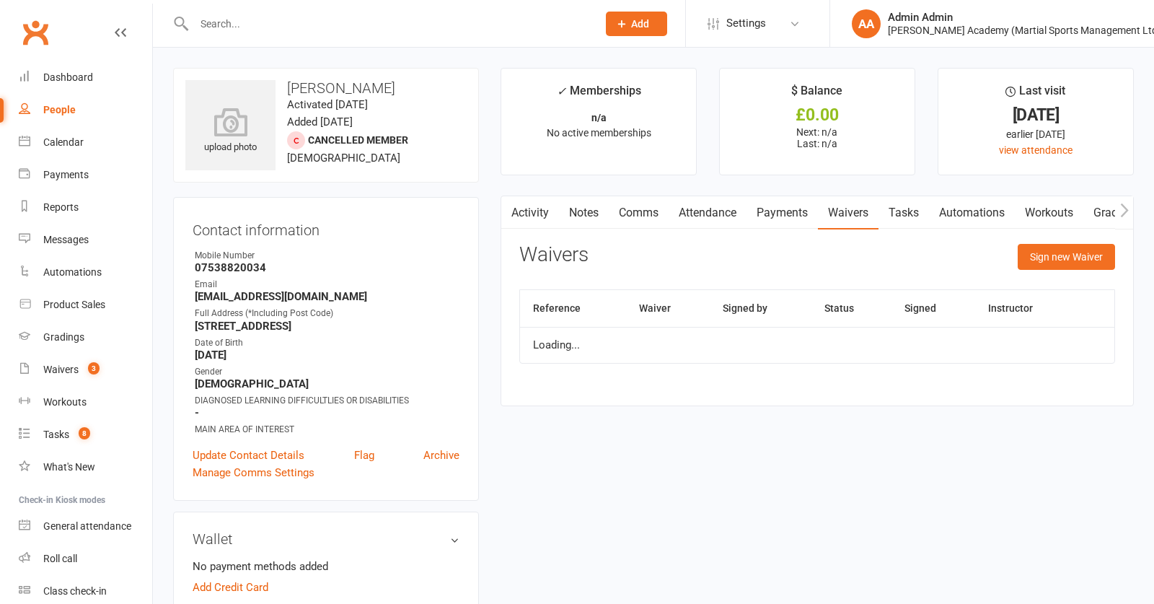
click at [807, 212] on link "Payments" at bounding box center [782, 212] width 71 height 33
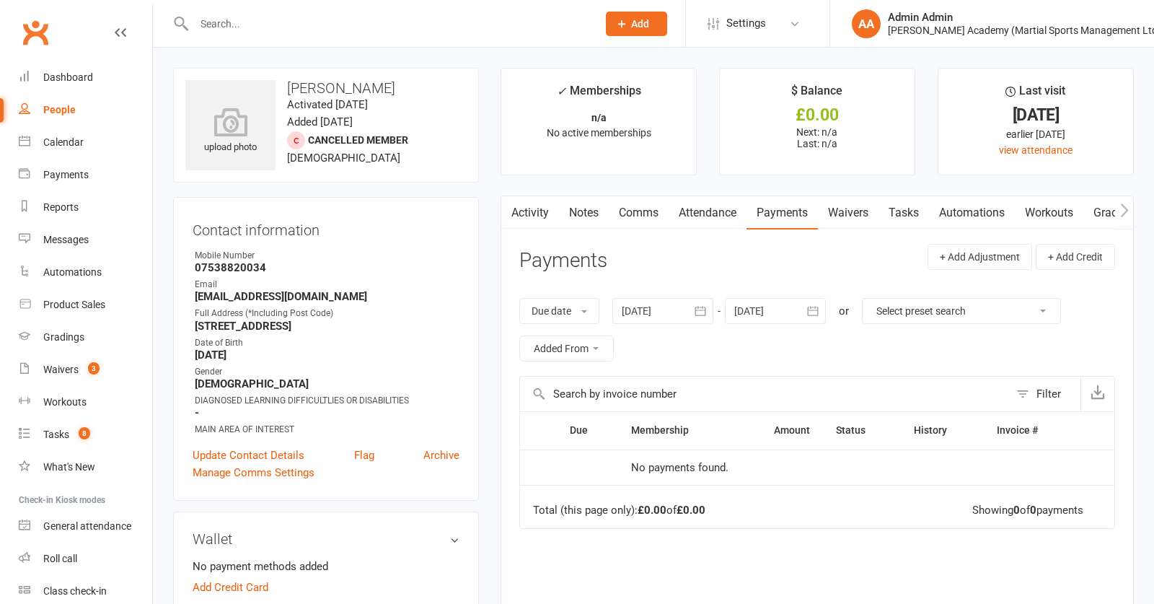
click at [807, 212] on link "Payments" at bounding box center [782, 212] width 71 height 33
click at [742, 215] on link "Attendance" at bounding box center [708, 212] width 78 height 33
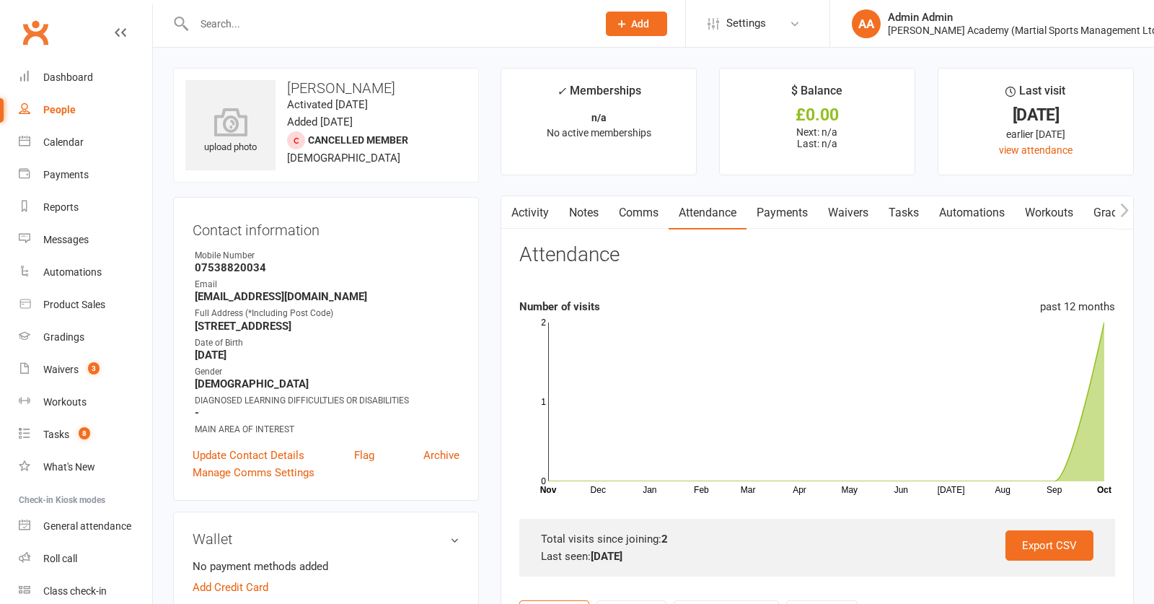
click at [771, 212] on link "Payments" at bounding box center [782, 212] width 71 height 33
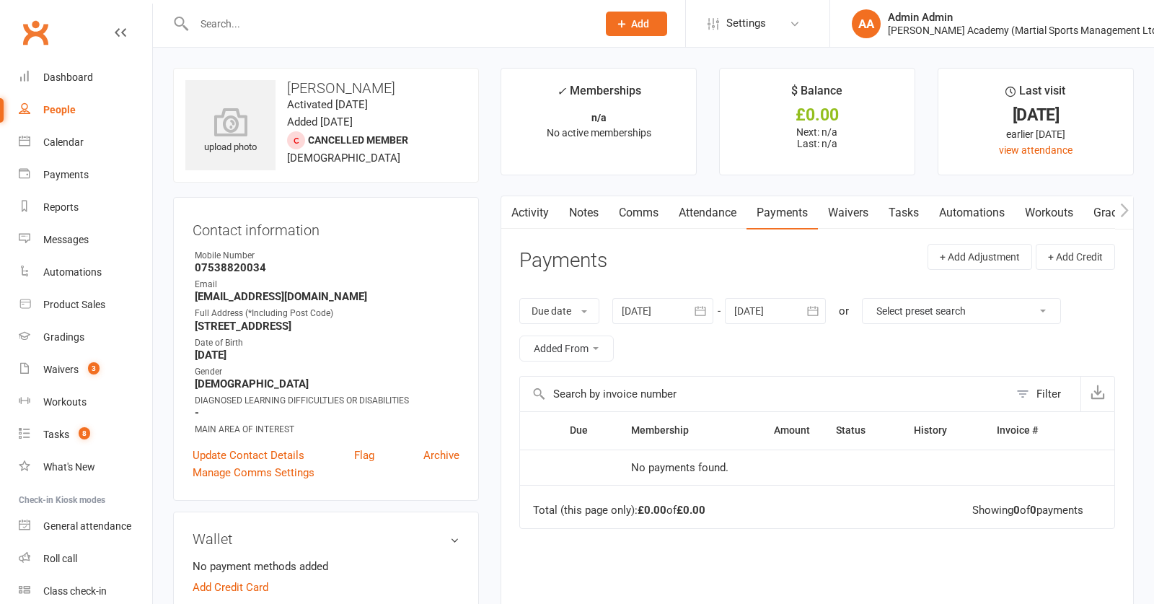
click at [837, 205] on link "Waivers" at bounding box center [848, 212] width 61 height 33
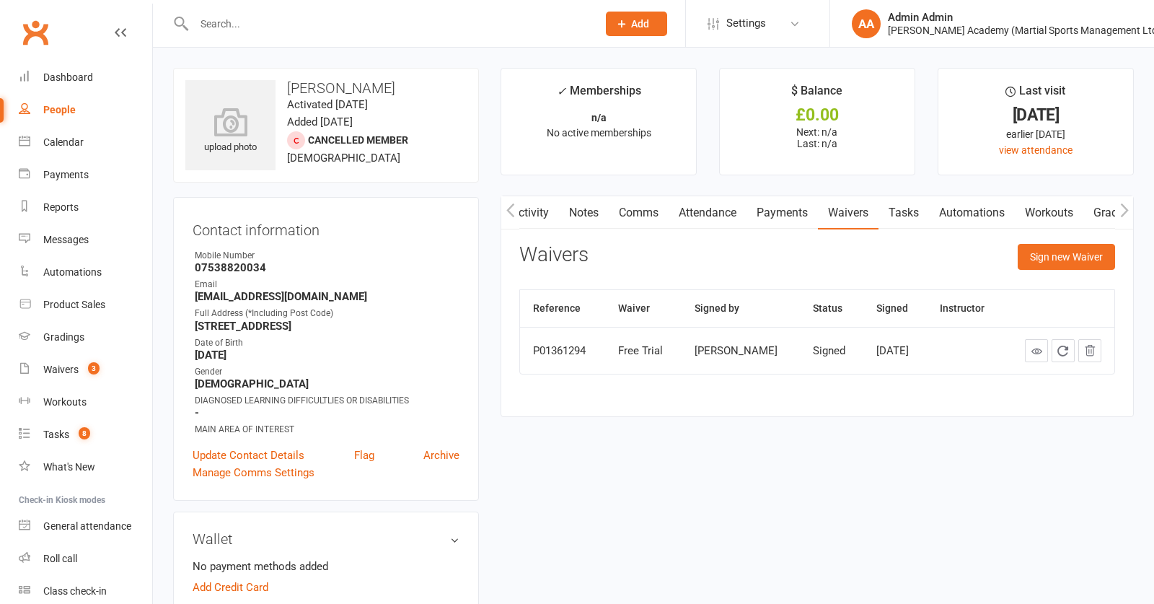
click at [729, 209] on link "Attendance" at bounding box center [708, 212] width 78 height 33
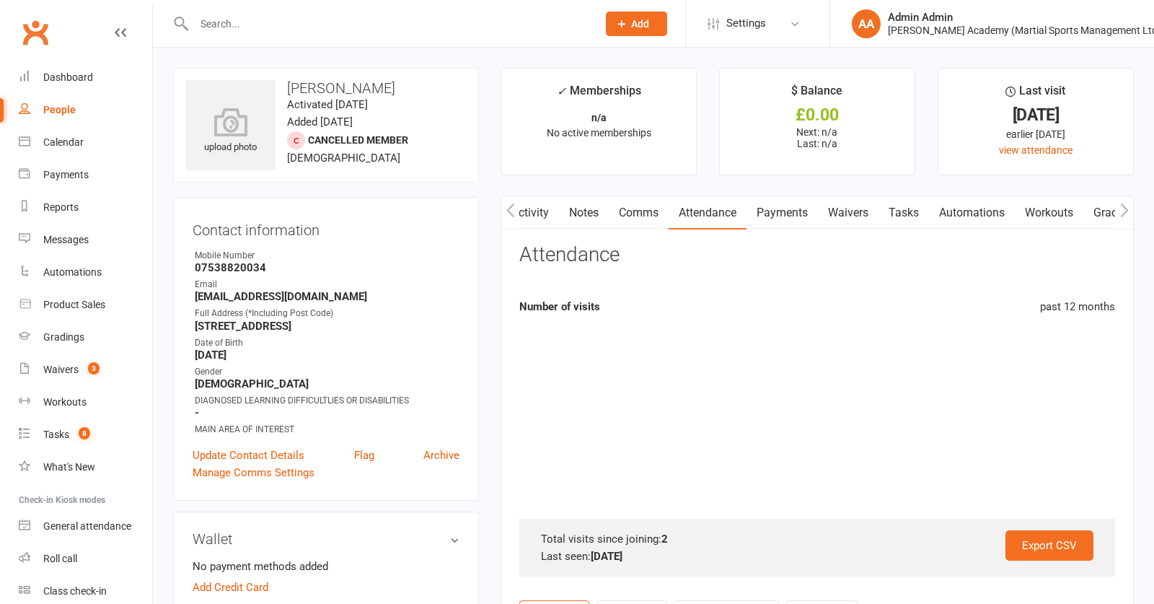
scroll to position [0, 1]
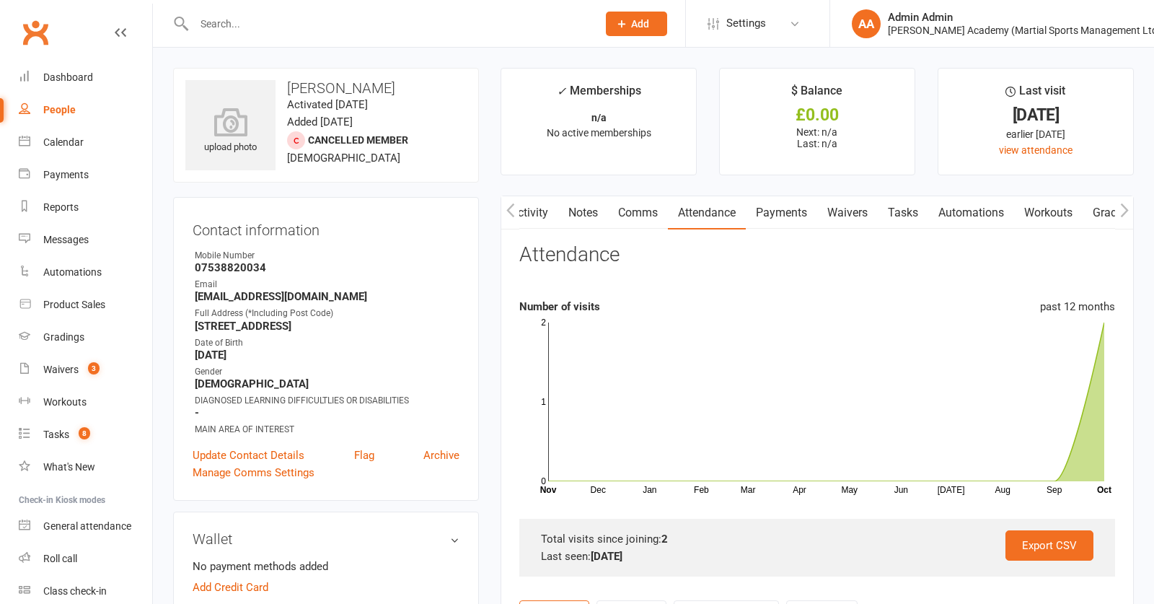
click at [755, 214] on link "Payments" at bounding box center [781, 212] width 71 height 33
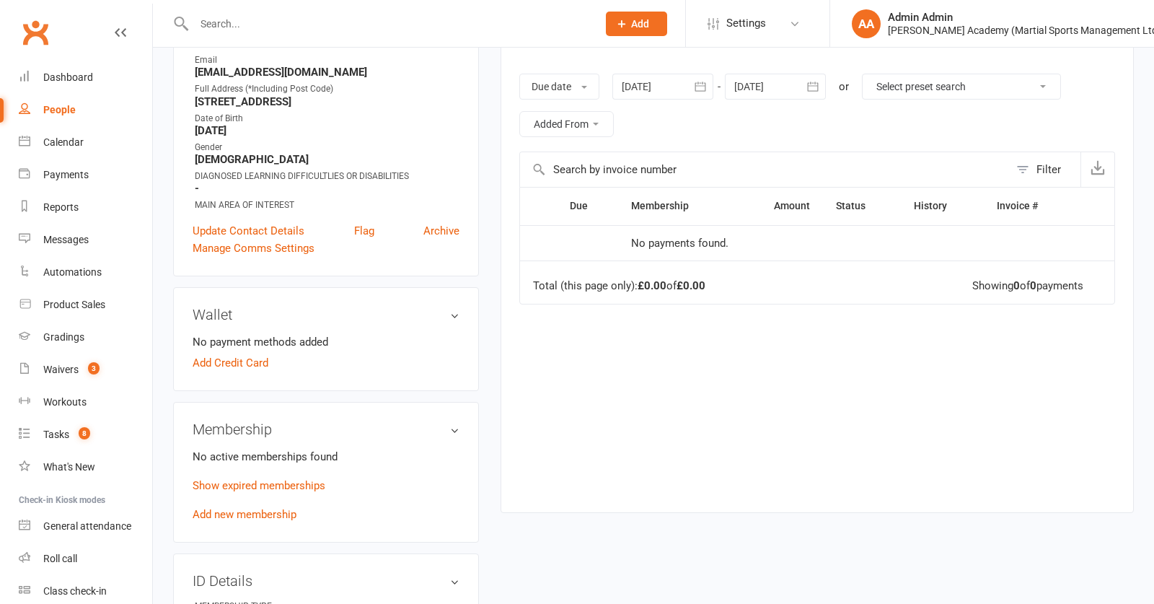
scroll to position [225, 0]
click at [288, 484] on link "Show expired memberships" at bounding box center [259, 484] width 133 height 13
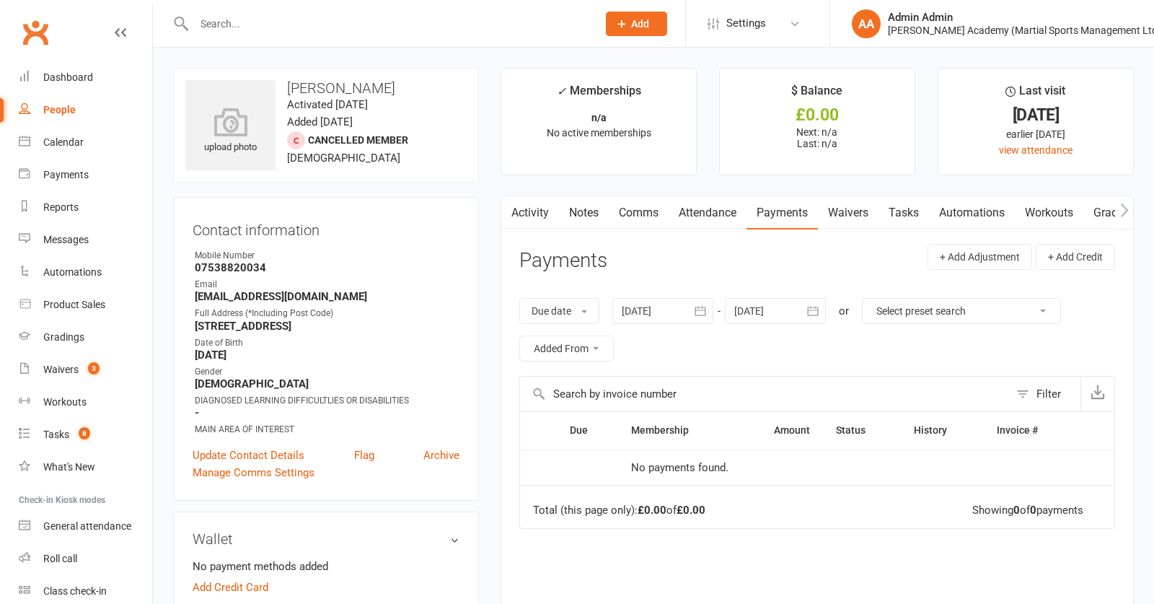
scroll to position [0, 0]
click at [834, 214] on link "Waivers" at bounding box center [848, 212] width 61 height 33
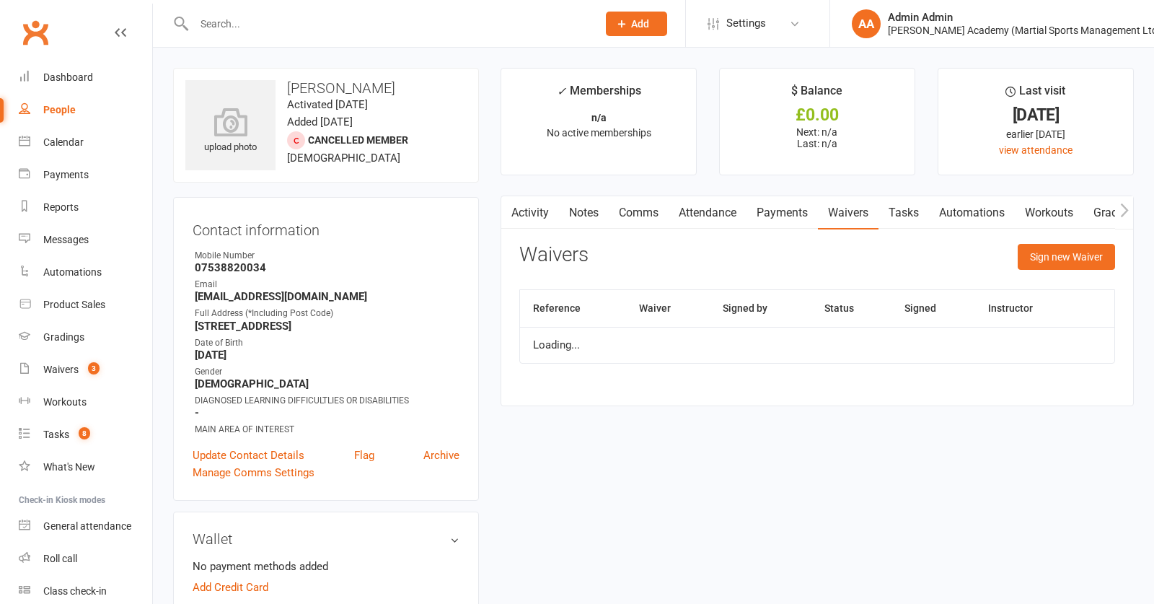
click at [785, 222] on link "Payments" at bounding box center [782, 212] width 71 height 33
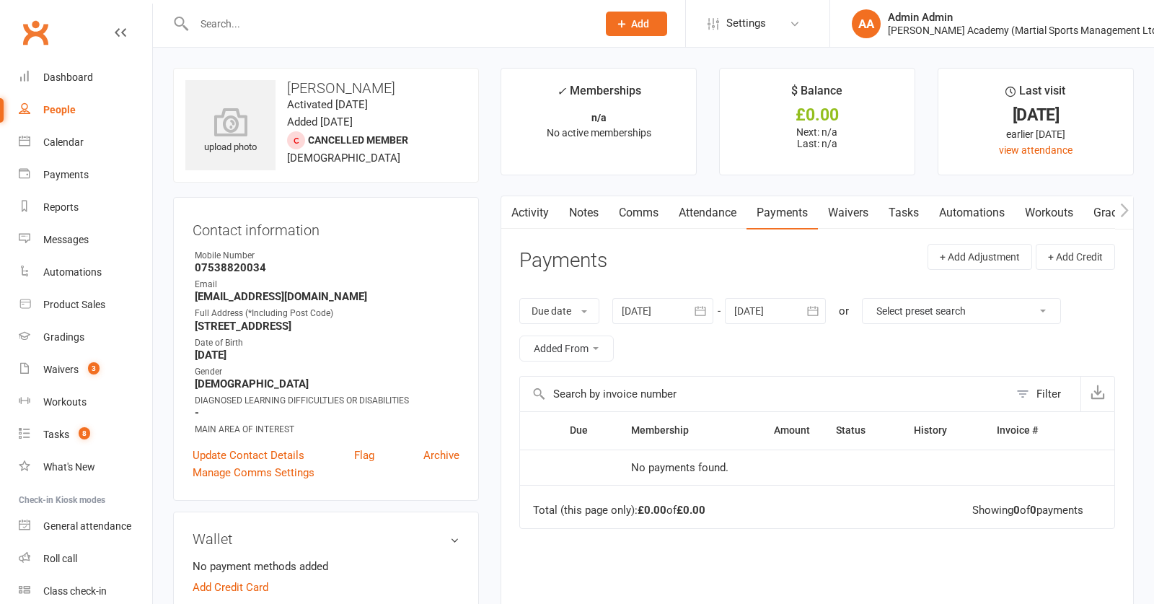
click at [768, 314] on div at bounding box center [775, 311] width 101 height 26
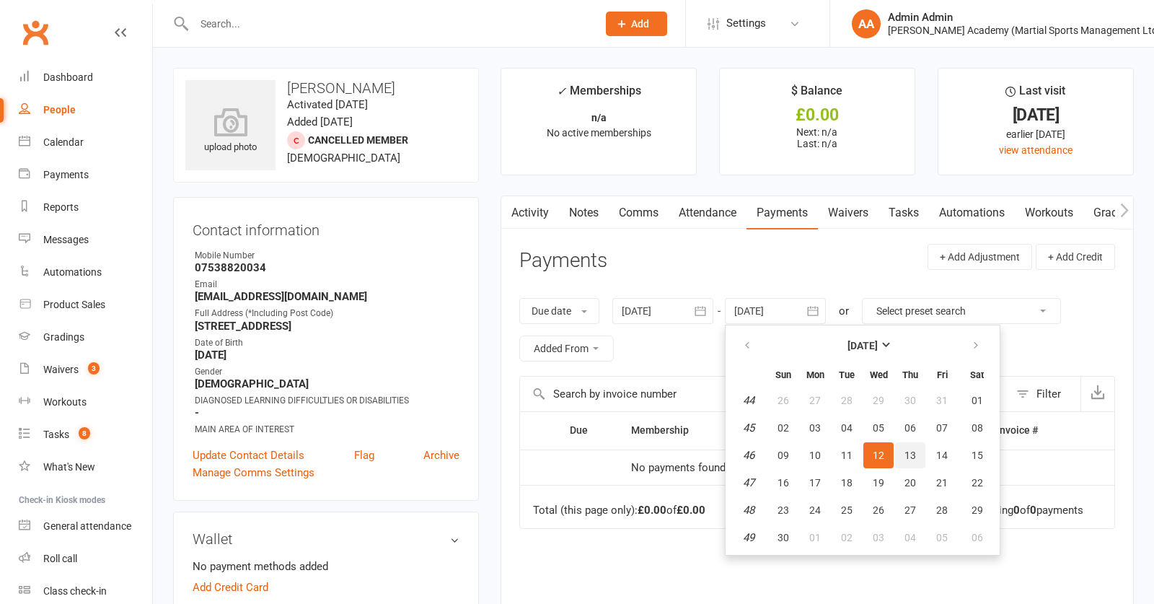
click at [915, 449] on span "13" at bounding box center [911, 455] width 12 height 12
type input "13 Nov 2025"
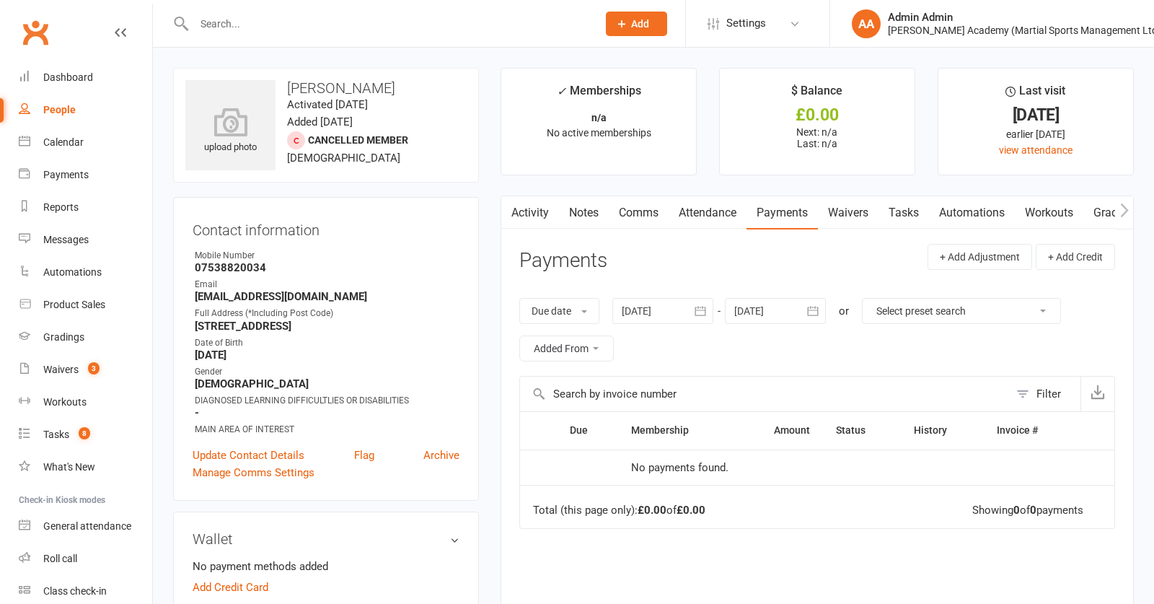
click at [661, 308] on div at bounding box center [663, 311] width 101 height 26
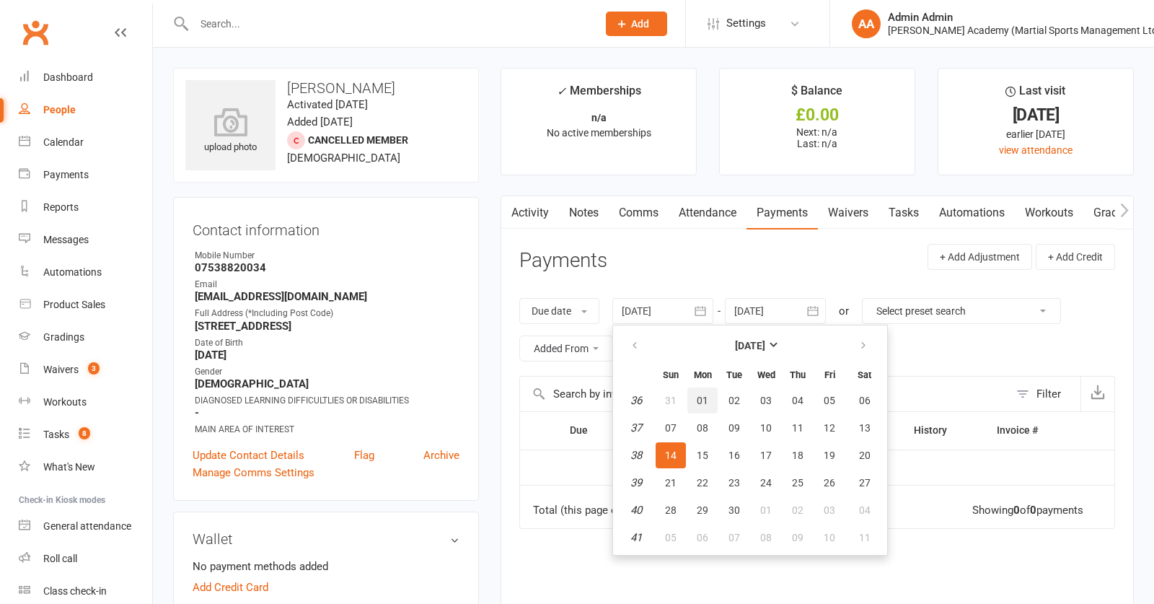
click at [696, 404] on button "01" at bounding box center [703, 400] width 30 height 26
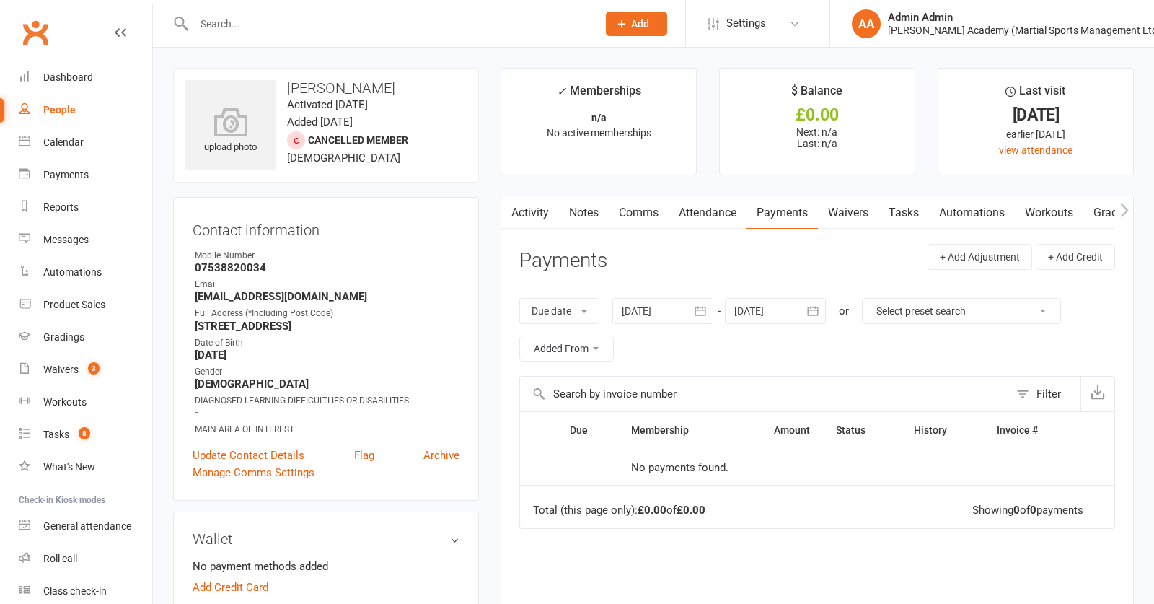
click at [668, 317] on div at bounding box center [663, 311] width 101 height 26
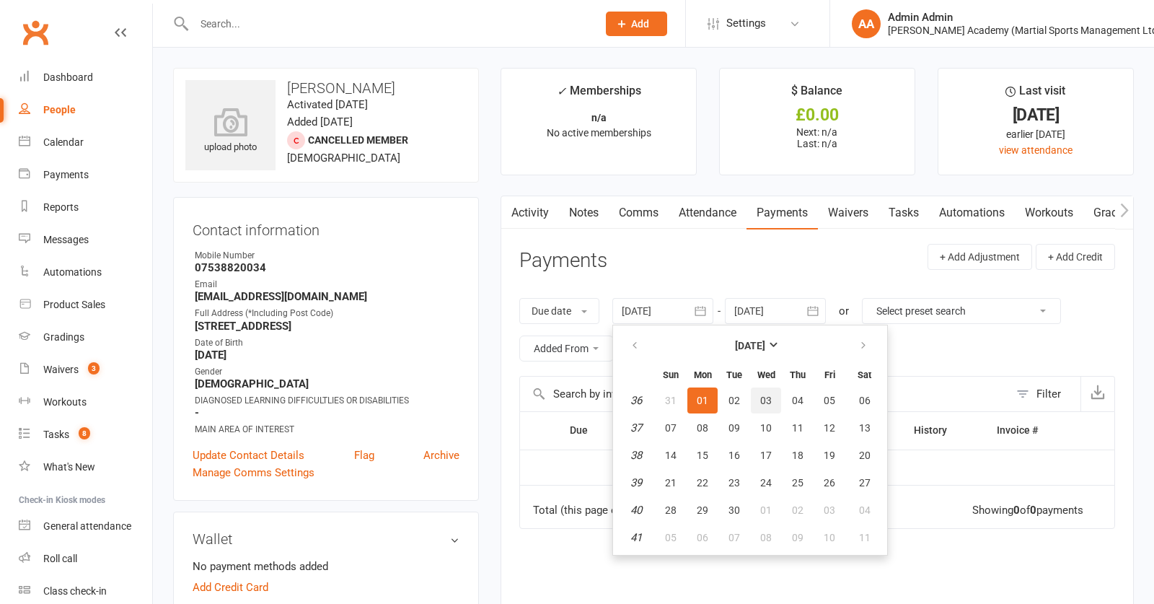
click at [769, 387] on button "03" at bounding box center [766, 400] width 30 height 26
type input "03 Sep 2025"
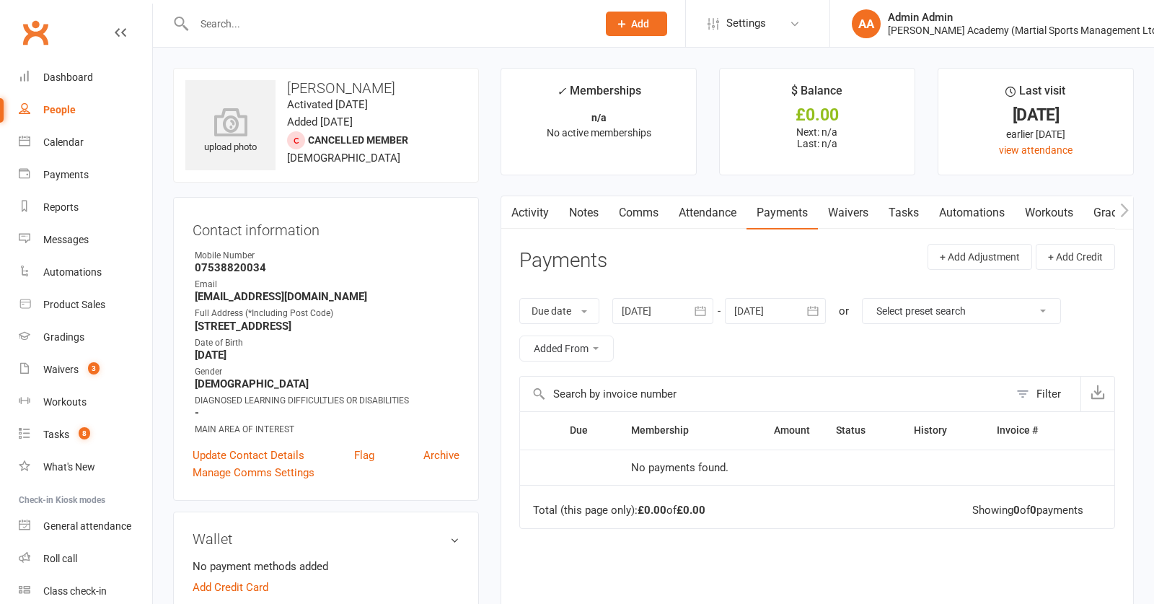
click at [646, 304] on div at bounding box center [663, 311] width 101 height 26
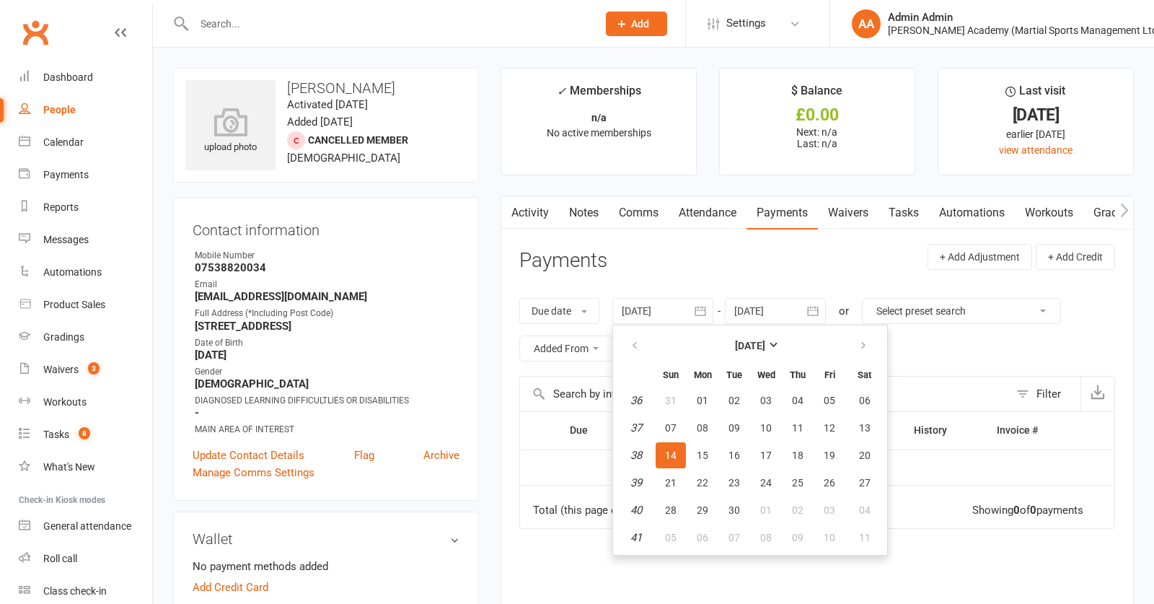
click at [715, 420] on button "08" at bounding box center [703, 428] width 30 height 26
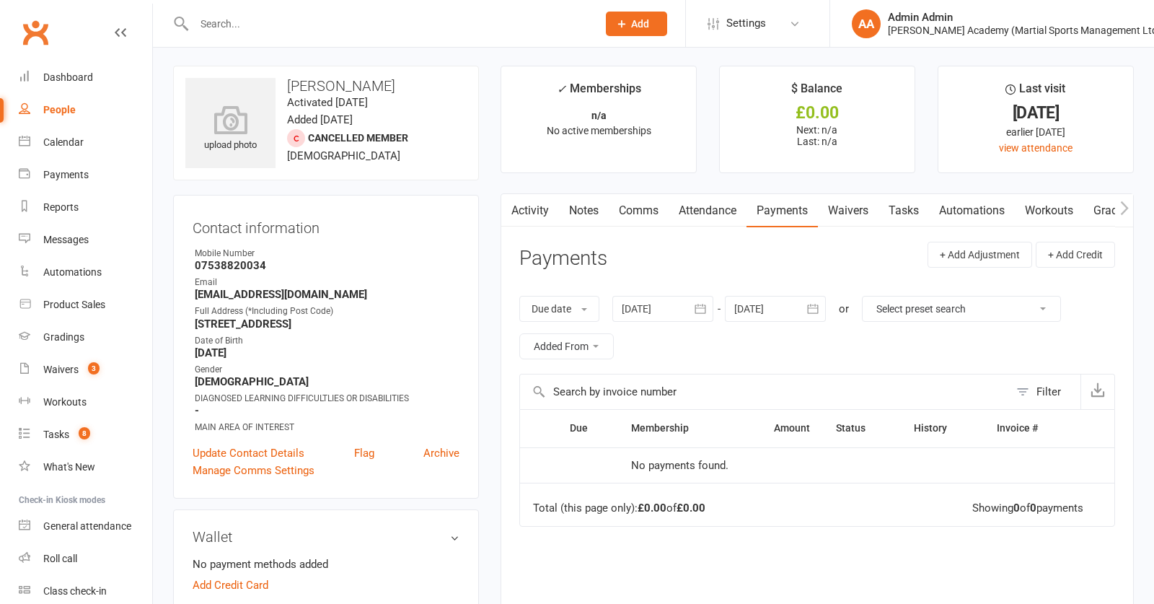
scroll to position [35, 0]
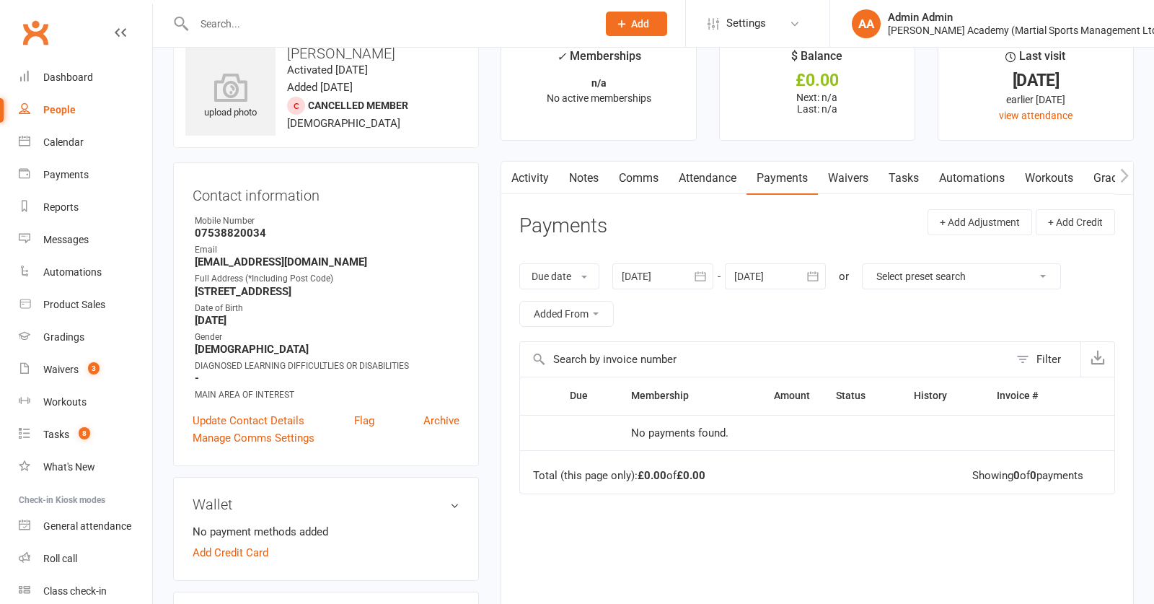
click at [687, 273] on div at bounding box center [663, 276] width 101 height 26
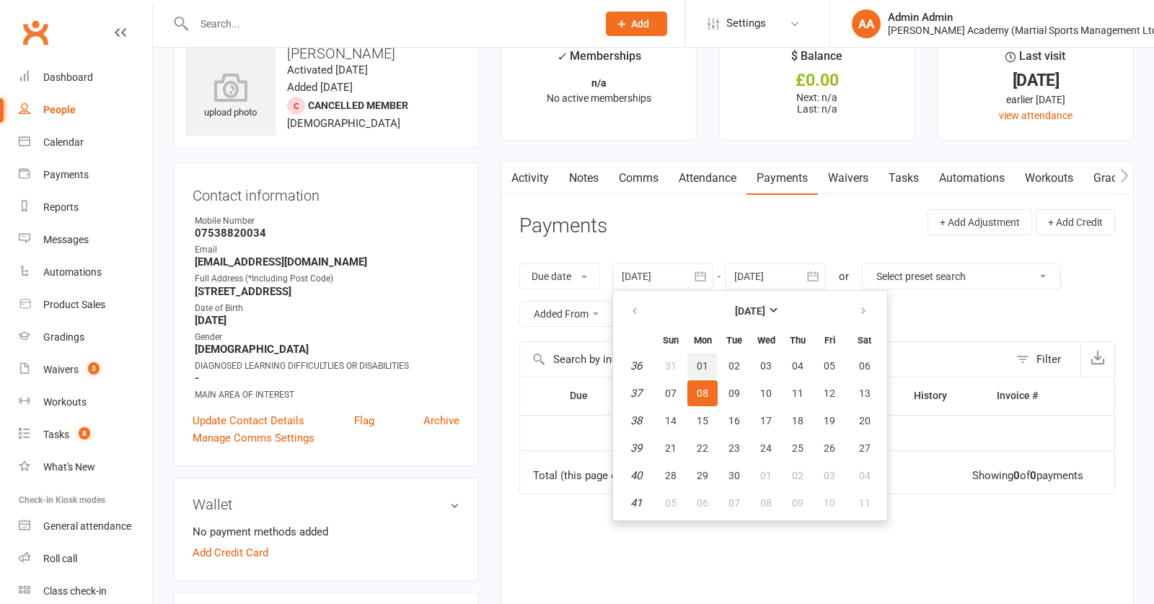
click at [701, 360] on span "01" at bounding box center [703, 366] width 12 height 12
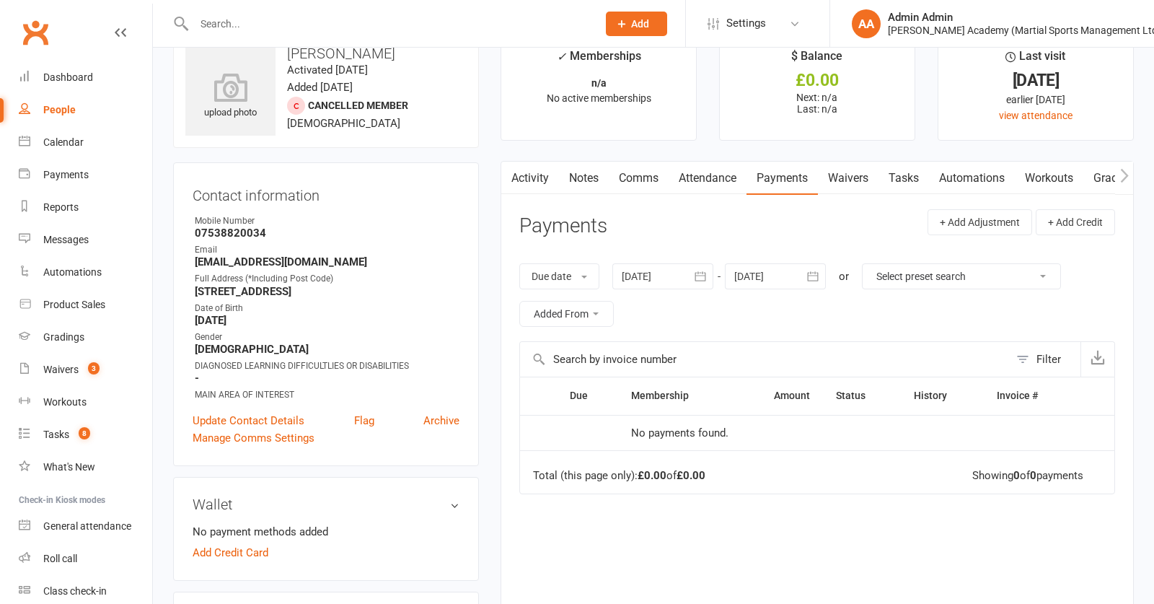
type input "[DATE]"
click at [762, 278] on div at bounding box center [775, 276] width 101 height 26
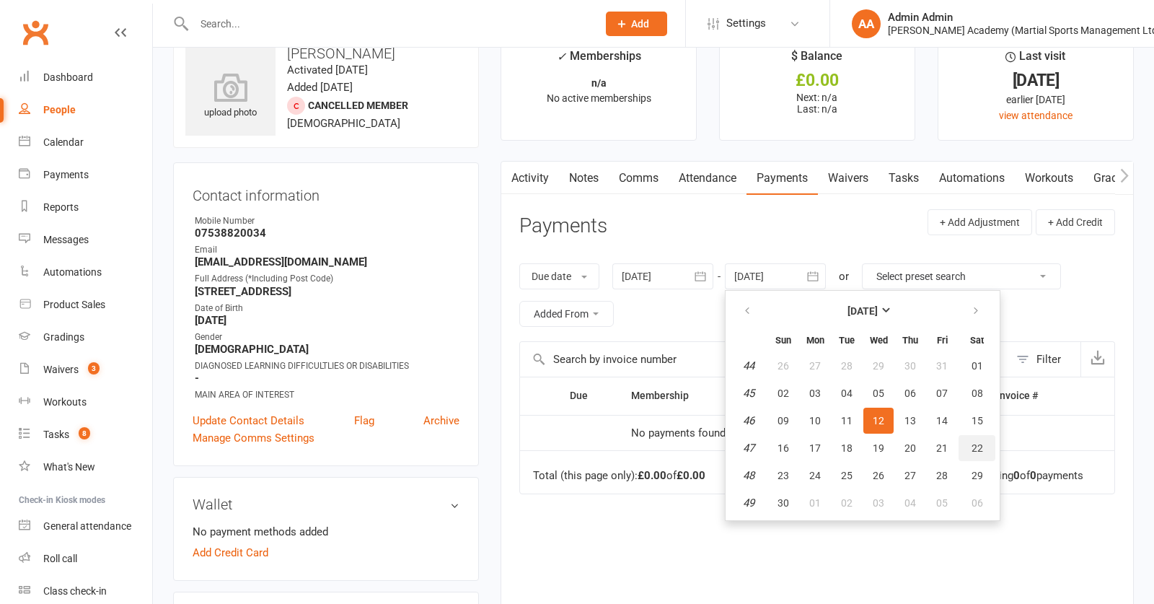
click at [965, 456] on button "22" at bounding box center [977, 448] width 37 height 26
type input "22 Nov 2025"
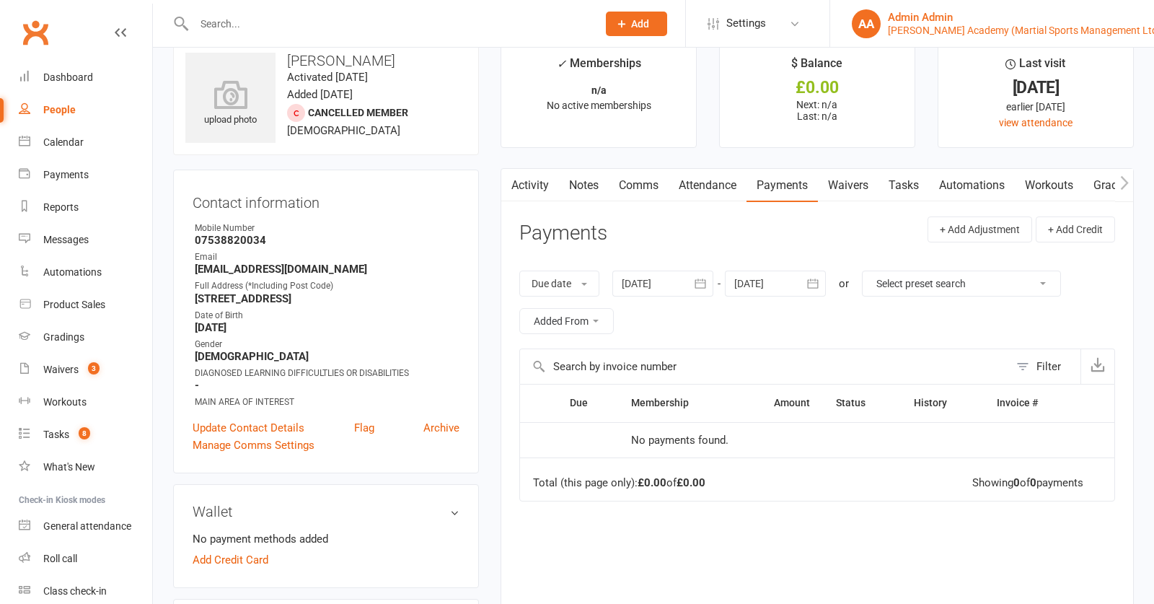
scroll to position [26, 0]
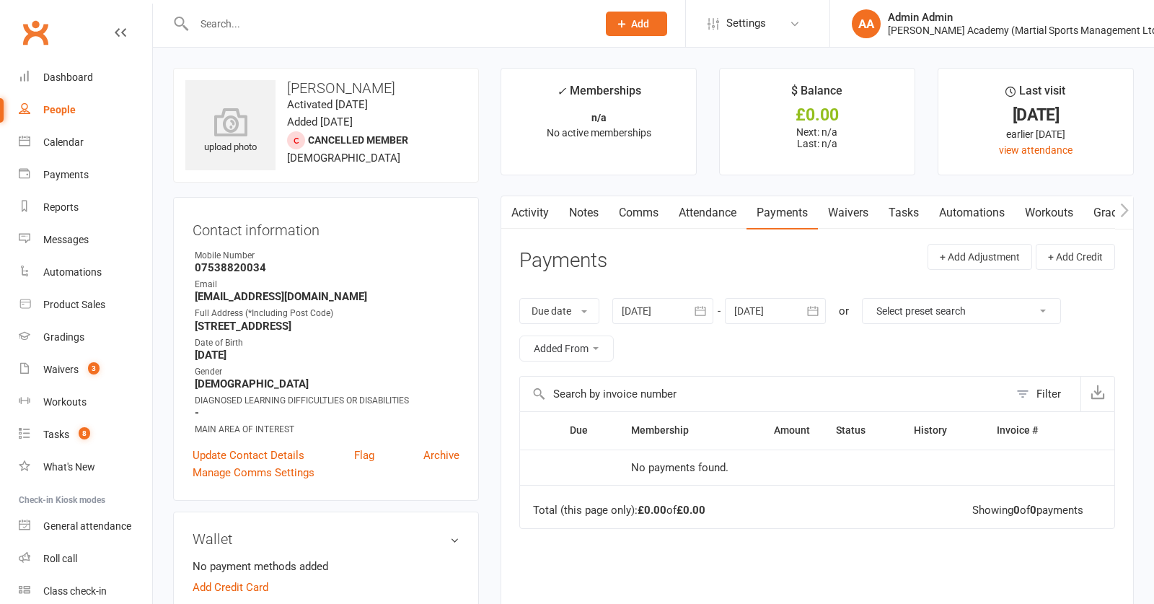
click at [711, 211] on link "Attendance" at bounding box center [708, 212] width 78 height 33
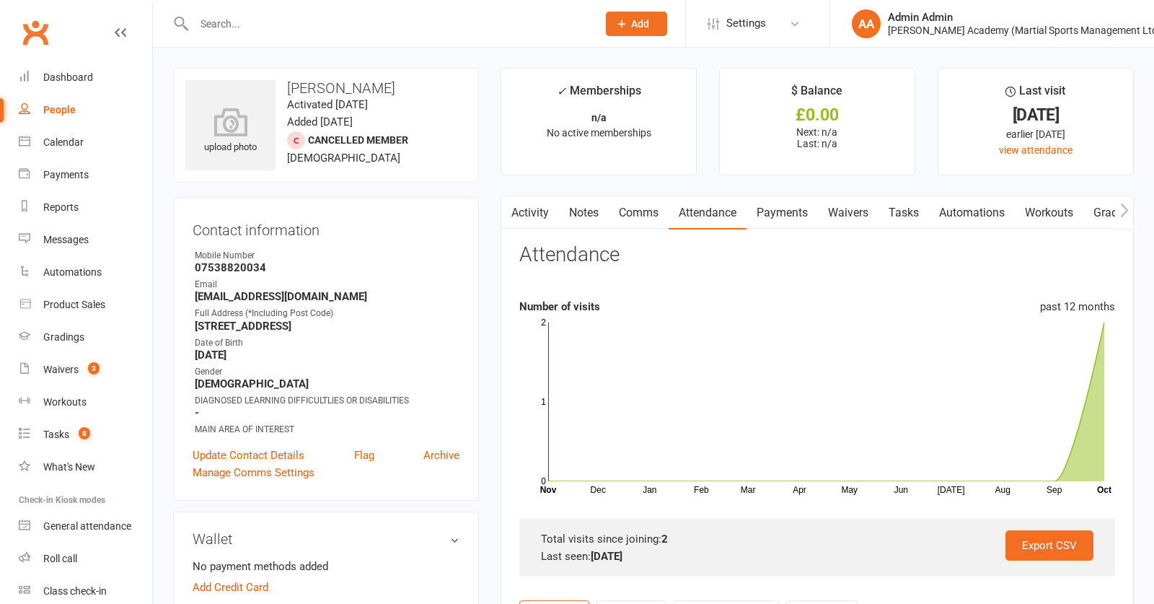
click at [802, 213] on link "Payments" at bounding box center [782, 212] width 71 height 33
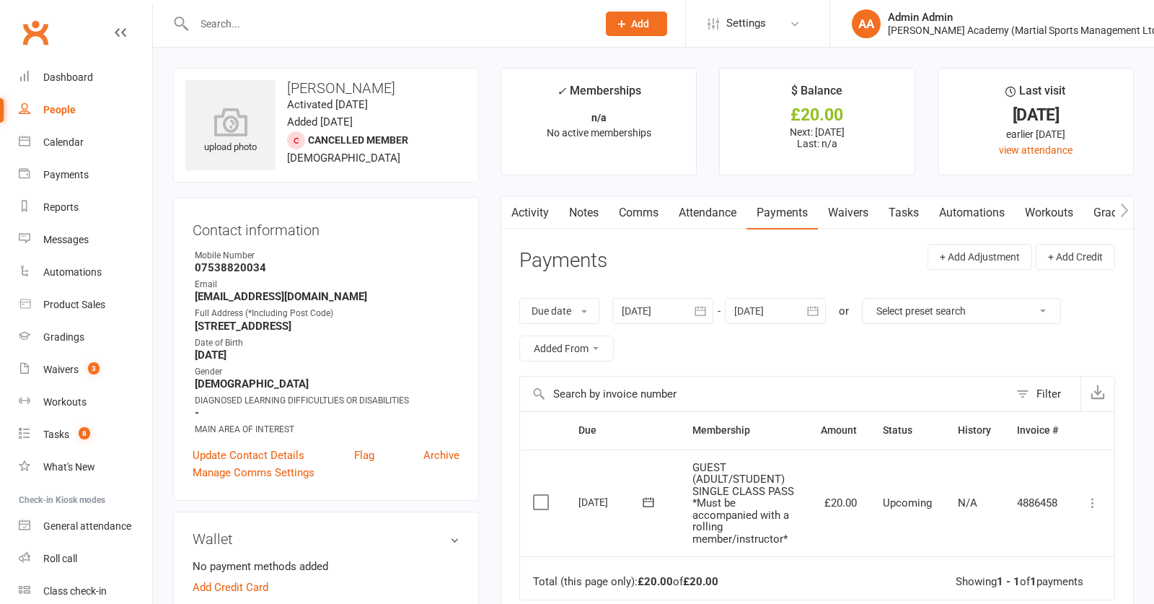
drag, startPoint x: 542, startPoint y: 502, endPoint x: 742, endPoint y: 493, distance: 200.8
click at [543, 502] on label at bounding box center [542, 502] width 19 height 14
click at [543, 495] on input "checkbox" at bounding box center [537, 495] width 9 height 0
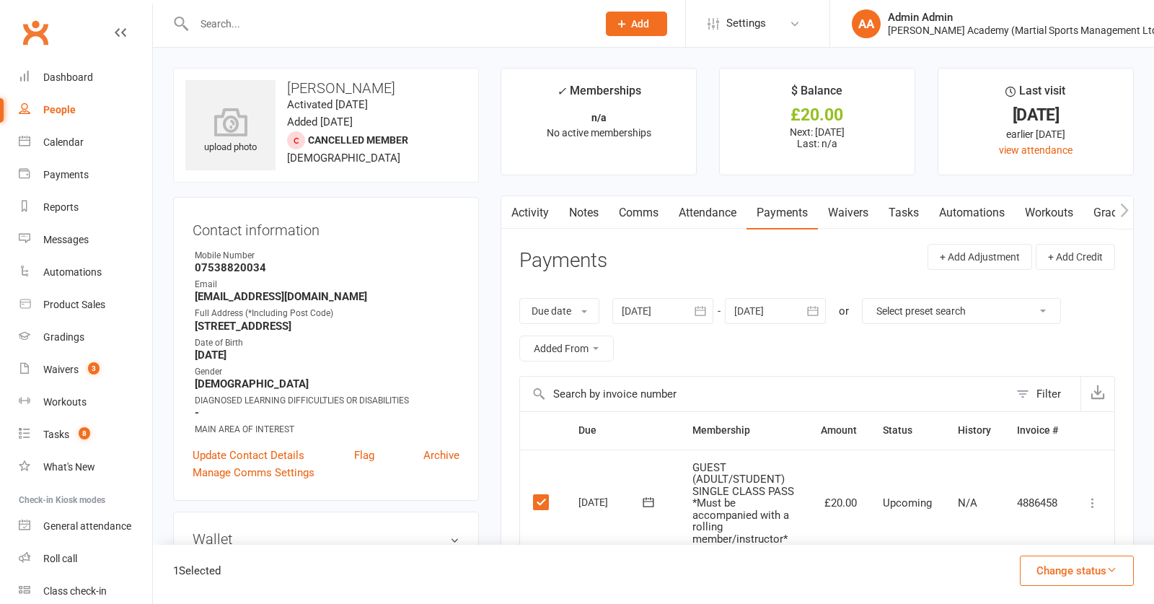
click at [1073, 561] on button "Change status" at bounding box center [1077, 571] width 114 height 30
click at [1052, 446] on link "Paid (Cash)" at bounding box center [1062, 445] width 143 height 29
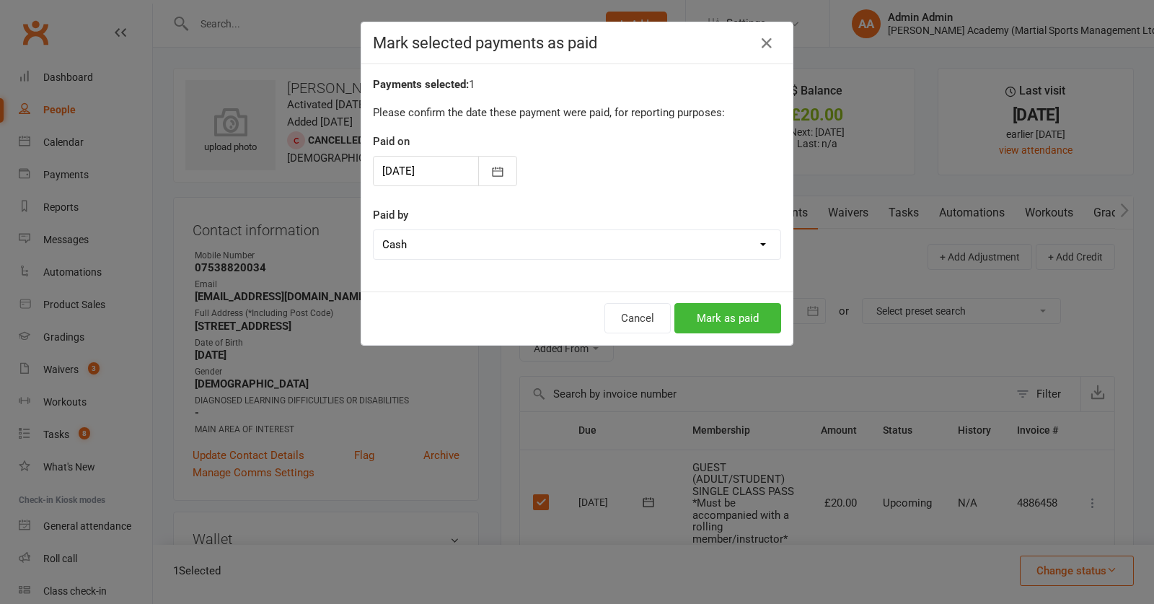
click at [730, 308] on button "Mark as paid" at bounding box center [728, 318] width 107 height 30
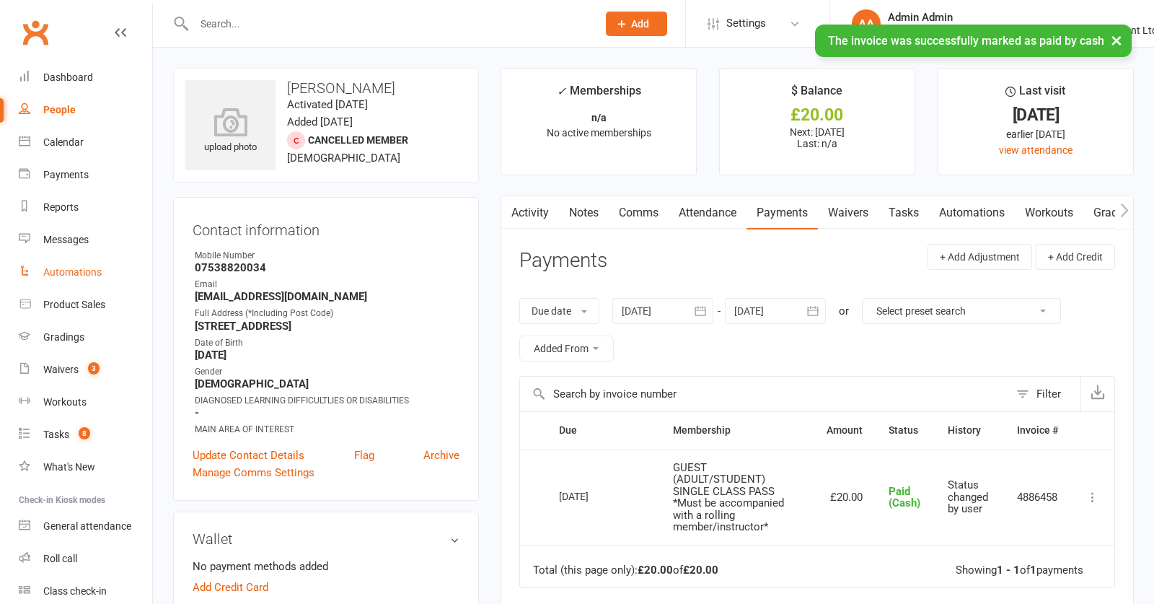
click at [72, 286] on link "Automations" at bounding box center [85, 272] width 133 height 32
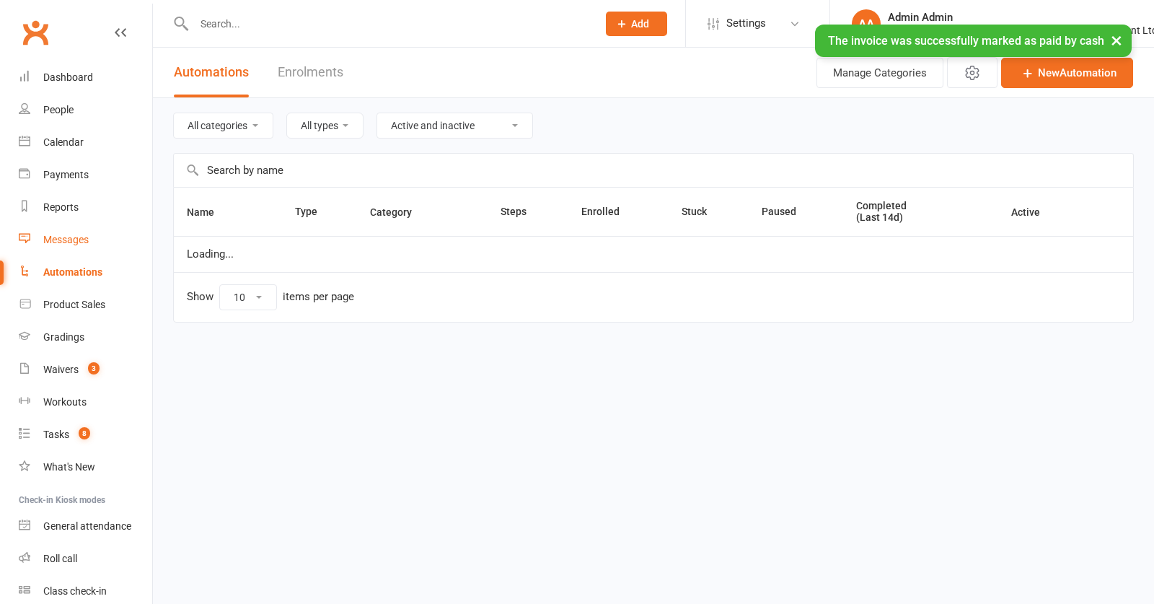
drag, startPoint x: 87, startPoint y: 300, endPoint x: 144, endPoint y: 242, distance: 81.6
click at [87, 300] on div "Product Sales" at bounding box center [74, 305] width 62 height 12
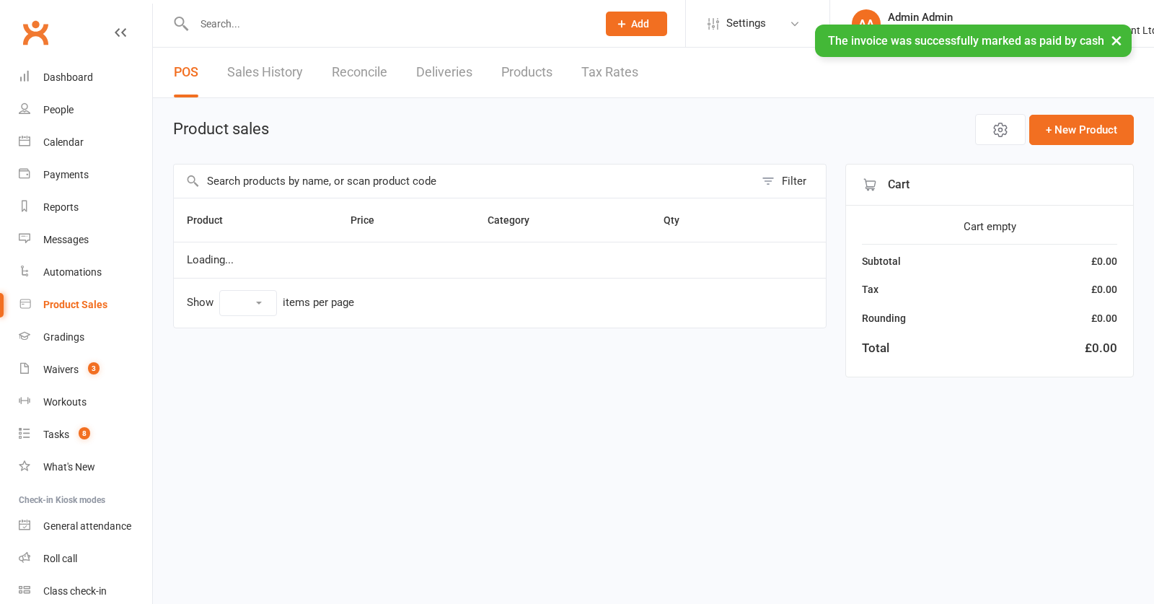
select select "100"
